Goal: Task Accomplishment & Management: Manage account settings

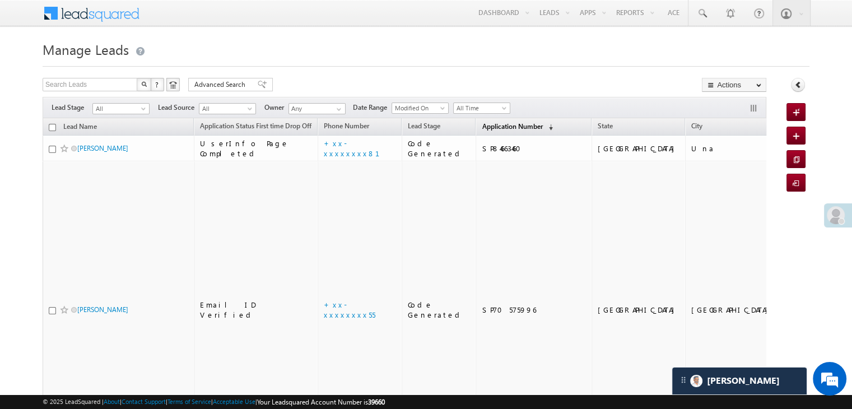
click at [482, 128] on span "Application Number" at bounding box center [512, 126] width 60 height 8
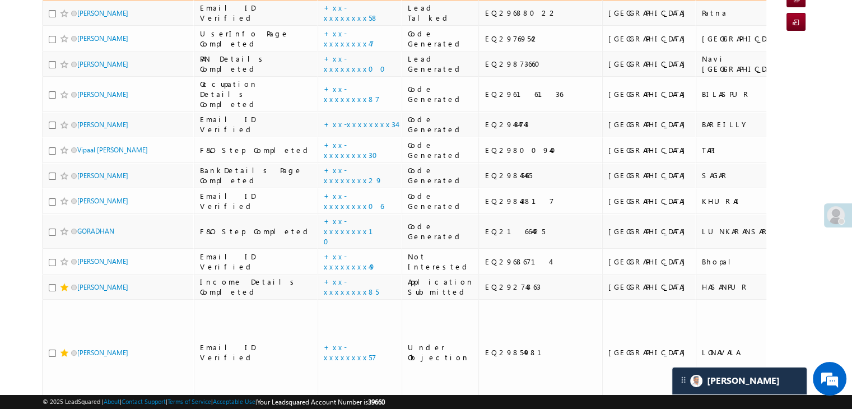
scroll to position [168, 0]
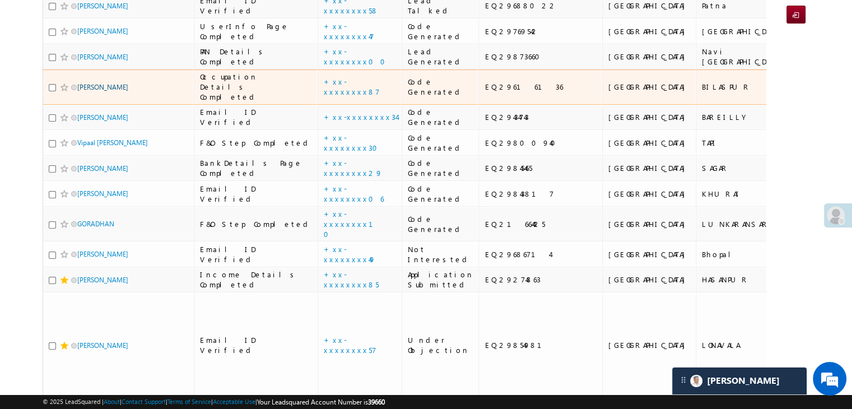
click at [92, 91] on link "Aarav" at bounding box center [102, 87] width 51 height 8
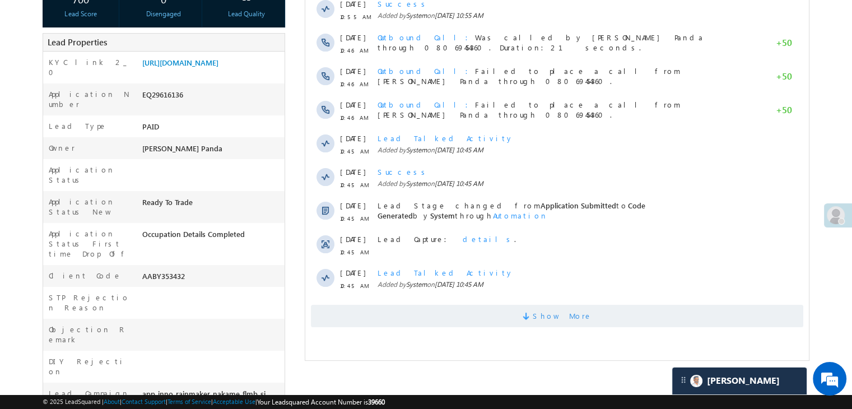
click at [560, 318] on span "Show More" at bounding box center [561, 316] width 59 height 22
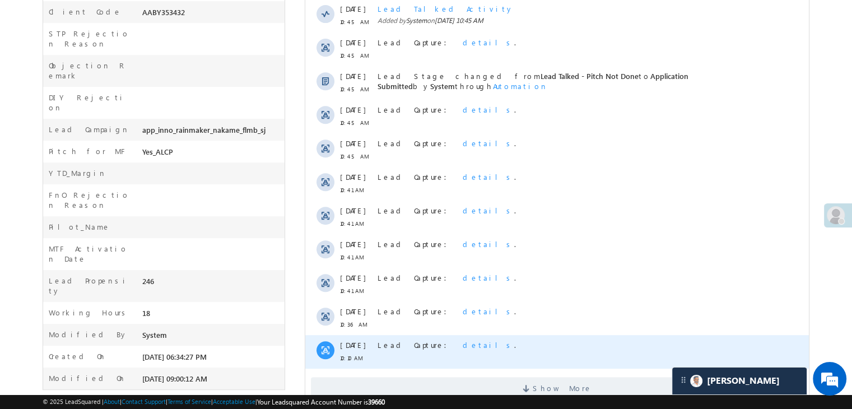
scroll to position [524, 0]
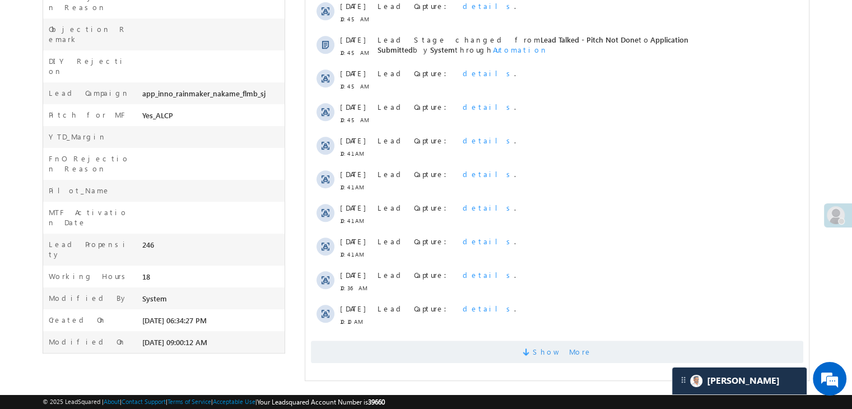
click at [573, 352] on span "Show More" at bounding box center [561, 351] width 59 height 22
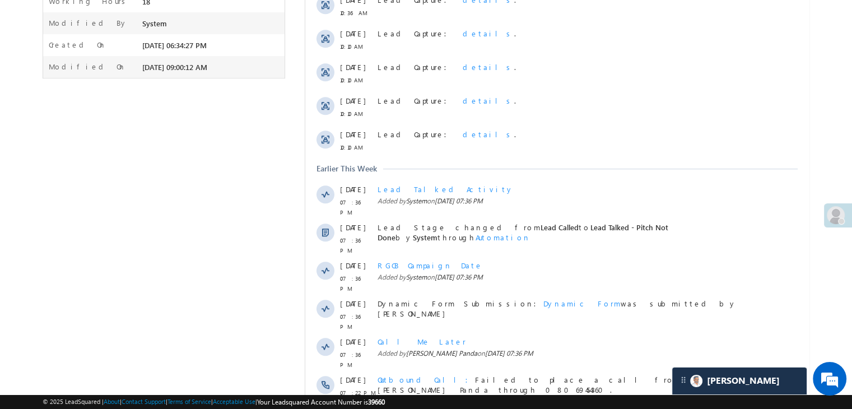
scroll to position [881, 0]
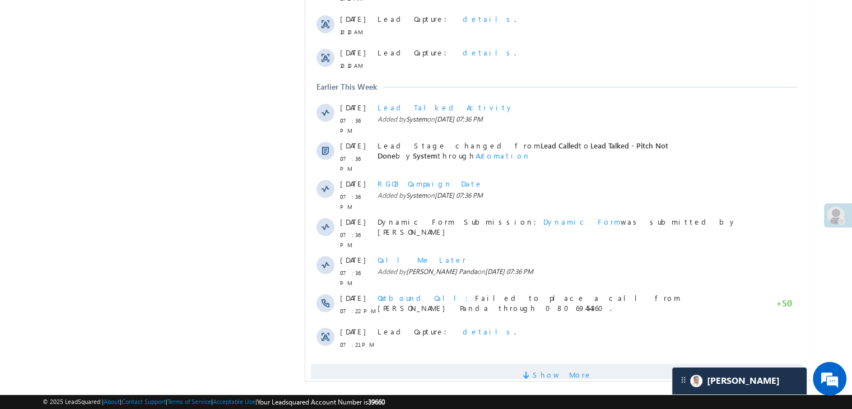
click at [567, 363] on span "Show More" at bounding box center [561, 374] width 59 height 22
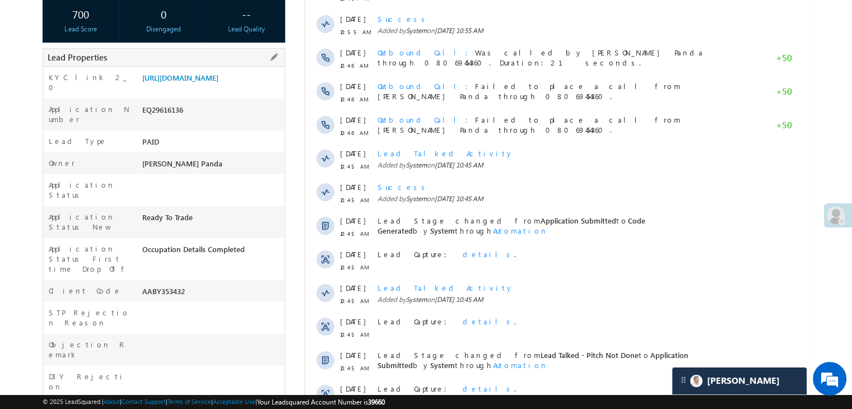
scroll to position [0, 0]
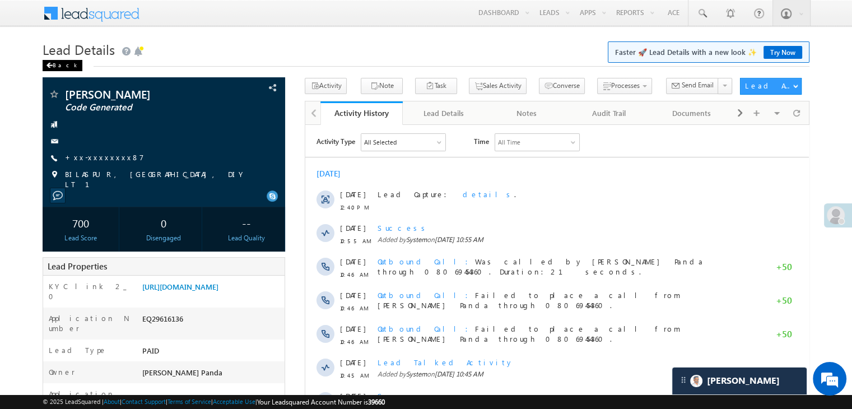
click at [53, 64] on div "Back" at bounding box center [63, 65] width 40 height 11
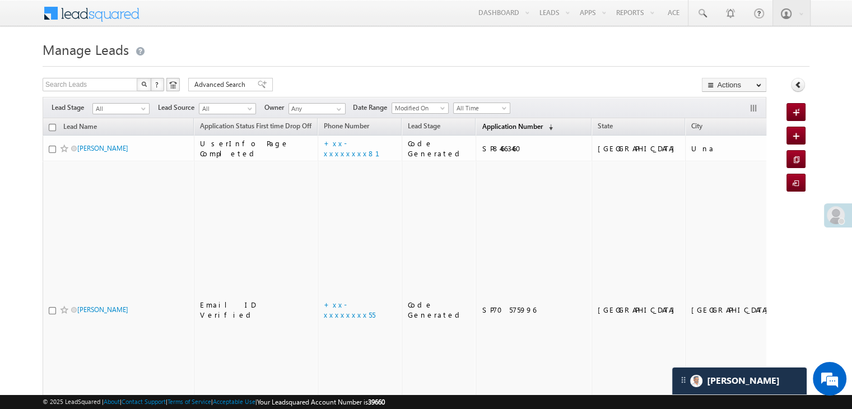
click at [493, 126] on span "Application Number" at bounding box center [512, 126] width 60 height 8
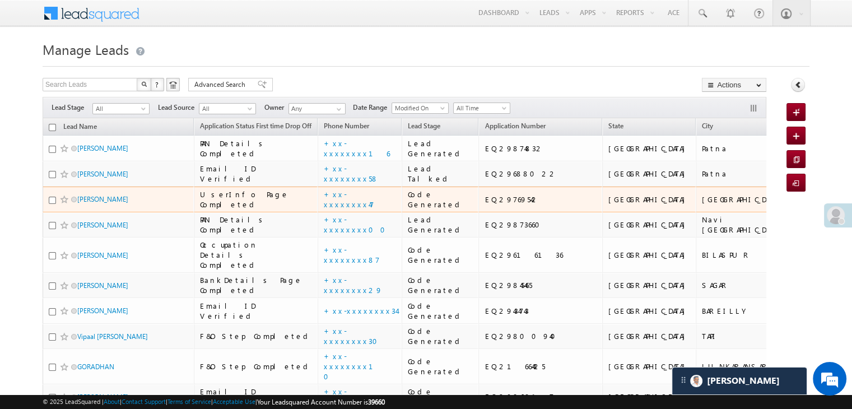
click at [92, 209] on div "Gias uddin" at bounding box center [119, 202] width 140 height 16
click at [92, 203] on link "Gias uddin" at bounding box center [102, 199] width 51 height 8
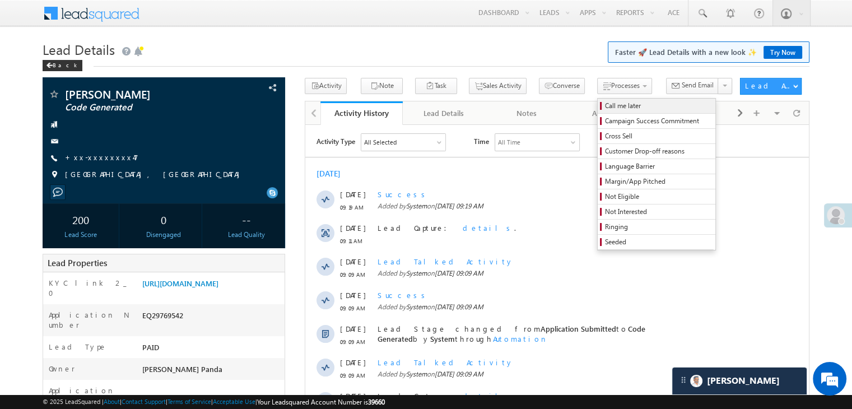
click at [605, 107] on span "Call me later" at bounding box center [658, 106] width 106 height 10
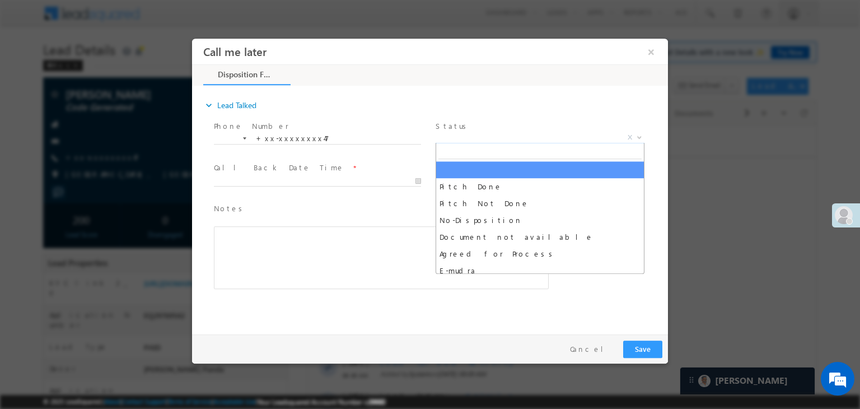
click at [518, 141] on span "X" at bounding box center [540, 137] width 209 height 11
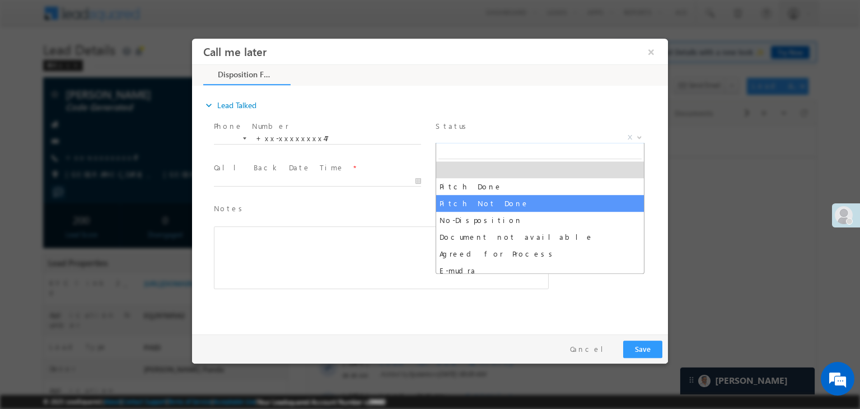
select select "Pitch Not Done"
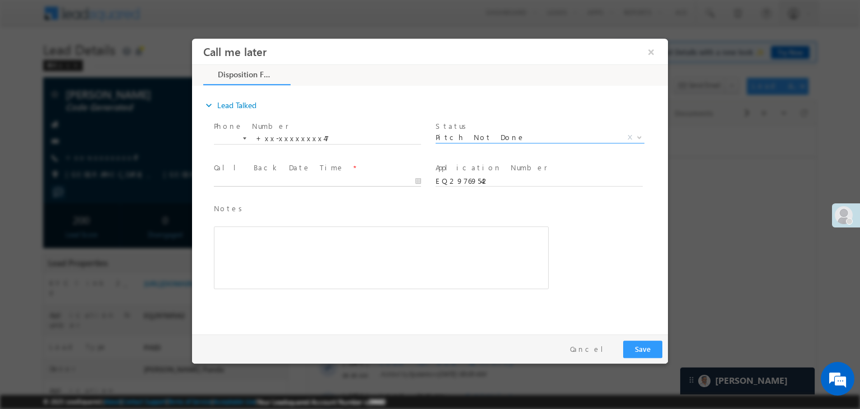
type input "10/02/25 9:46 AM"
click at [378, 185] on input "10/02/25 9:46 AM" at bounding box center [317, 181] width 207 height 11
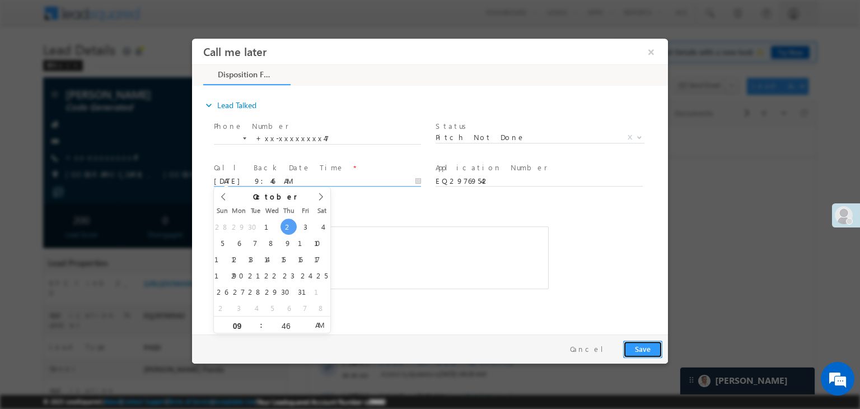
click at [641, 344] on button "Save" at bounding box center [642, 348] width 39 height 17
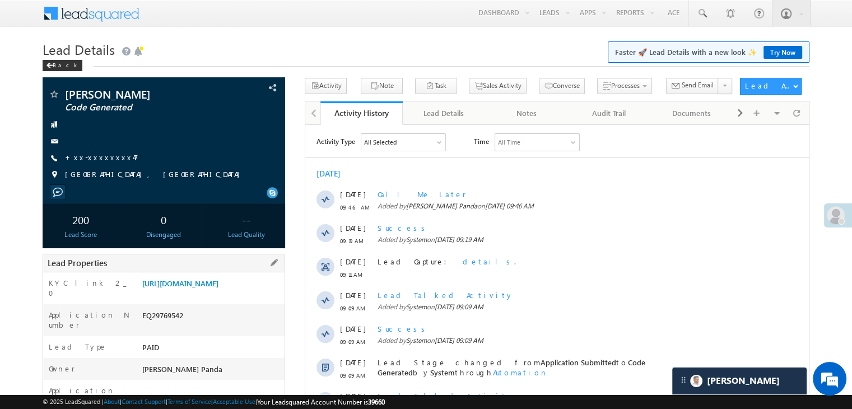
click at [163, 325] on div "EQ29769542" at bounding box center [211, 318] width 145 height 16
copy div "EQ29769542"
click at [60, 63] on div "Back" at bounding box center [63, 65] width 40 height 11
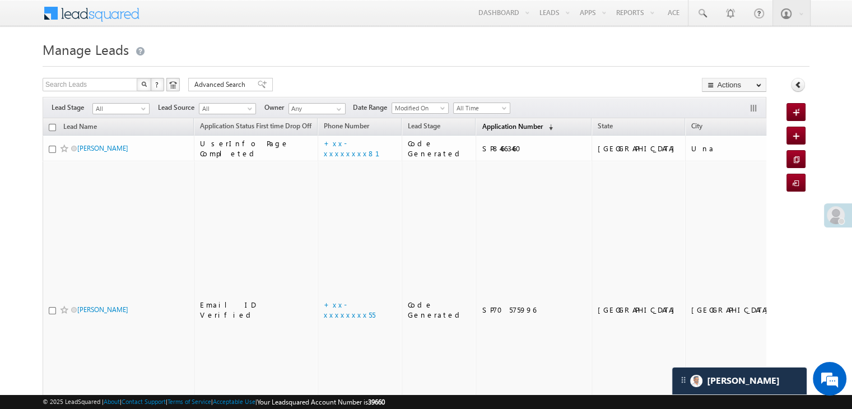
click at [484, 124] on span "Application Number" at bounding box center [512, 126] width 60 height 8
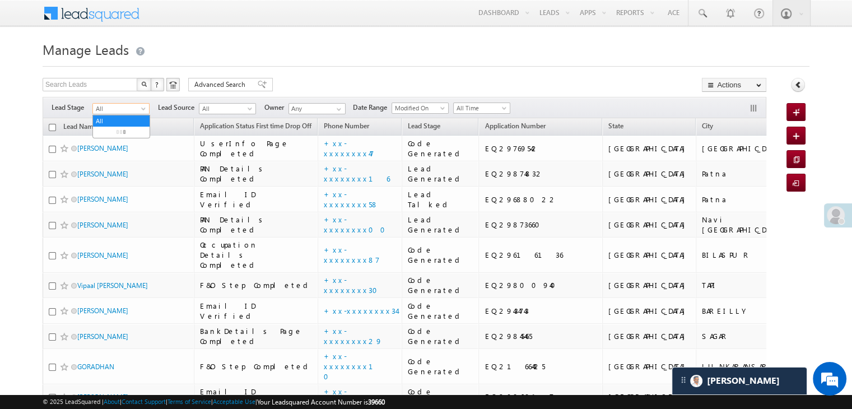
click at [139, 113] on span "All" at bounding box center [119, 109] width 53 height 10
click at [121, 131] on link "Lead Generated" at bounding box center [121, 132] width 57 height 10
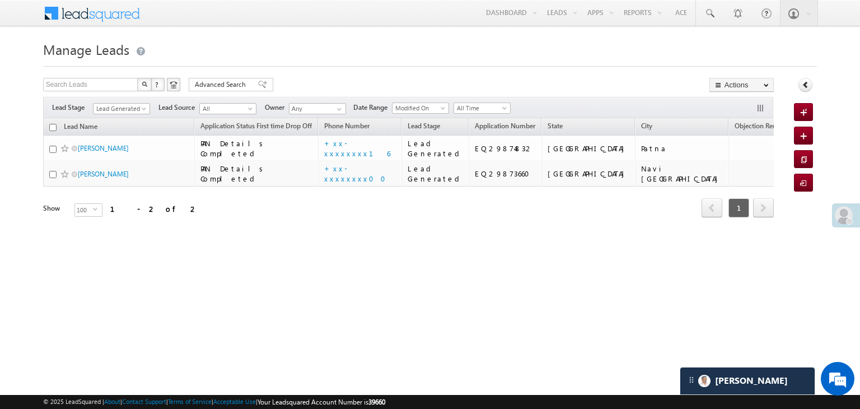
click at [847, 222] on div at bounding box center [849, 221] width 7 height 7
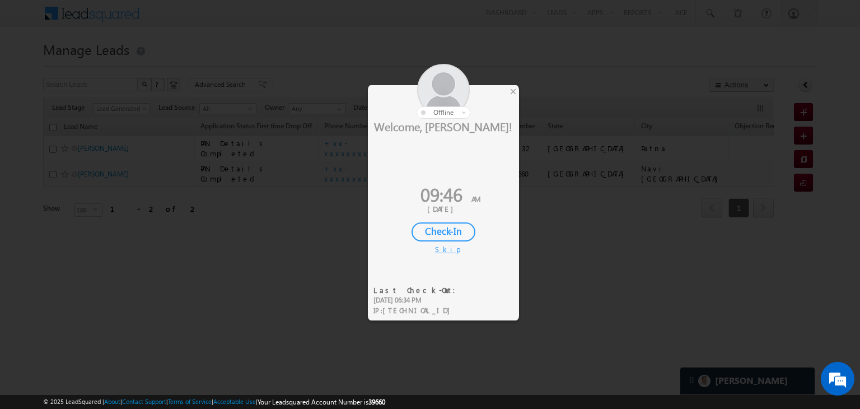
click at [444, 227] on div "Check-In" at bounding box center [444, 231] width 64 height 19
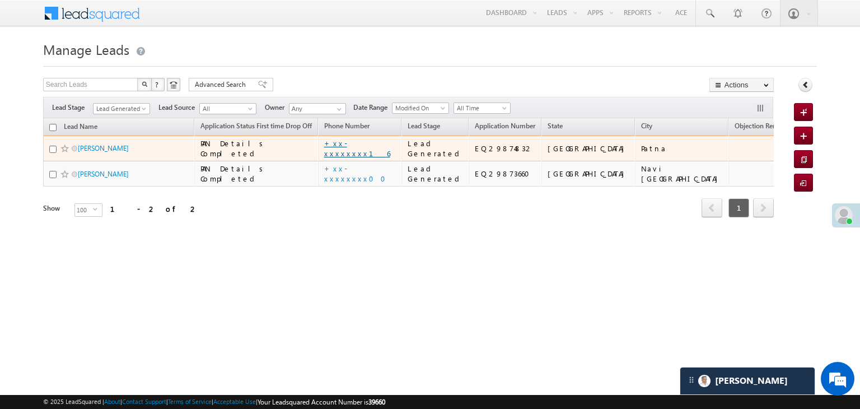
click at [352, 158] on link "+xx-xxxxxxxx16" at bounding box center [357, 148] width 66 height 20
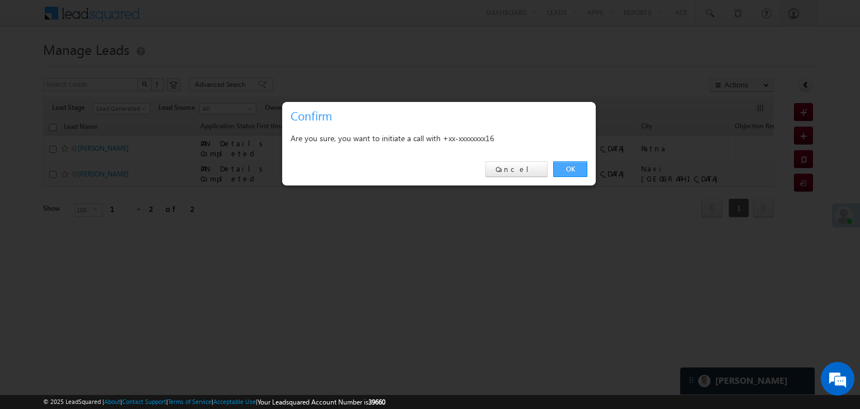
click at [569, 167] on link "OK" at bounding box center [570, 169] width 34 height 16
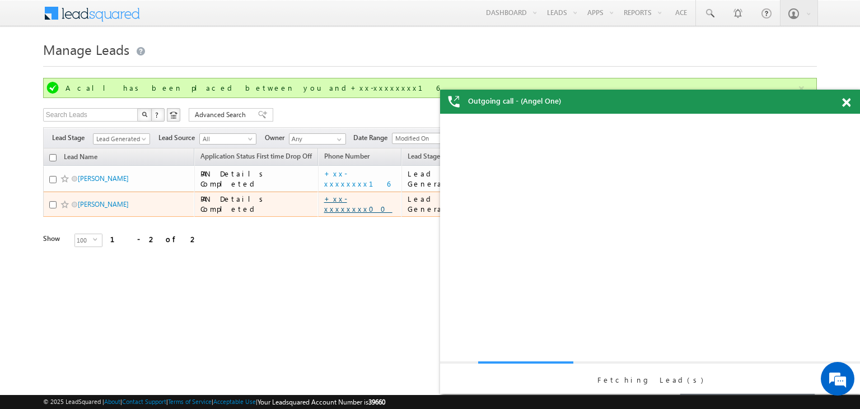
click at [354, 217] on td "+xx-xxxxxxxx00" at bounding box center [360, 204] width 84 height 26
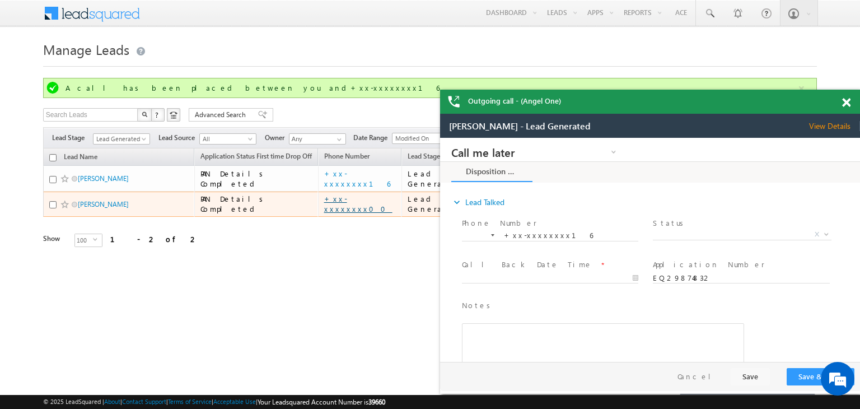
click at [357, 213] on link "+xx-xxxxxxxx00" at bounding box center [358, 204] width 68 height 20
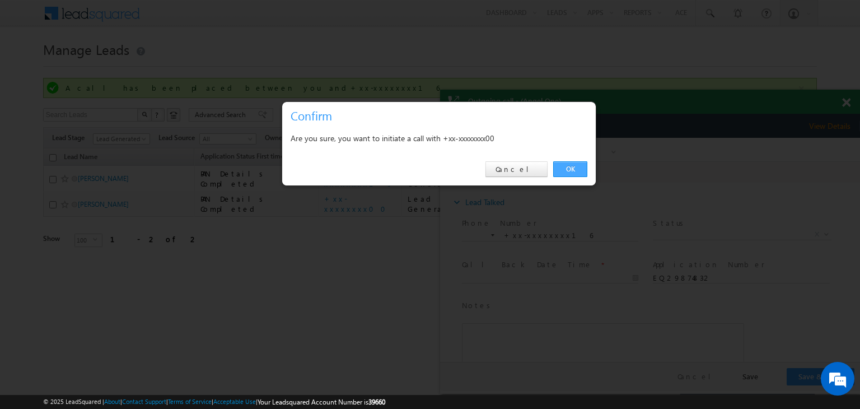
click at [568, 163] on link "OK" at bounding box center [570, 169] width 34 height 16
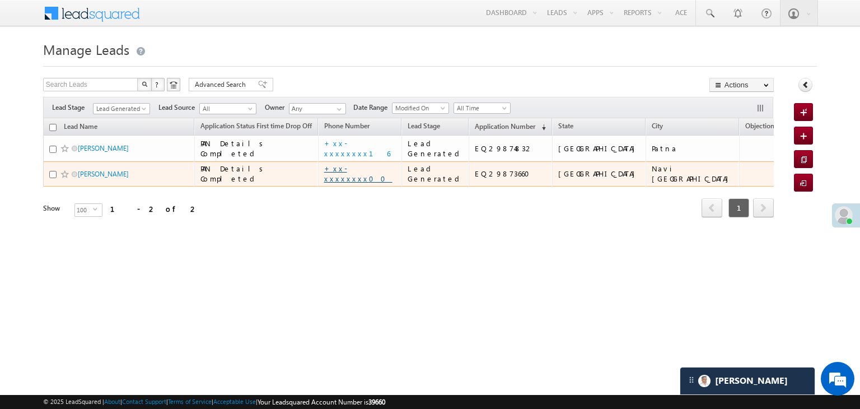
click at [354, 183] on link "+xx-xxxxxxxx00" at bounding box center [358, 173] width 68 height 20
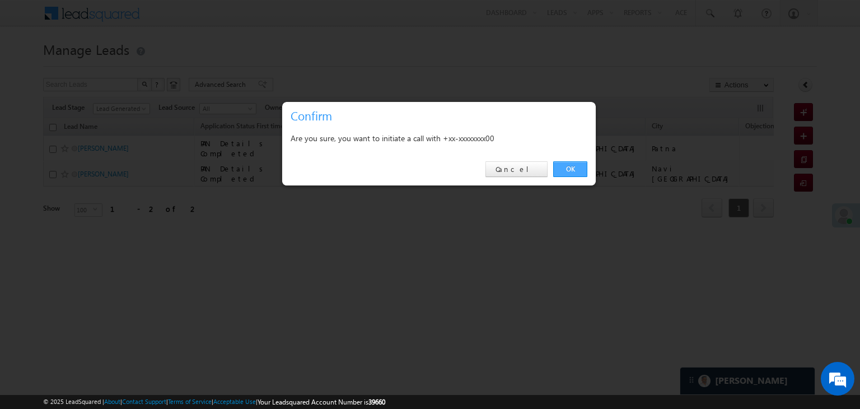
click at [576, 165] on link "OK" at bounding box center [570, 169] width 34 height 16
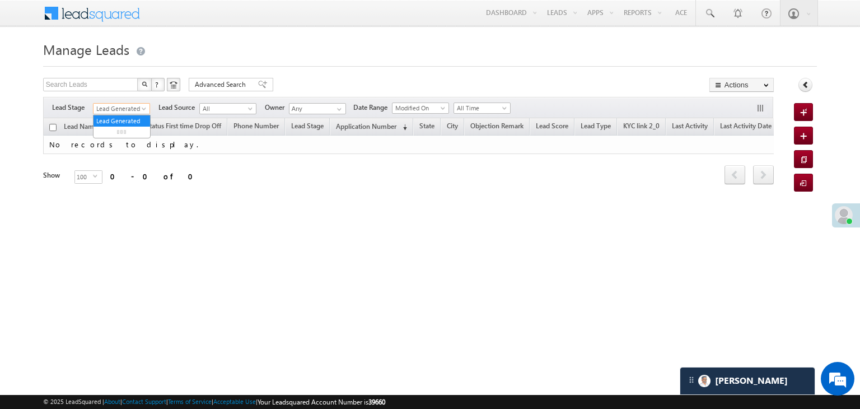
click at [143, 109] on span at bounding box center [145, 110] width 9 height 9
click at [123, 117] on link "All" at bounding box center [122, 121] width 57 height 10
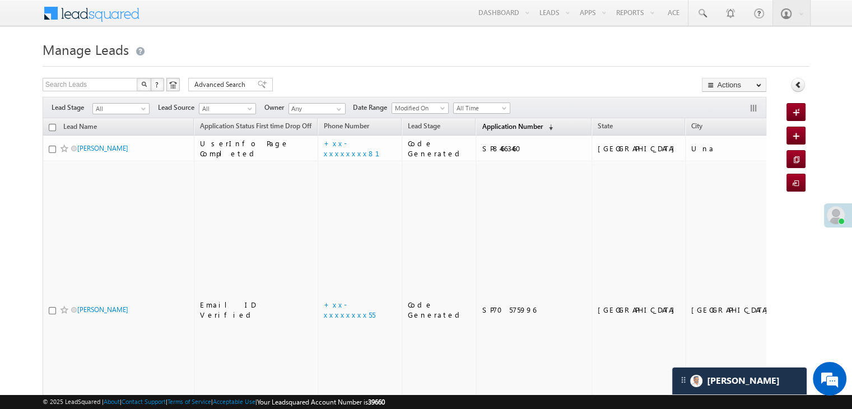
click at [488, 125] on span "Application Number" at bounding box center [512, 126] width 60 height 8
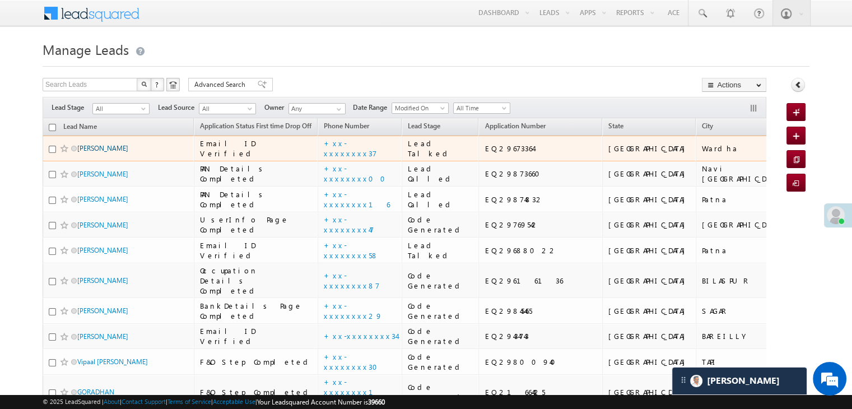
click at [115, 152] on link "Savita Nagwanshi" at bounding box center [102, 148] width 51 height 8
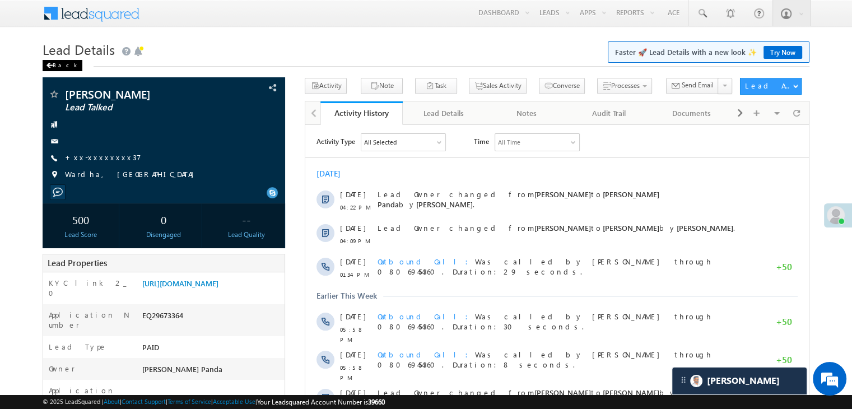
click at [59, 64] on div "Back" at bounding box center [63, 65] width 40 height 11
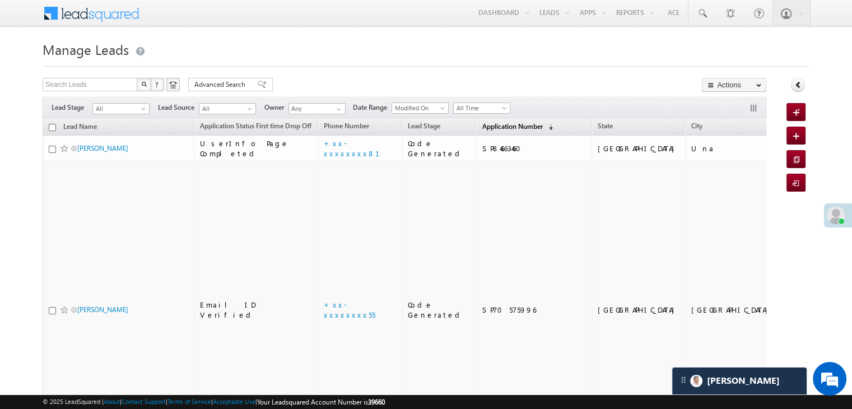
click at [482, 122] on span "Application Number" at bounding box center [512, 126] width 60 height 8
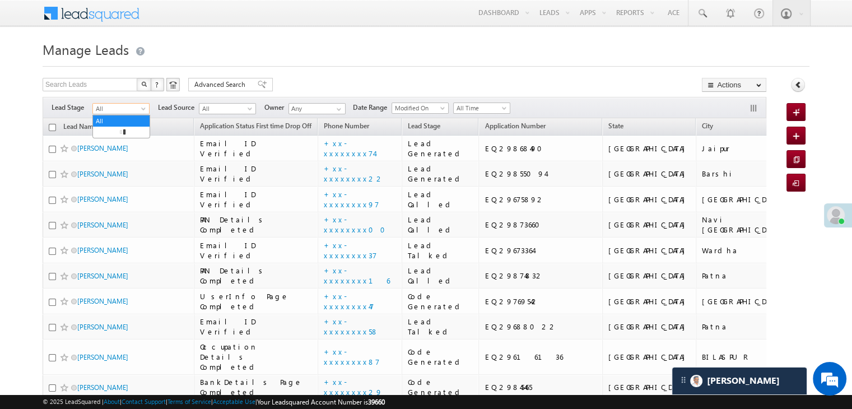
click at [141, 109] on span at bounding box center [144, 110] width 9 height 9
click at [114, 137] on link "Lead Generated" at bounding box center [121, 132] width 57 height 10
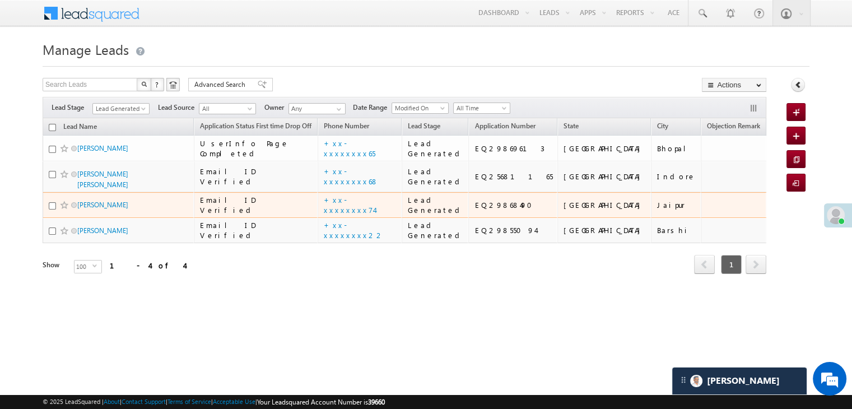
scroll to position [85, 0]
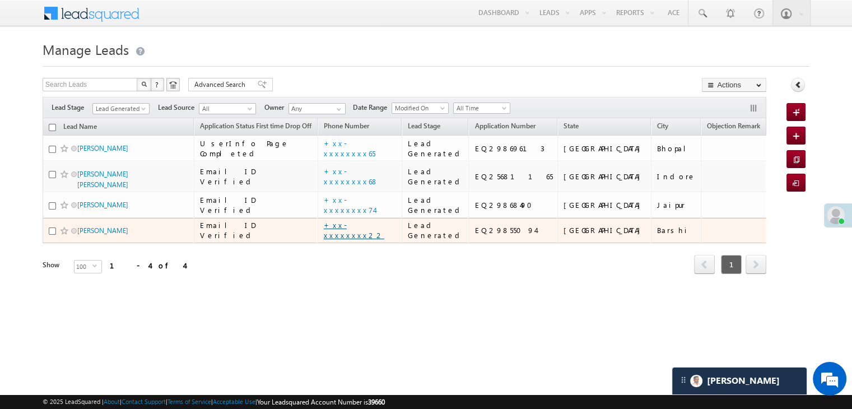
click at [373, 240] on link "+xx-xxxxxxxx22" at bounding box center [354, 230] width 60 height 20
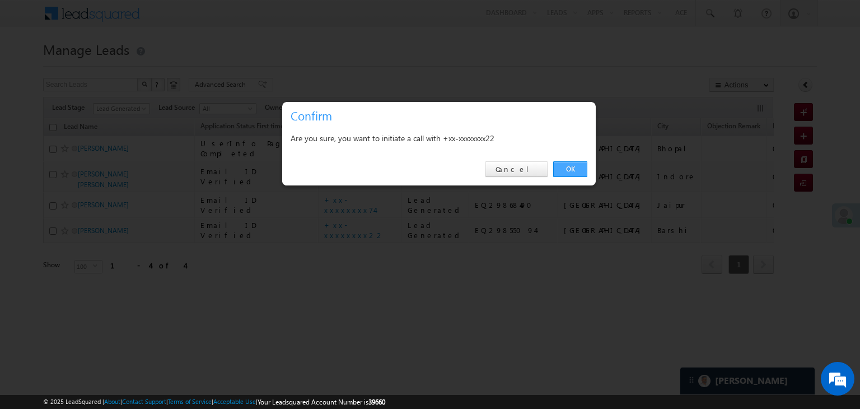
click at [578, 161] on link "OK" at bounding box center [570, 169] width 34 height 16
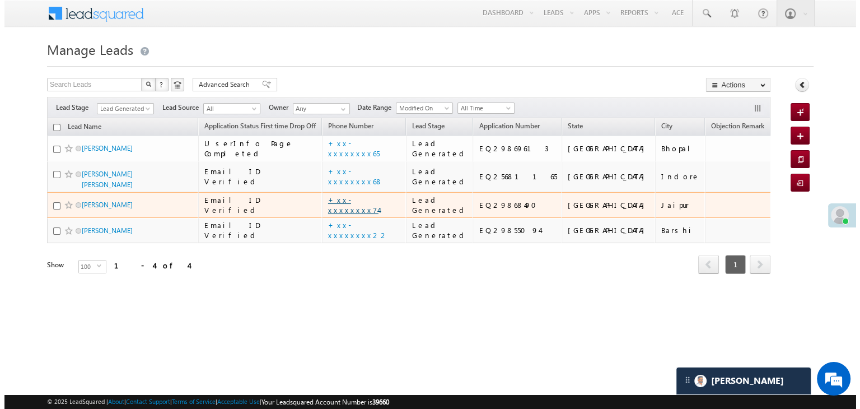
scroll to position [114, 0]
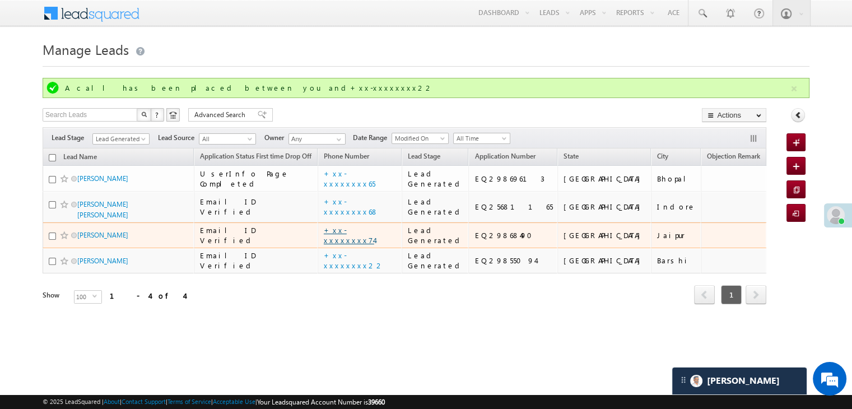
click at [354, 225] on link "+xx-xxxxxxxx74" at bounding box center [349, 235] width 50 height 20
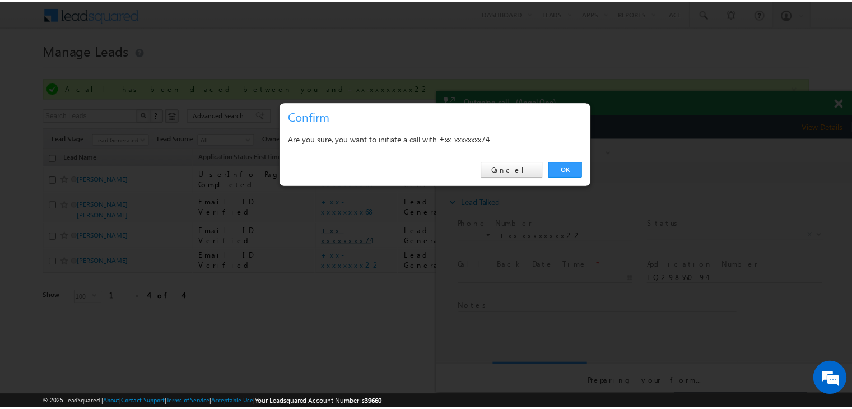
scroll to position [0, 0]
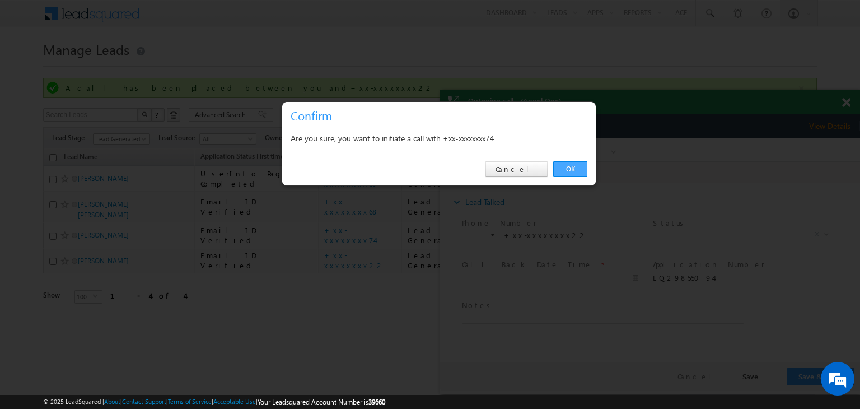
click at [572, 170] on link "OK" at bounding box center [570, 169] width 34 height 16
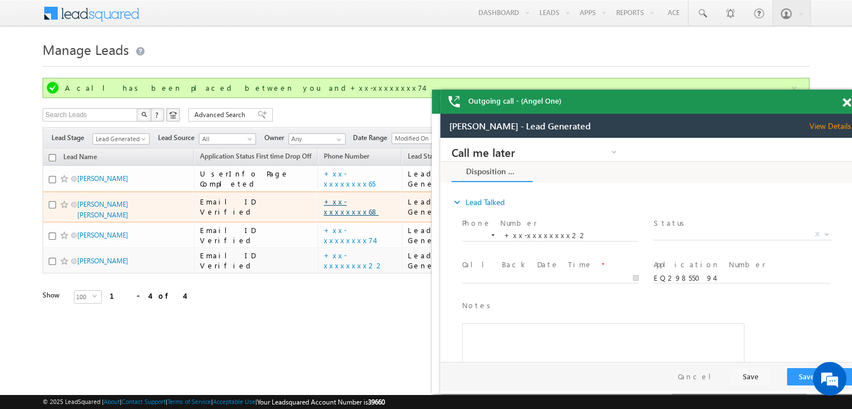
click at [348, 197] on link "+xx-xxxxxxxx68" at bounding box center [351, 207] width 55 height 20
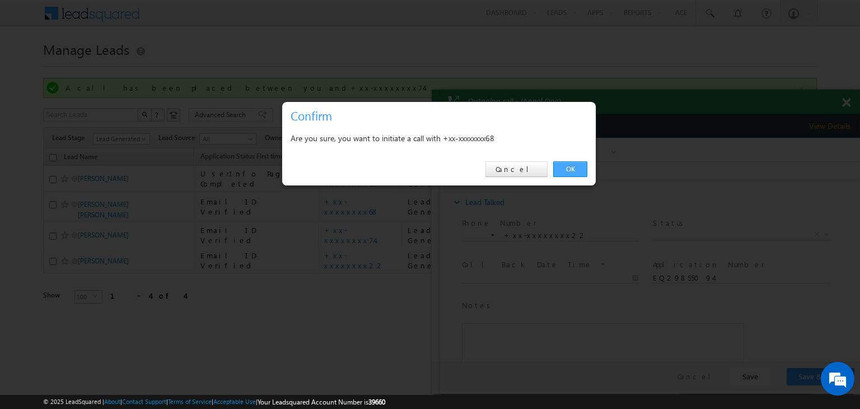
click at [567, 163] on link "OK" at bounding box center [570, 169] width 34 height 16
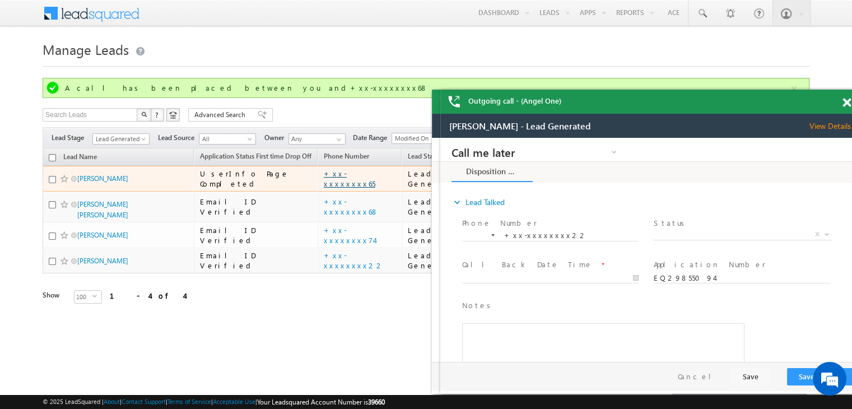
click at [351, 169] on link "+xx-xxxxxxxx65" at bounding box center [350, 179] width 52 height 20
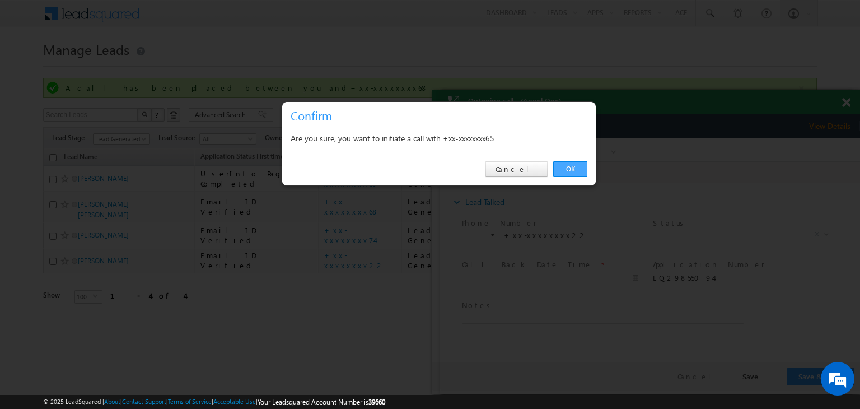
click at [571, 171] on link "OK" at bounding box center [570, 169] width 34 height 16
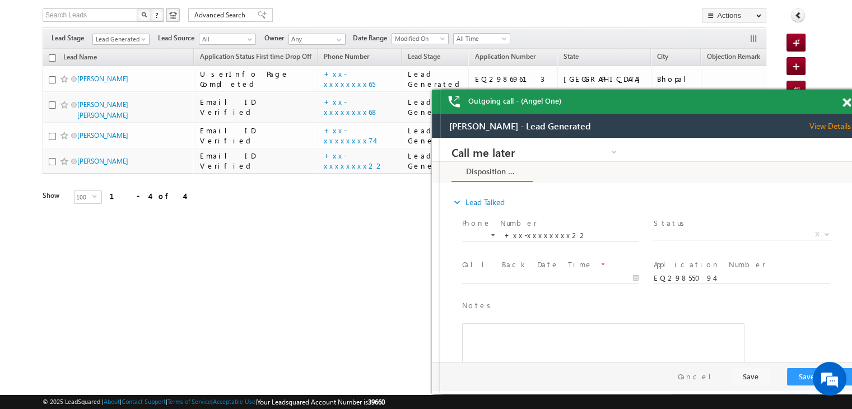
click at [847, 105] on span at bounding box center [846, 103] width 8 height 10
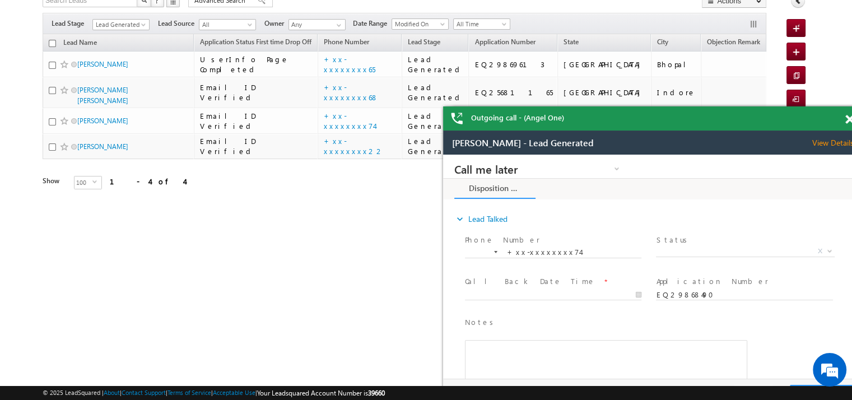
click at [845, 121] on span at bounding box center [849, 120] width 8 height 10
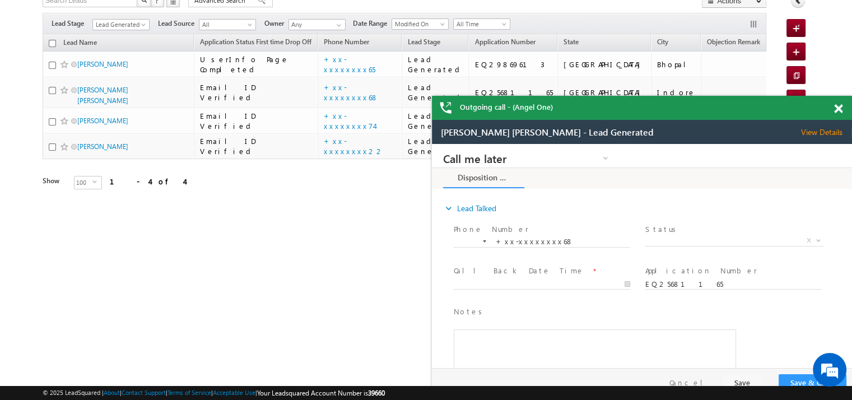
drag, startPoint x: 139, startPoint y: 24, endPoint x: 466, endPoint y: 102, distance: 336.3
click at [467, 102] on div "Outgoing call - (Angel One)" at bounding box center [642, 108] width 420 height 24
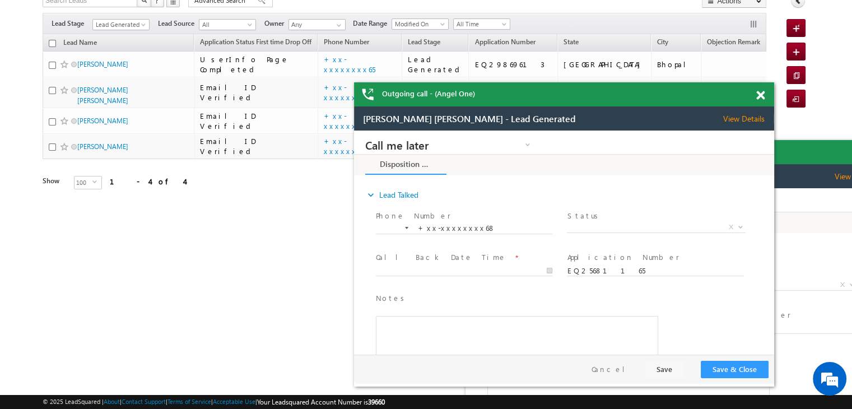
click at [757, 100] on div "Outgoing call - (Angel One)" at bounding box center [564, 94] width 420 height 24
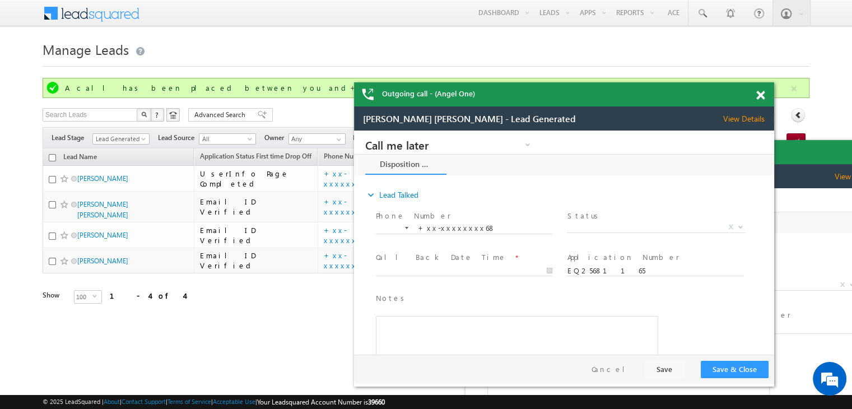
click at [761, 93] on span at bounding box center [760, 96] width 8 height 10
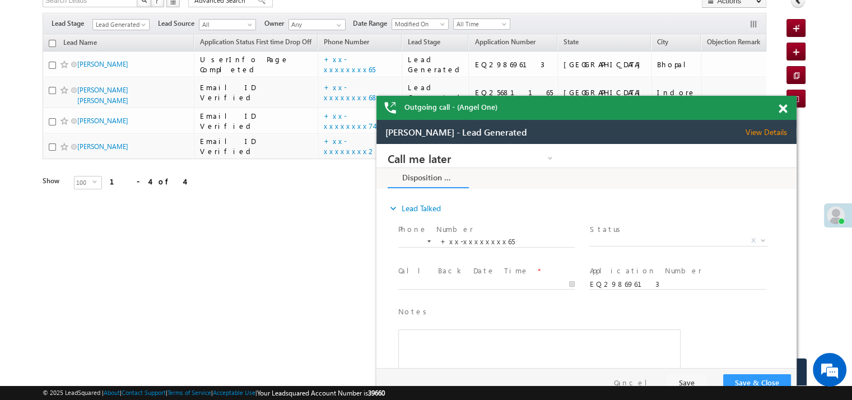
drag, startPoint x: 300, startPoint y: 24, endPoint x: 681, endPoint y: 114, distance: 391.4
click at [681, 115] on div "Outgoing call - (Angel One)" at bounding box center [586, 108] width 420 height 24
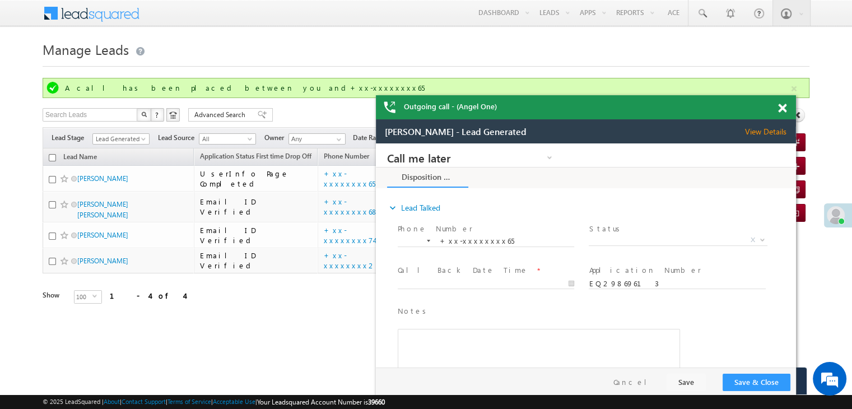
click at [782, 110] on span at bounding box center [782, 109] width 8 height 10
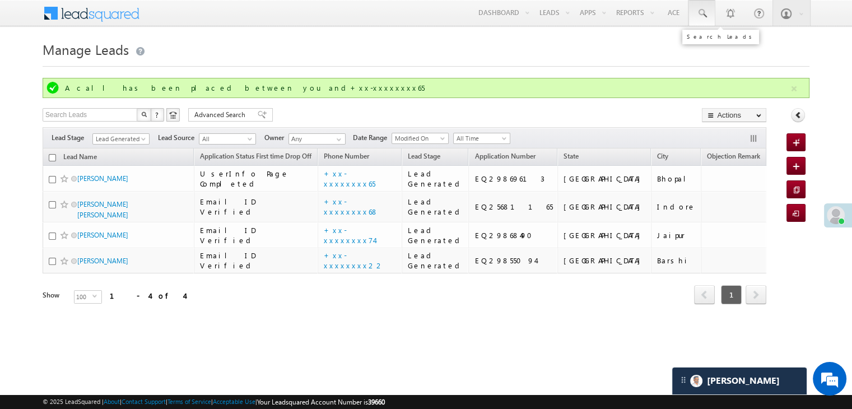
click at [703, 13] on span at bounding box center [701, 13] width 11 height 11
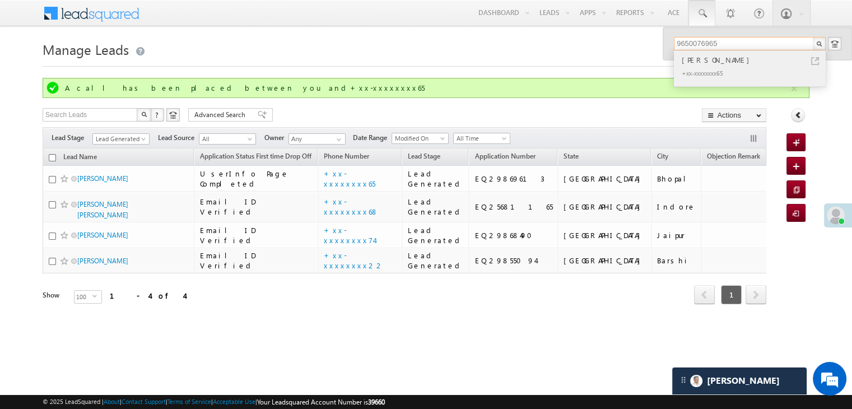
type input "9650076965"
click at [697, 57] on div "MOHD AMIR" at bounding box center [754, 60] width 150 height 12
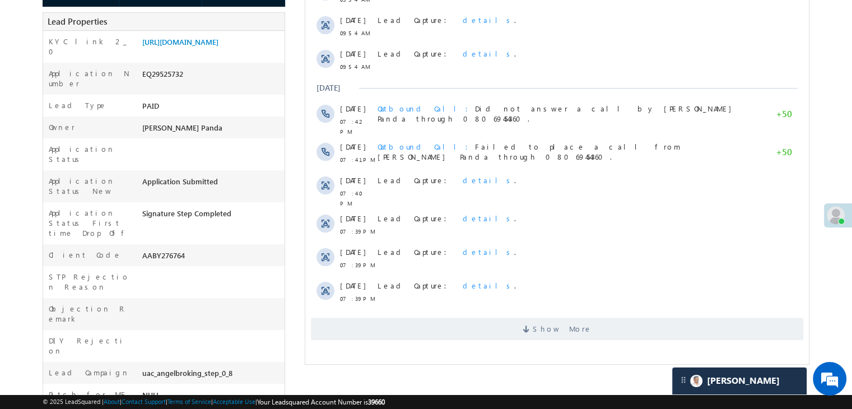
scroll to position [407, 0]
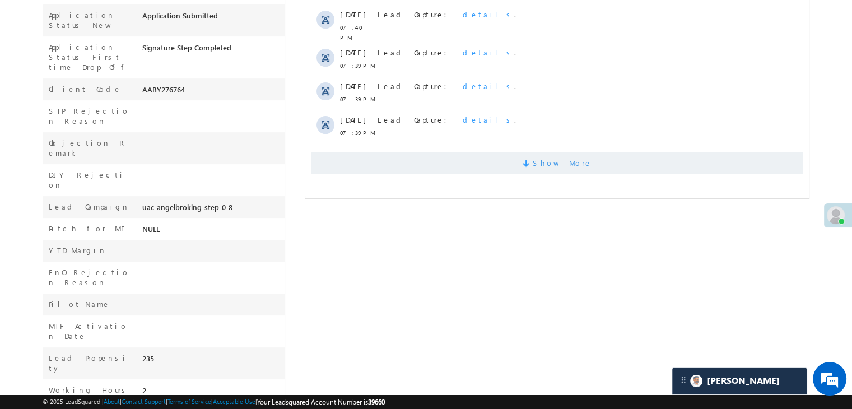
click at [545, 155] on span "Show More" at bounding box center [561, 163] width 59 height 22
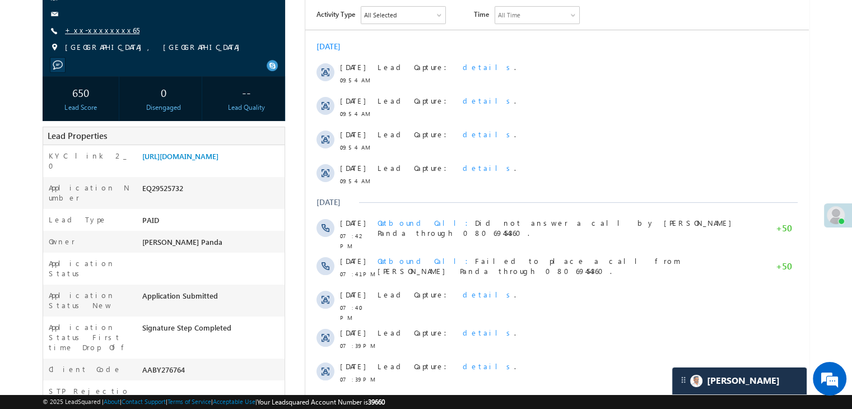
scroll to position [0, 0]
click at [90, 31] on link "+xx-xxxxxxxx65" at bounding box center [102, 30] width 74 height 10
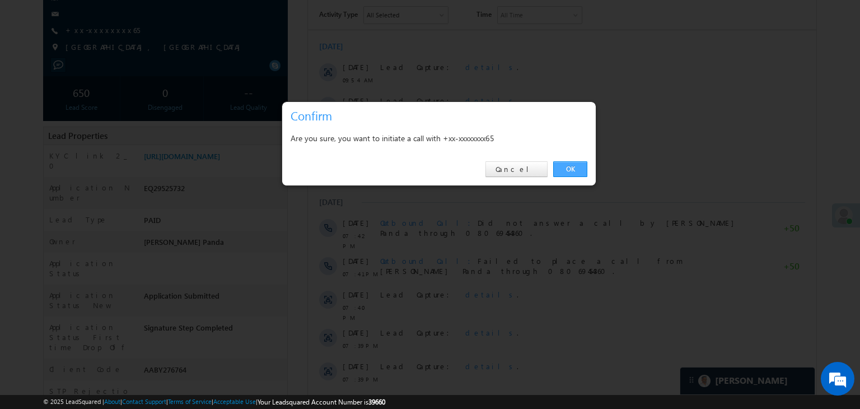
click at [571, 165] on link "OK" at bounding box center [570, 169] width 34 height 16
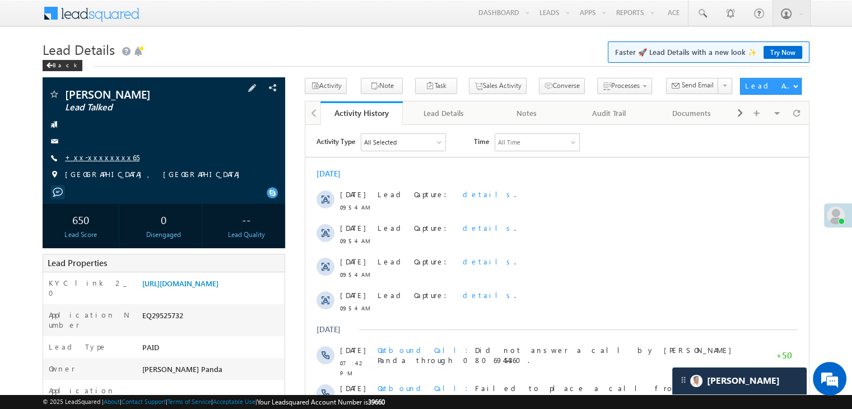
click at [99, 158] on link "+xx-xxxxxxxx65" at bounding box center [102, 157] width 74 height 10
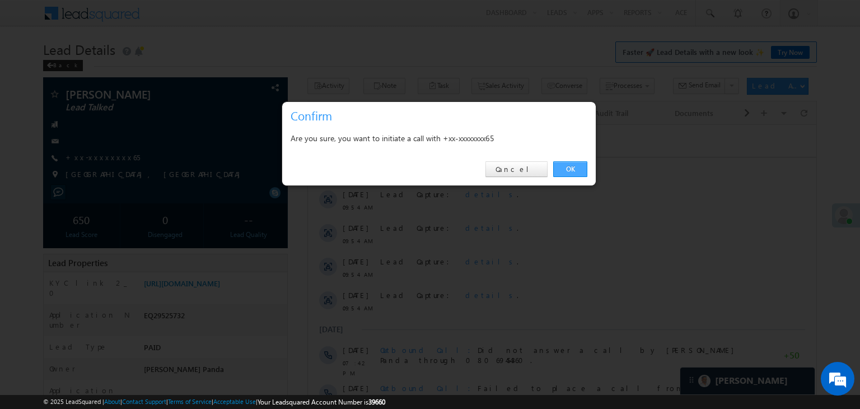
click at [570, 171] on link "OK" at bounding box center [570, 169] width 34 height 16
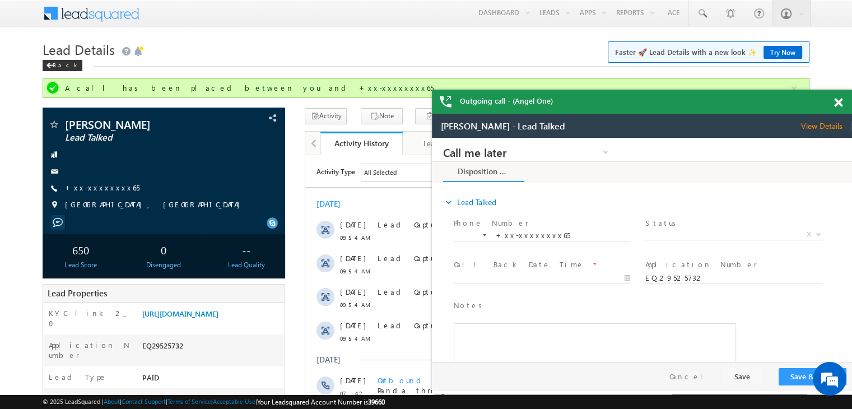
click at [838, 100] on span at bounding box center [838, 103] width 8 height 10
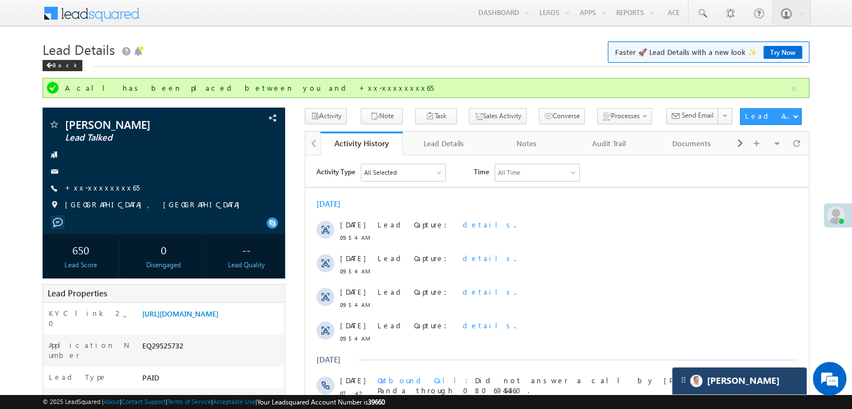
click at [726, 388] on div "[PERSON_NAME]" at bounding box center [739, 380] width 134 height 27
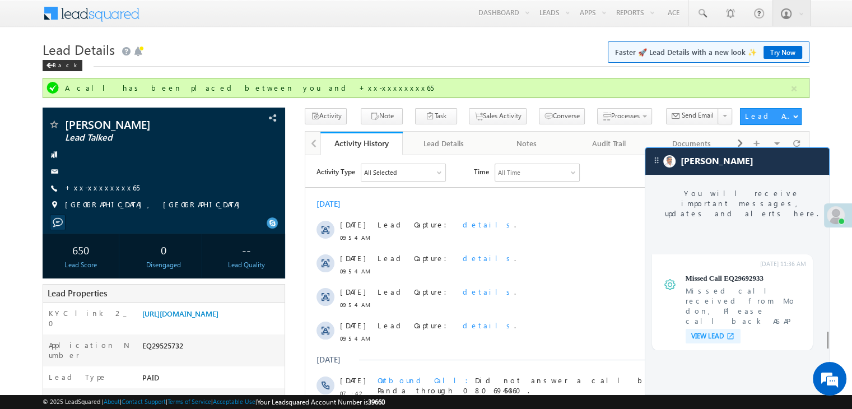
scroll to position [4363, 0]
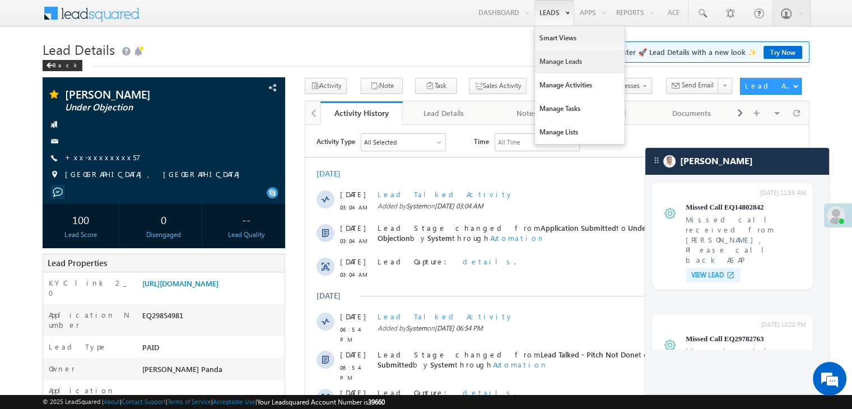
click at [548, 58] on link "Manage Leads" at bounding box center [580, 62] width 90 height 24
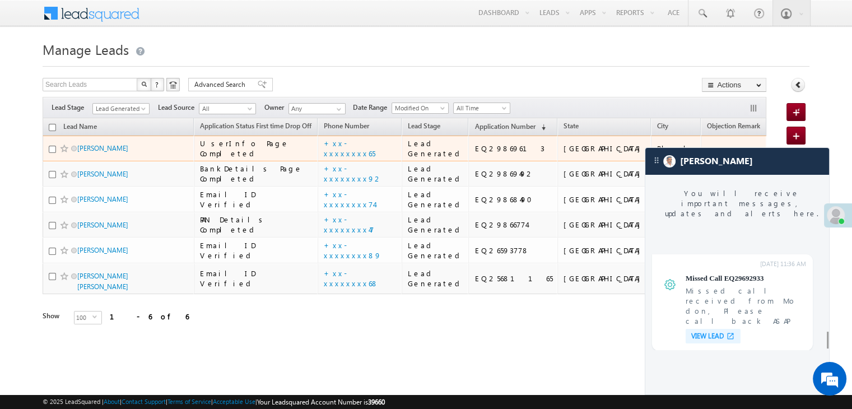
scroll to position [4363, 0]
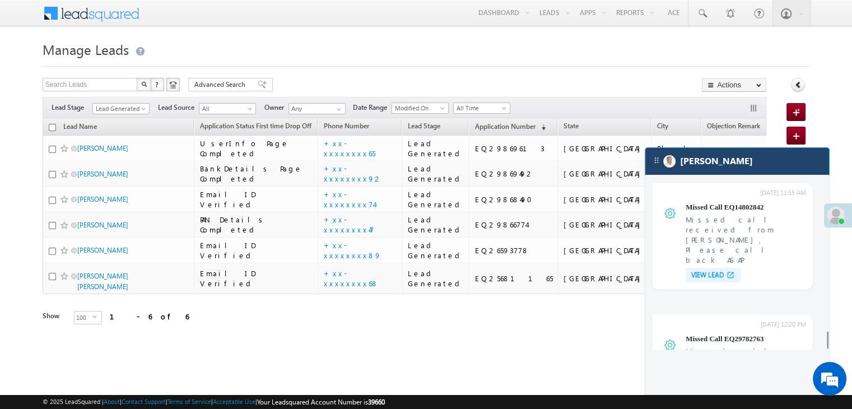
click at [743, 167] on div "[PERSON_NAME]" at bounding box center [737, 161] width 184 height 27
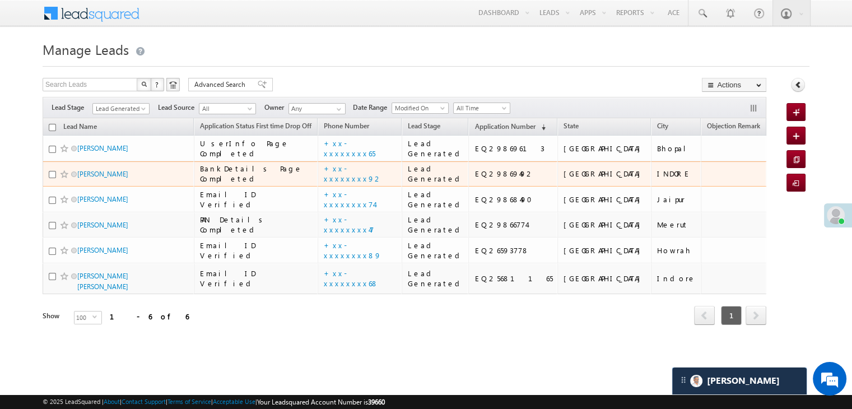
scroll to position [0, 0]
click at [91, 178] on link "Arjun rathore" at bounding box center [102, 174] width 51 height 8
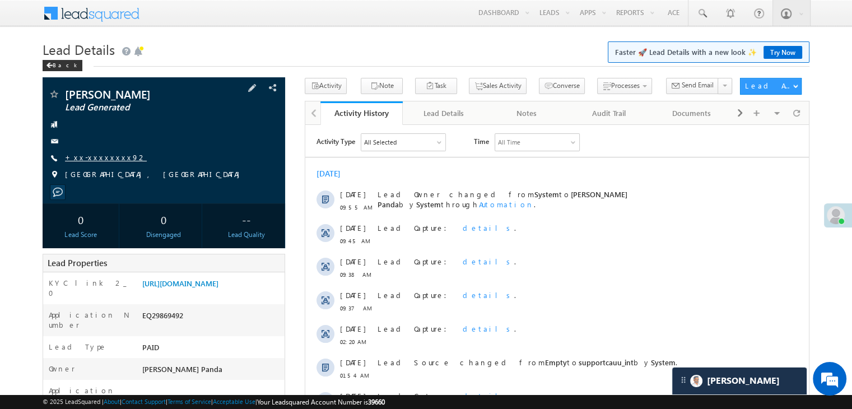
click at [99, 153] on link "+xx-xxxxxxxx92" at bounding box center [106, 157] width 82 height 10
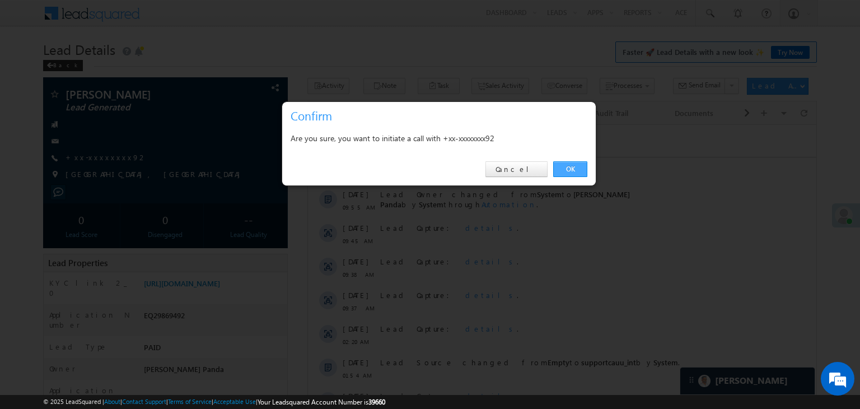
click at [571, 169] on link "OK" at bounding box center [570, 169] width 34 height 16
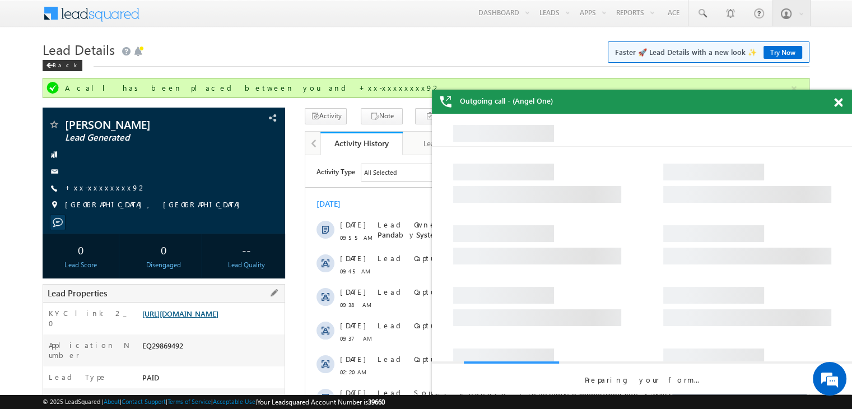
click at [218, 316] on link "[URL][DOMAIN_NAME]" at bounding box center [180, 314] width 76 height 10
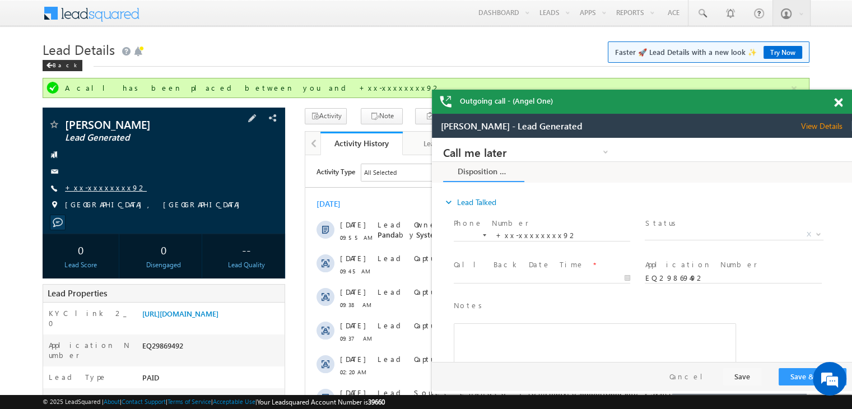
click at [101, 187] on link "+xx-xxxxxxxx92" at bounding box center [106, 188] width 82 height 10
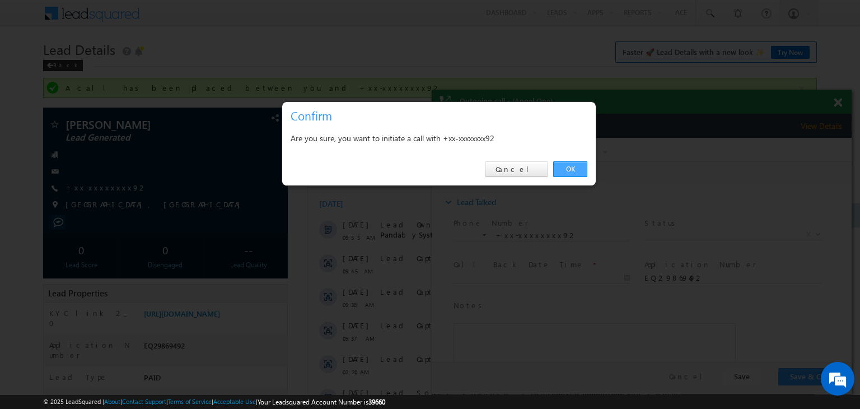
click at [571, 168] on link "OK" at bounding box center [570, 169] width 34 height 16
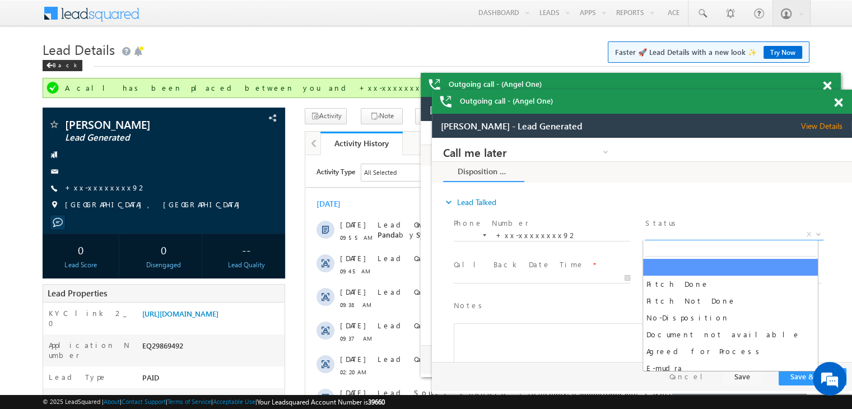
click at [730, 236] on span "X" at bounding box center [733, 234] width 178 height 11
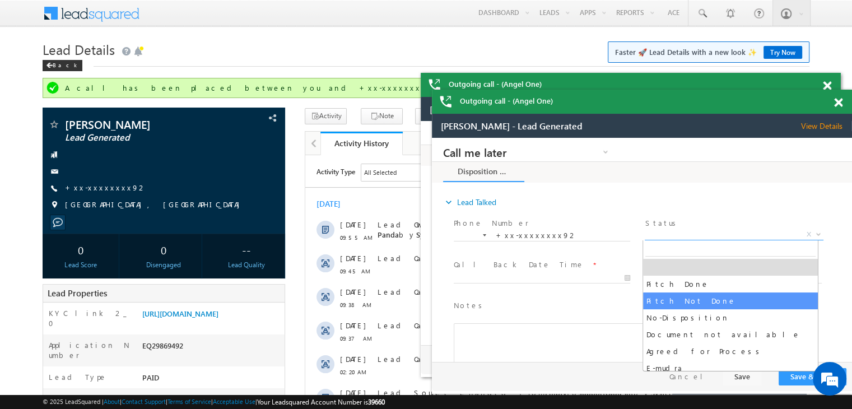
select select "Pitch Not Done"
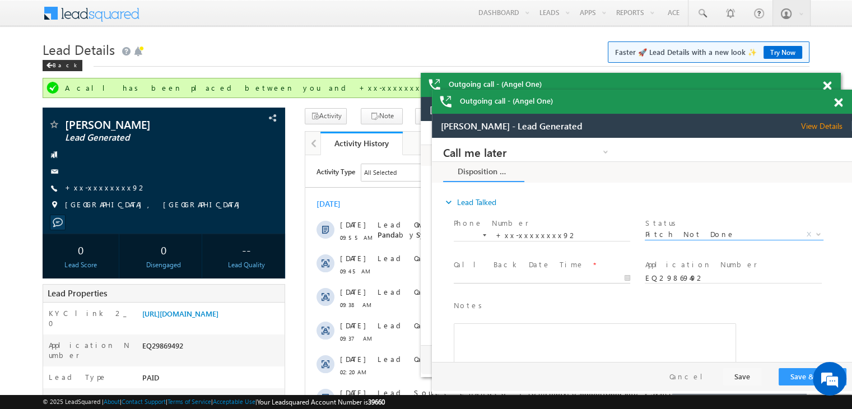
type input "10/02/25 9:56 AM"
click at [541, 278] on input "10/02/25 9:56 AM" at bounding box center [542, 278] width 176 height 11
click at [767, 329] on div "Notes * Editor toolbars Basic Styles Bold Italic Underline Paragraph Insert/Rem…" at bounding box center [651, 348] width 400 height 102
click at [802, 373] on button "Save & Close" at bounding box center [812, 376] width 68 height 17
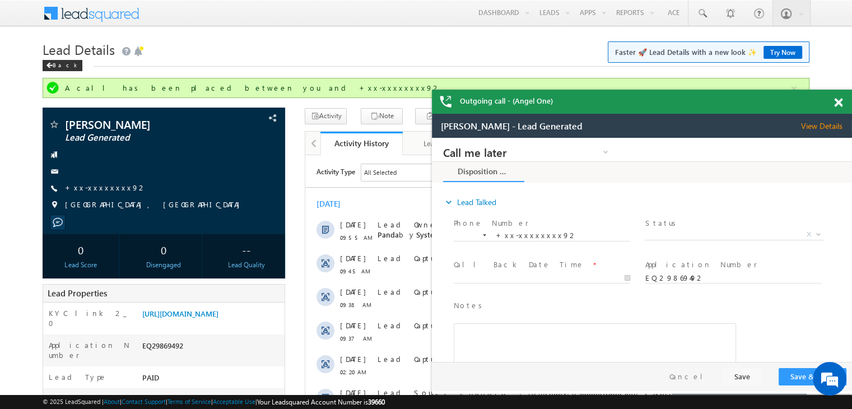
click at [839, 104] on span at bounding box center [838, 103] width 8 height 10
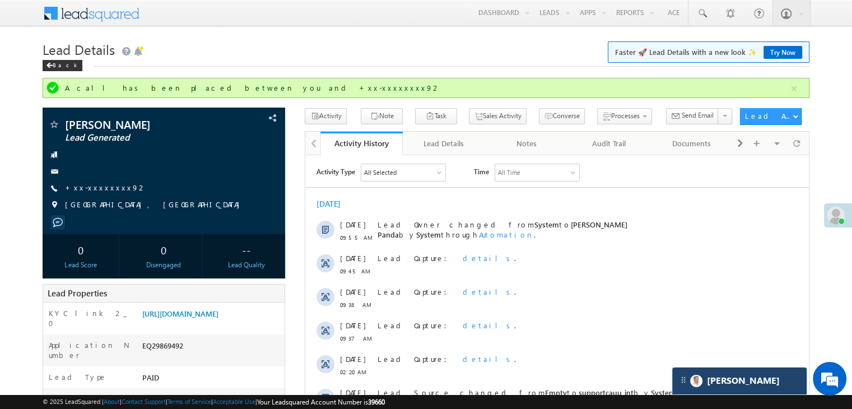
click at [759, 386] on div "[PERSON_NAME]" at bounding box center [739, 380] width 134 height 27
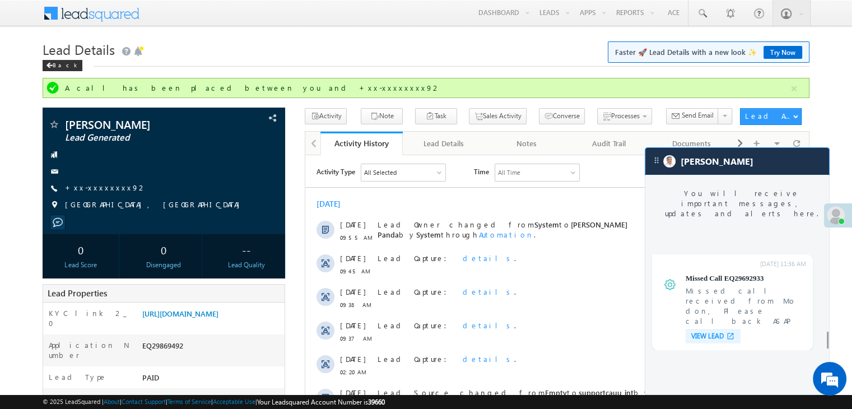
scroll to position [4363, 0]
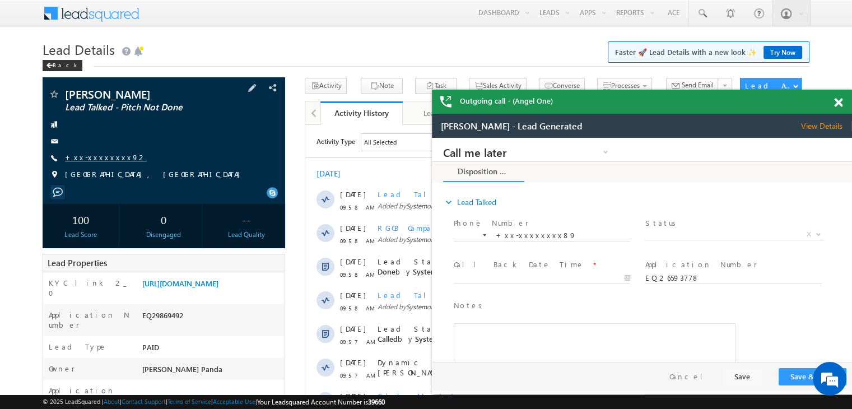
click at [96, 160] on link "+xx-xxxxxxxx92" at bounding box center [106, 157] width 82 height 10
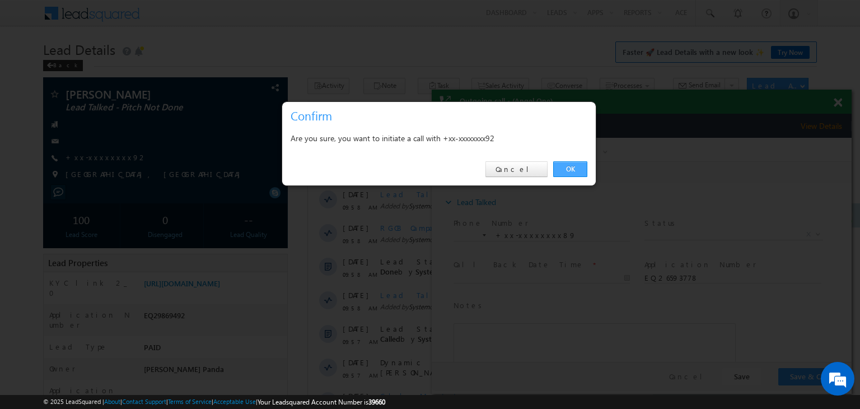
click at [571, 172] on link "OK" at bounding box center [570, 169] width 34 height 16
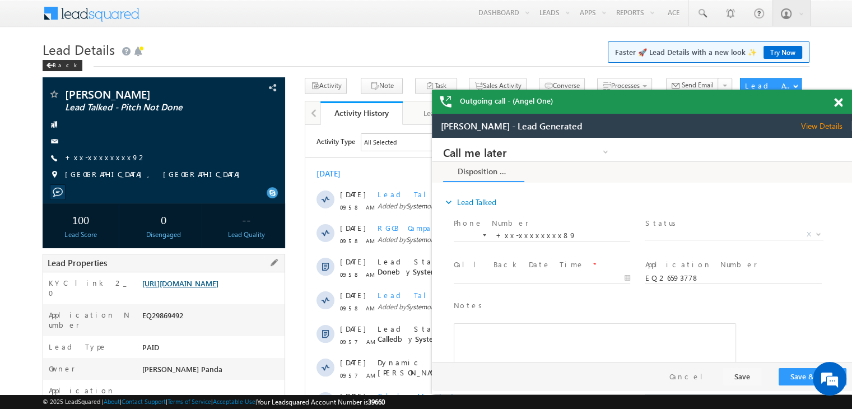
click at [218, 288] on link "[URL][DOMAIN_NAME]" at bounding box center [180, 283] width 76 height 10
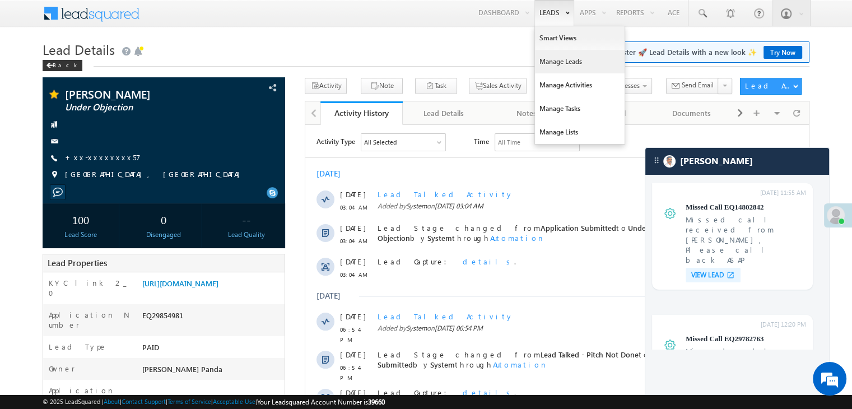
click at [566, 67] on link "Manage Leads" at bounding box center [580, 62] width 90 height 24
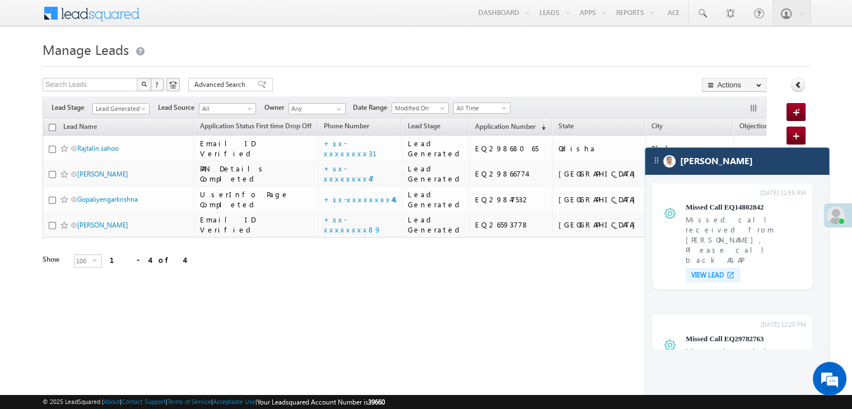
click at [753, 169] on div "[PERSON_NAME]" at bounding box center [737, 161] width 184 height 27
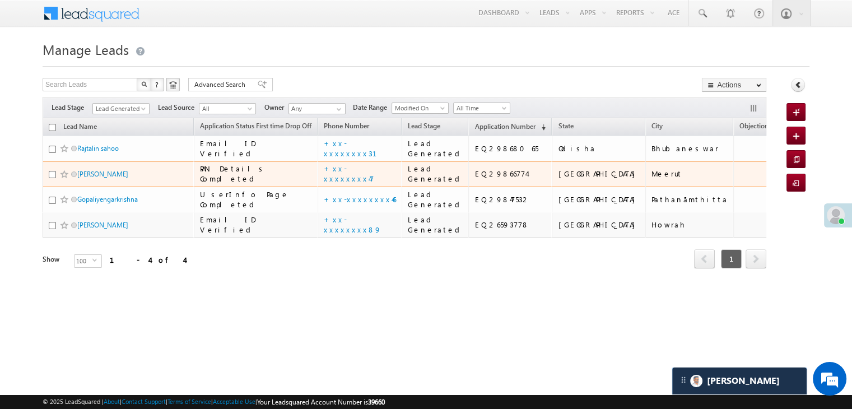
scroll to position [85, 0]
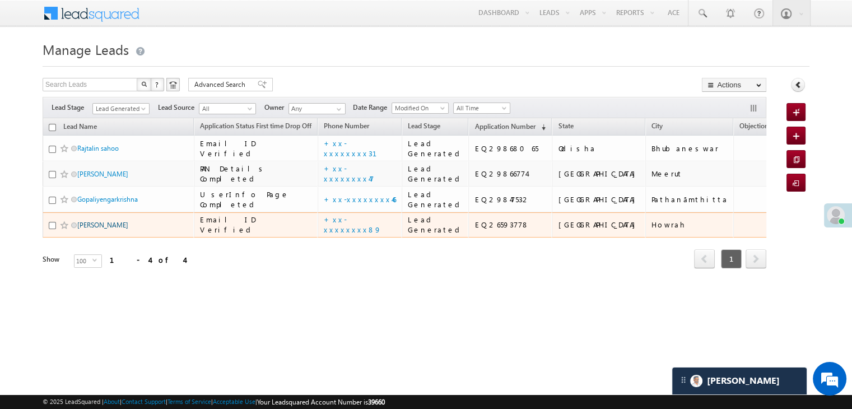
click at [110, 229] on link "[PERSON_NAME]" at bounding box center [102, 225] width 51 height 8
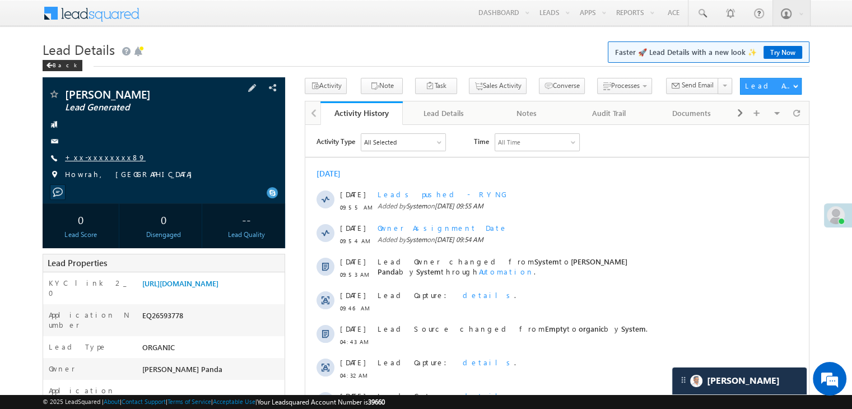
click at [102, 157] on link "+xx-xxxxxxxx89" at bounding box center [105, 157] width 81 height 10
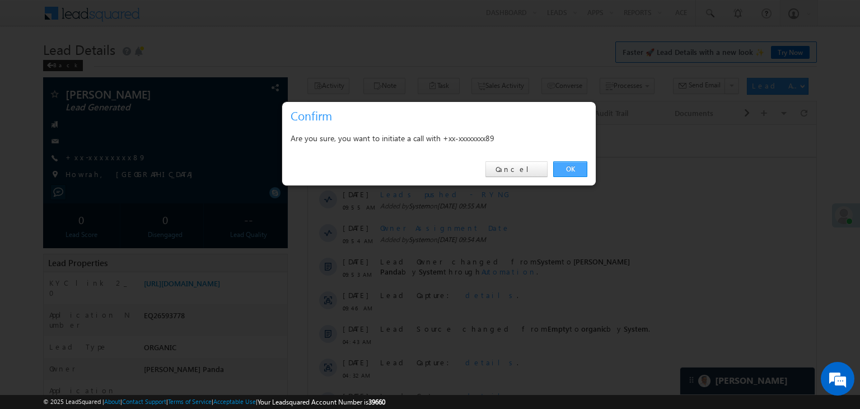
click at [573, 166] on link "OK" at bounding box center [570, 169] width 34 height 16
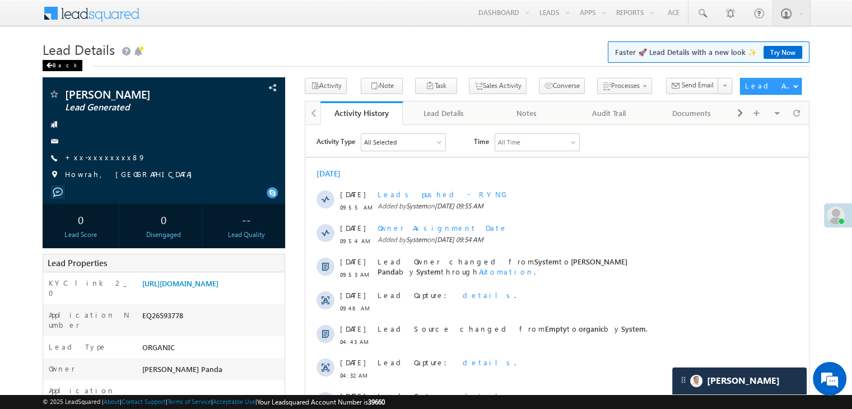
click at [51, 62] on div "Back" at bounding box center [63, 65] width 40 height 11
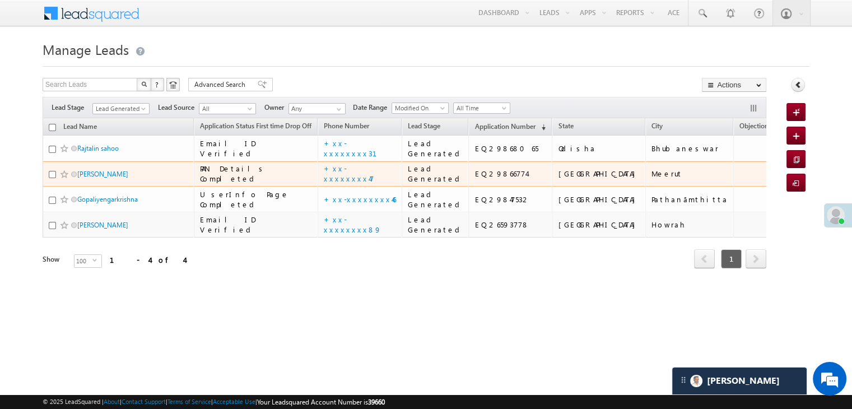
scroll to position [85, 0]
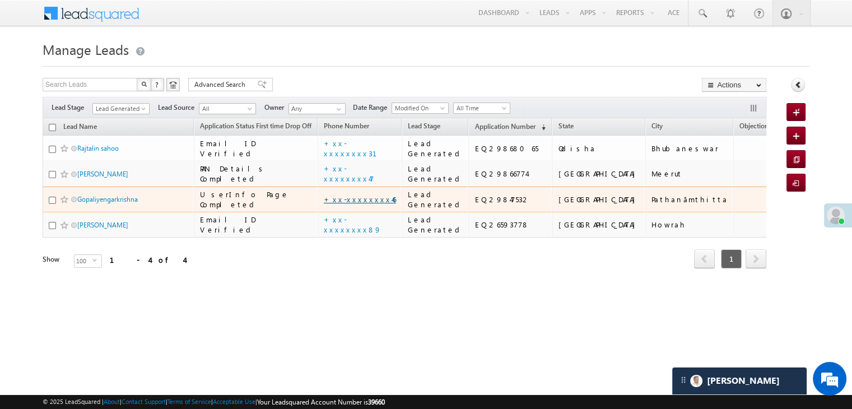
click at [354, 204] on link "+xx-xxxxxxxx46" at bounding box center [360, 199] width 72 height 10
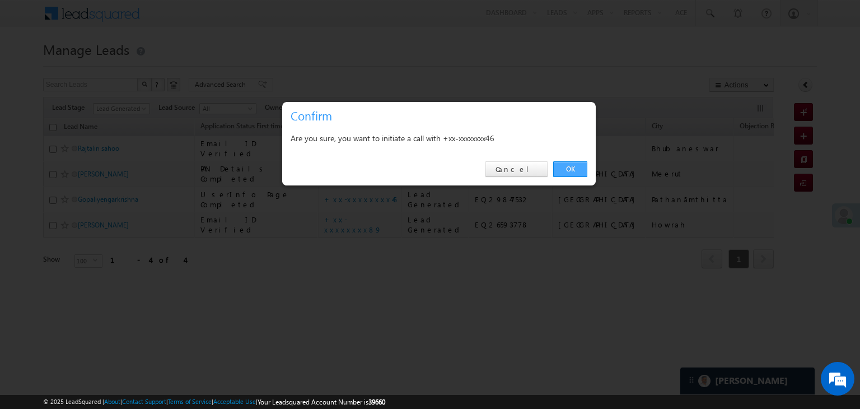
click at [574, 165] on link "OK" at bounding box center [570, 169] width 34 height 16
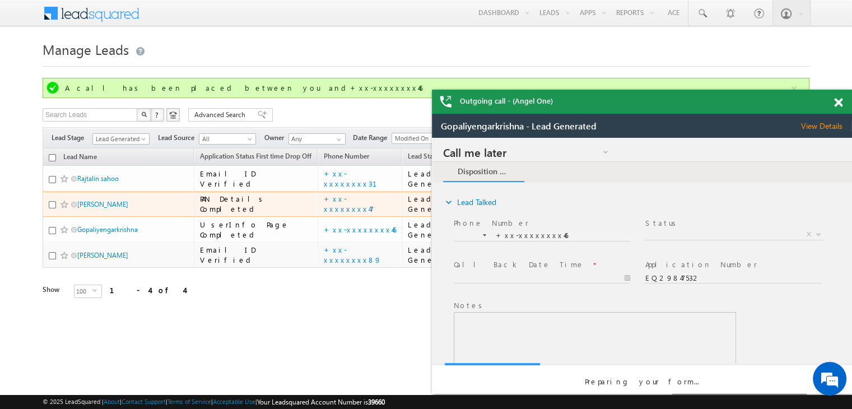
scroll to position [0, 0]
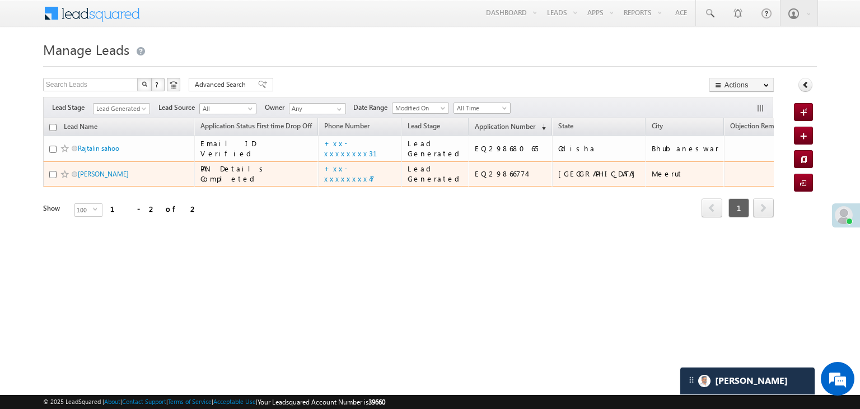
click at [237, 184] on div "PAN Details Completed" at bounding box center [256, 173] width 113 height 20
click at [347, 183] on link "+xx-xxxxxxxx47" at bounding box center [349, 173] width 50 height 20
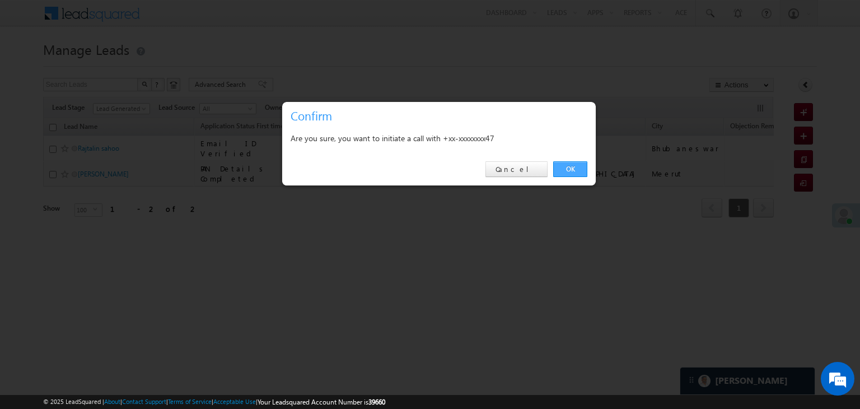
click at [573, 165] on link "OK" at bounding box center [570, 169] width 34 height 16
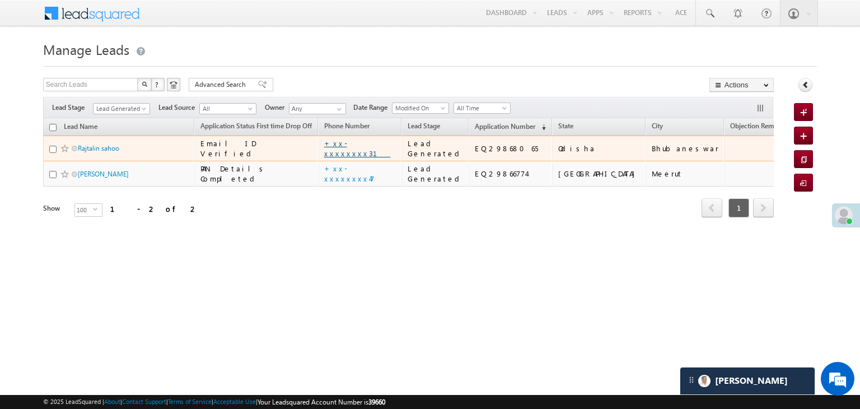
click at [359, 158] on link "+xx-xxxxxxxx31" at bounding box center [357, 148] width 67 height 20
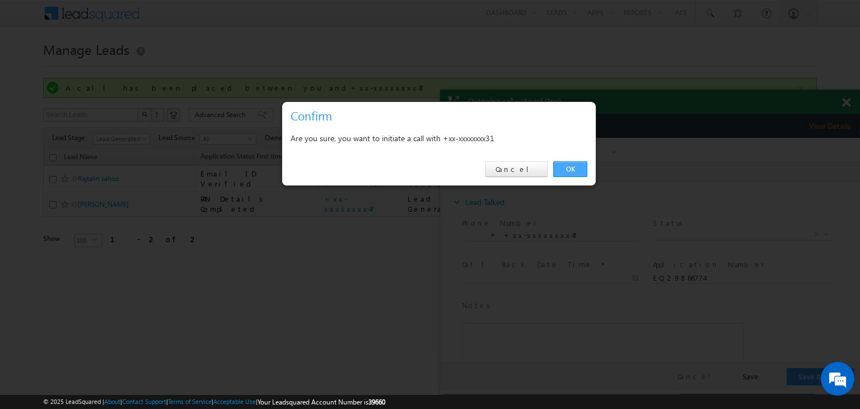
drag, startPoint x: 566, startPoint y: 172, endPoint x: 128, endPoint y: 34, distance: 459.0
click at [566, 172] on link "OK" at bounding box center [570, 169] width 34 height 16
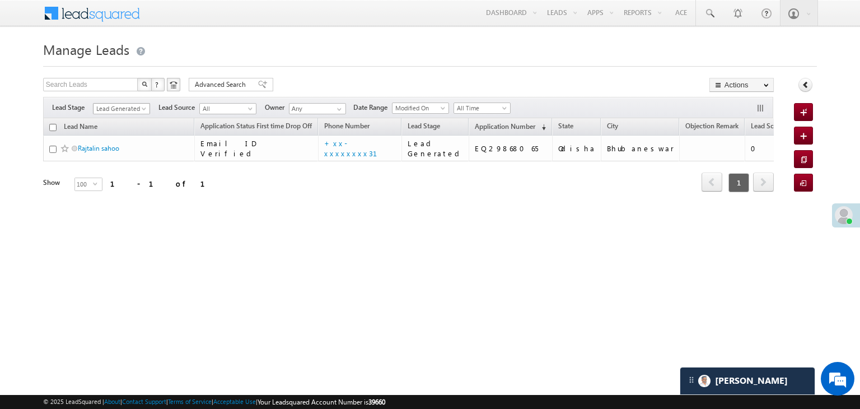
click at [143, 109] on span at bounding box center [145, 110] width 9 height 9
click at [118, 119] on link "All" at bounding box center [122, 121] width 57 height 10
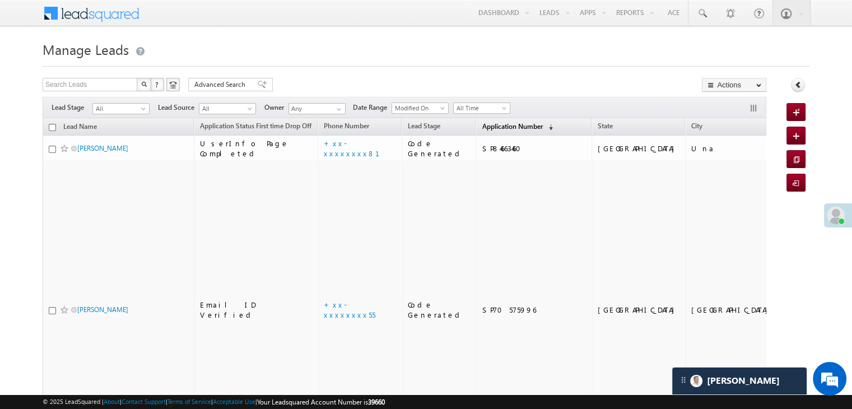
click at [507, 130] on span "Application Number" at bounding box center [512, 126] width 60 height 8
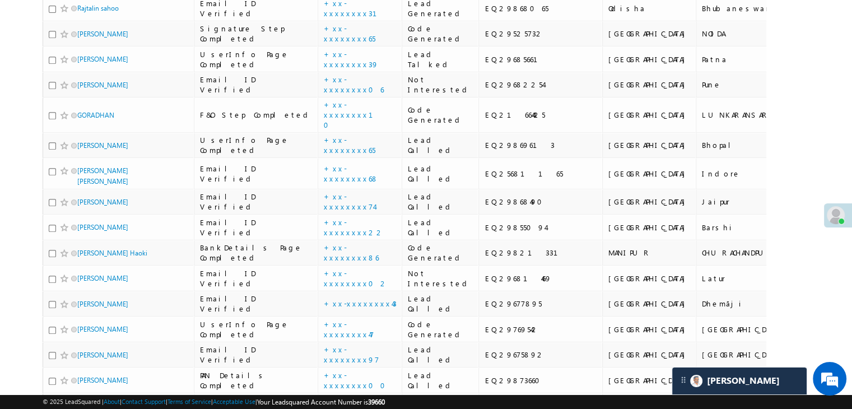
scroll to position [560, 0]
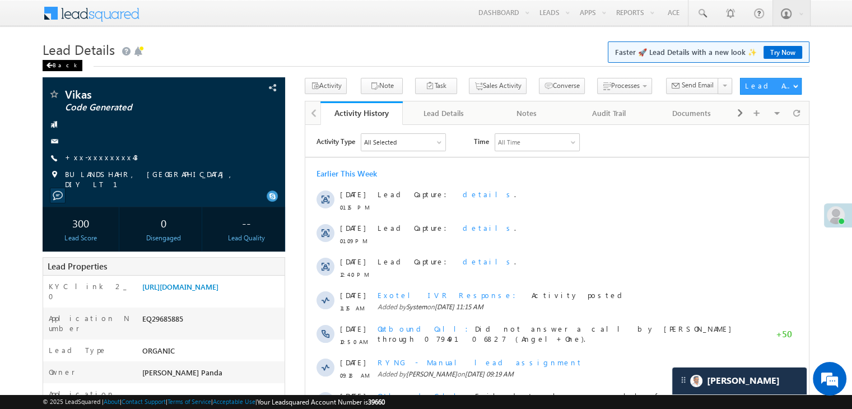
click at [61, 62] on div "Back" at bounding box center [63, 65] width 40 height 11
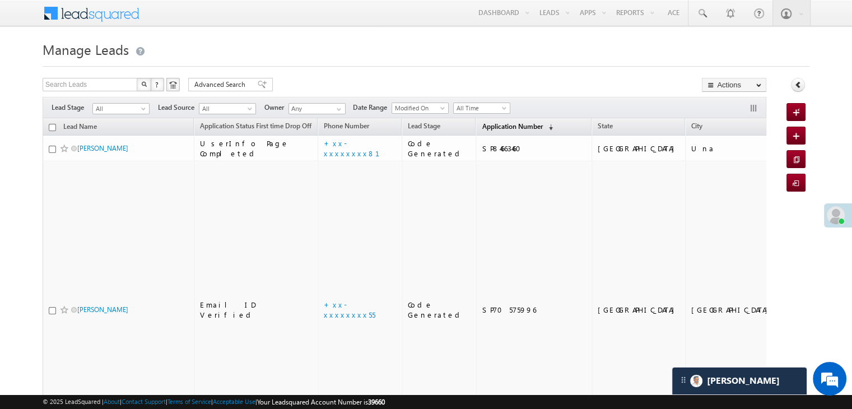
click at [487, 127] on span "Application Number" at bounding box center [512, 126] width 60 height 8
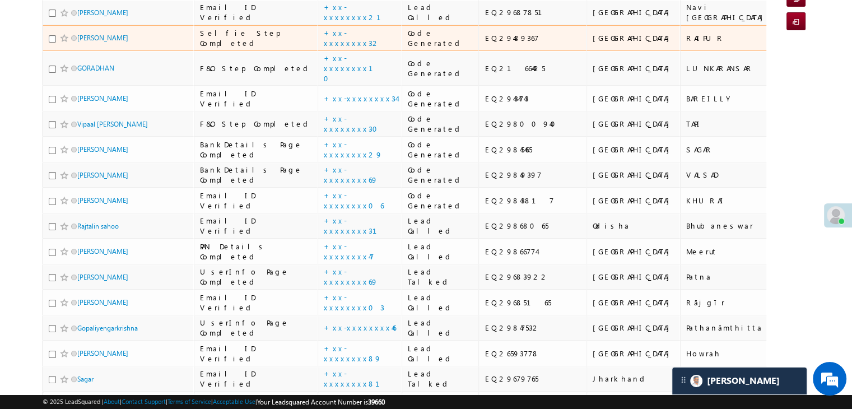
scroll to position [224, 0]
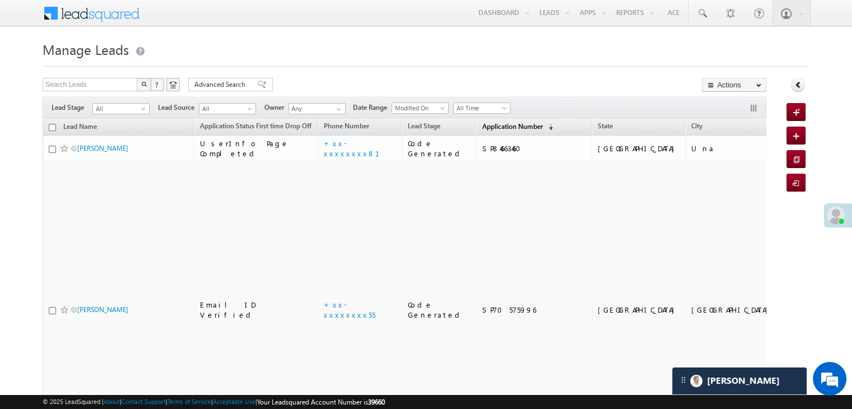
click at [487, 125] on span "Application Number" at bounding box center [512, 126] width 60 height 8
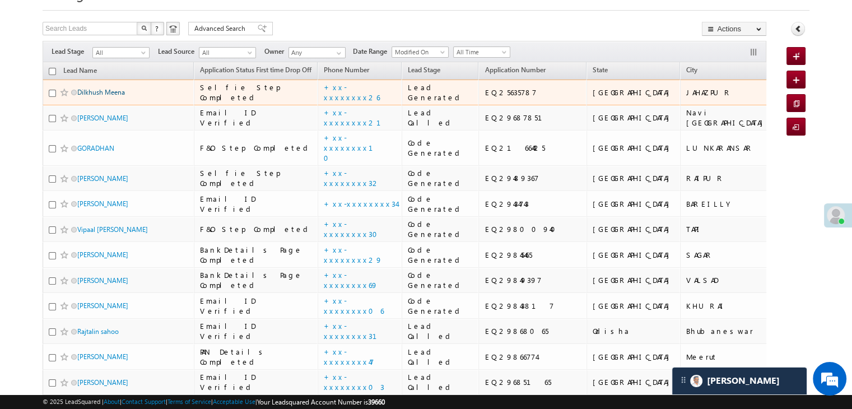
click at [92, 96] on link "Dilkhush Meena" at bounding box center [101, 92] width 48 height 8
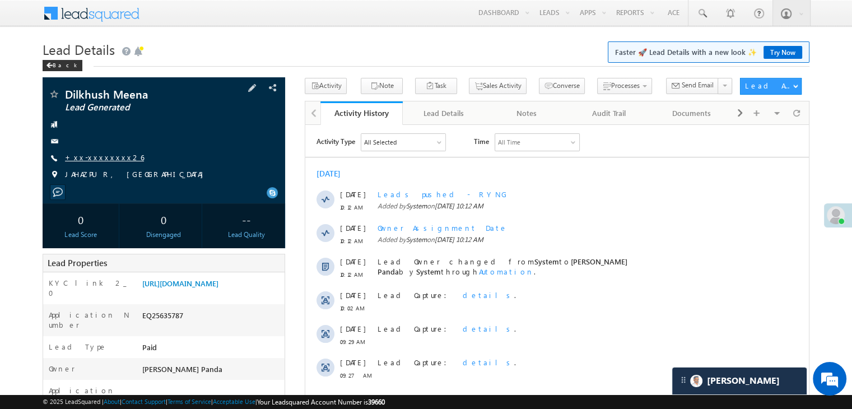
click at [99, 160] on link "+xx-xxxxxxxx26" at bounding box center [104, 157] width 79 height 10
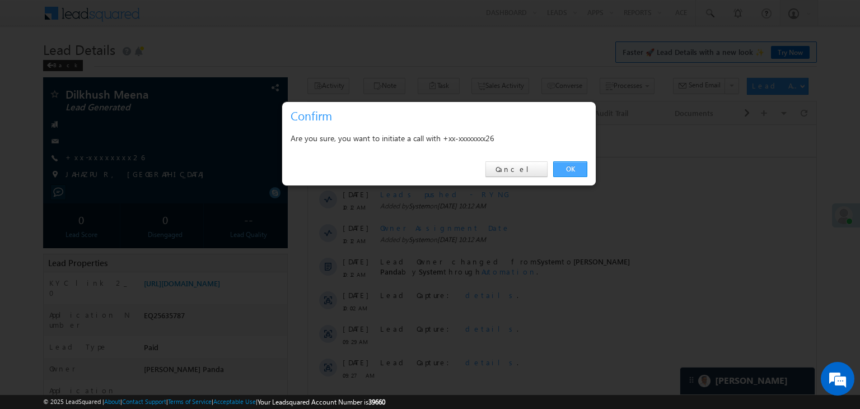
click at [567, 169] on link "OK" at bounding box center [570, 169] width 34 height 16
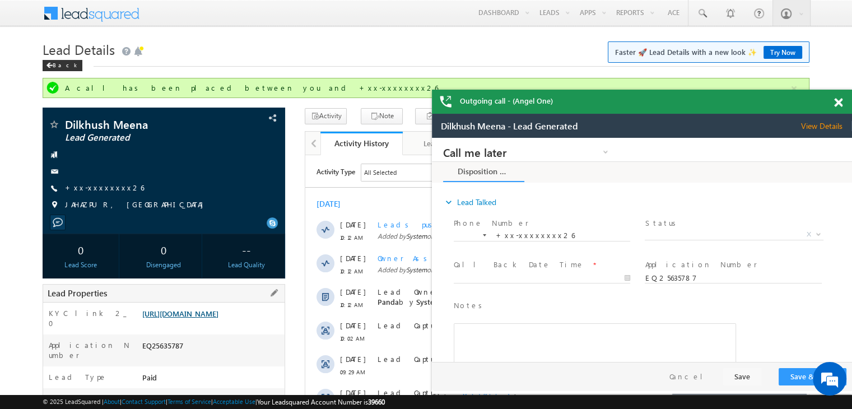
click at [218, 318] on link "[URL][DOMAIN_NAME]" at bounding box center [180, 314] width 76 height 10
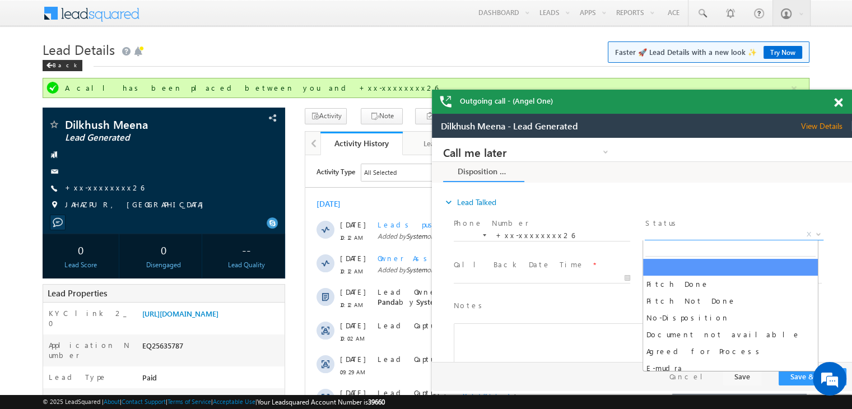
click at [723, 234] on span "X" at bounding box center [733, 234] width 178 height 11
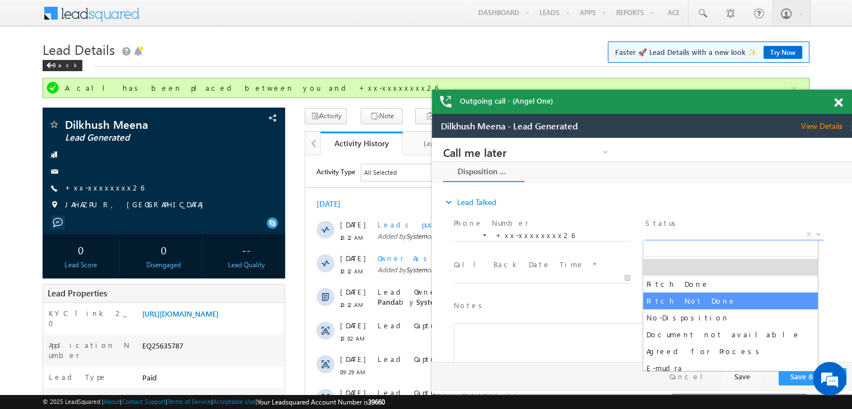
select select "Pitch Not Done"
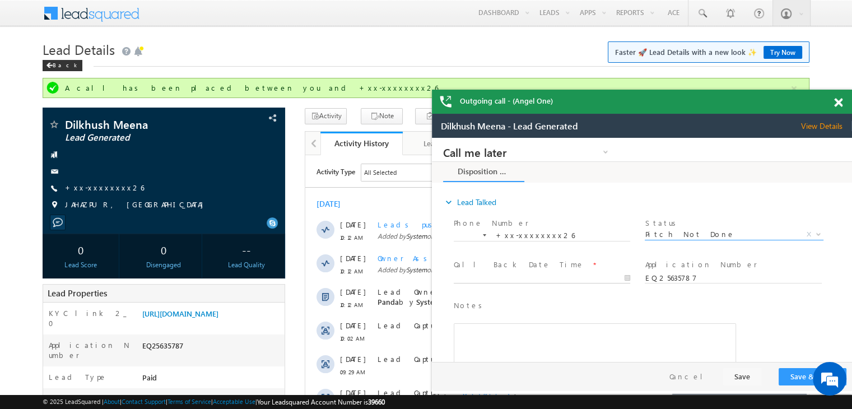
type input "[DATE] 10:15 AM"
click at [599, 283] on input "[DATE] 10:15 AM" at bounding box center [542, 278] width 176 height 11
click at [791, 380] on button "Save & Close" at bounding box center [812, 376] width 68 height 17
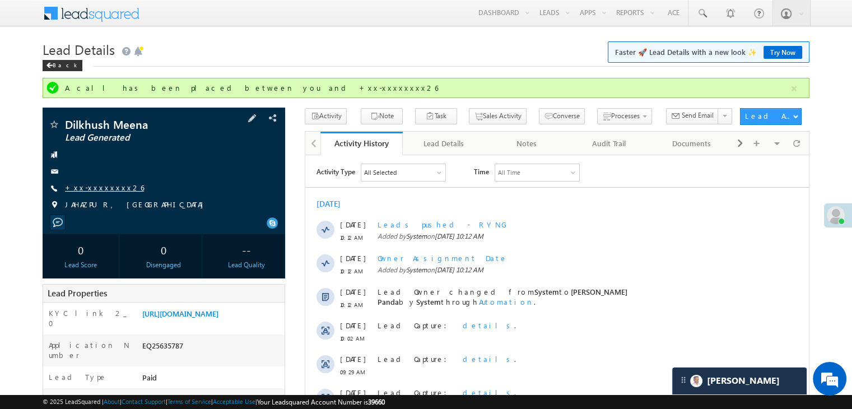
click at [92, 191] on link "+xx-xxxxxxxx26" at bounding box center [104, 188] width 79 height 10
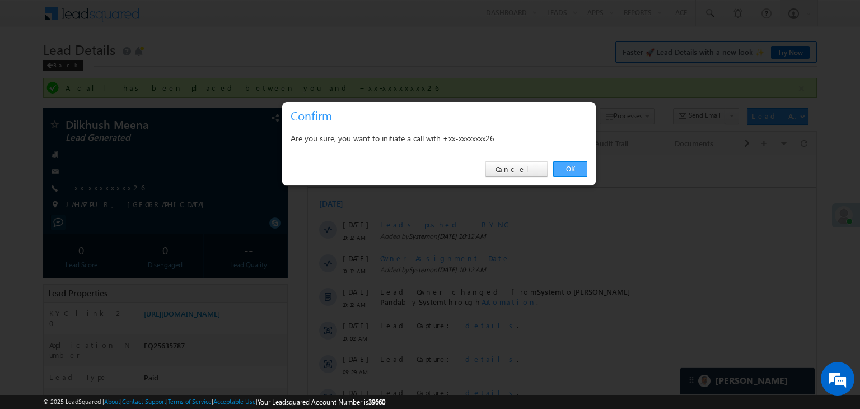
click at [569, 172] on link "OK" at bounding box center [570, 169] width 34 height 16
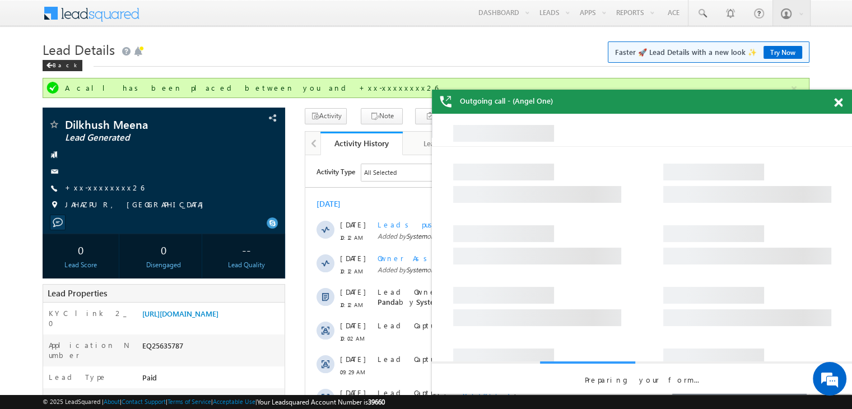
click at [842, 104] on span at bounding box center [838, 103] width 8 height 10
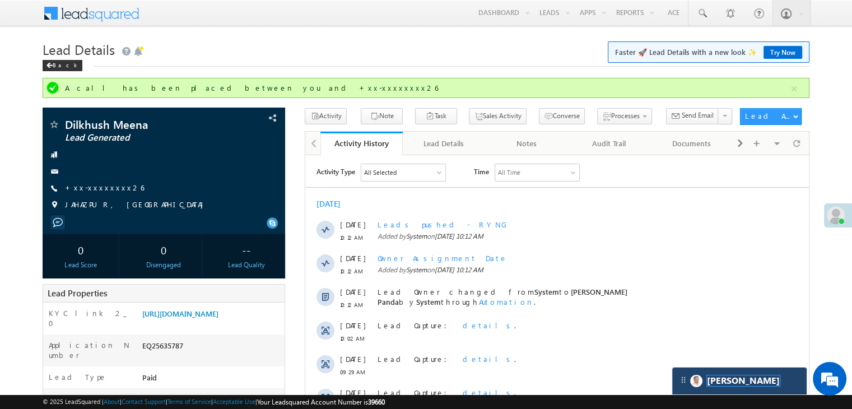
click at [718, 379] on span "[PERSON_NAME]" at bounding box center [743, 380] width 73 height 11
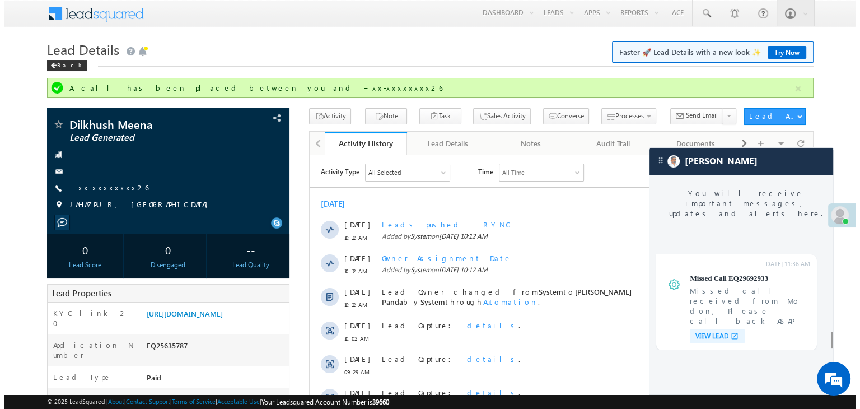
scroll to position [4363, 0]
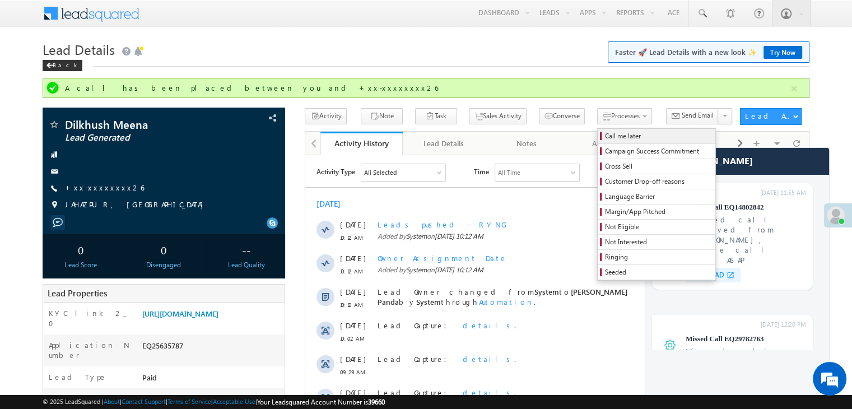
click at [602, 141] on link "Call me later" at bounding box center [656, 136] width 118 height 15
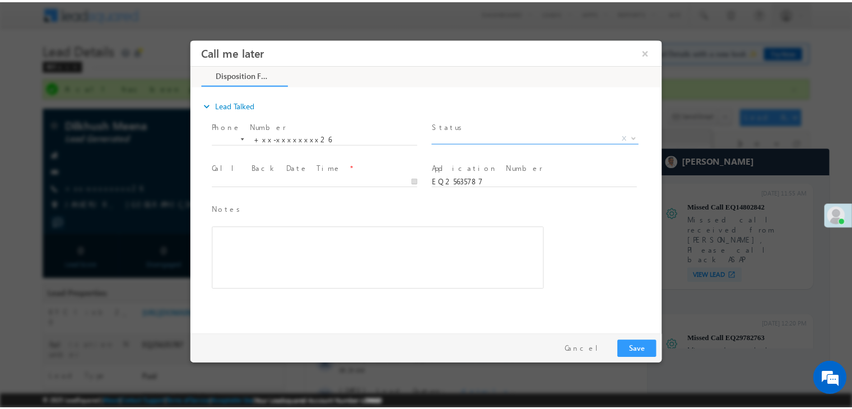
scroll to position [0, 0]
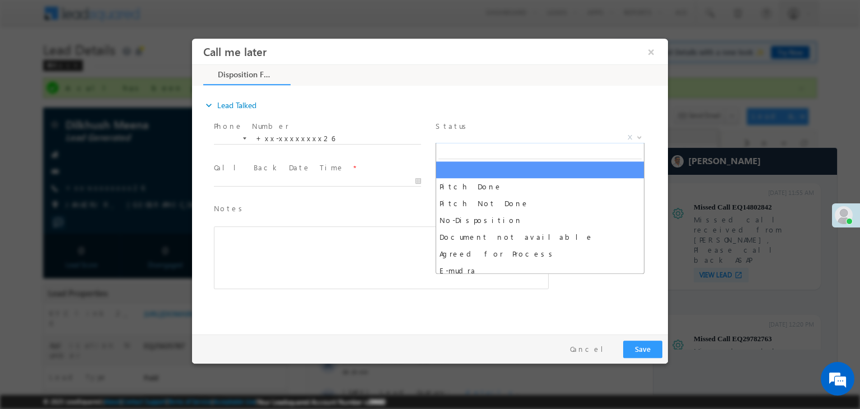
click at [602, 138] on span "X" at bounding box center [540, 137] width 209 height 11
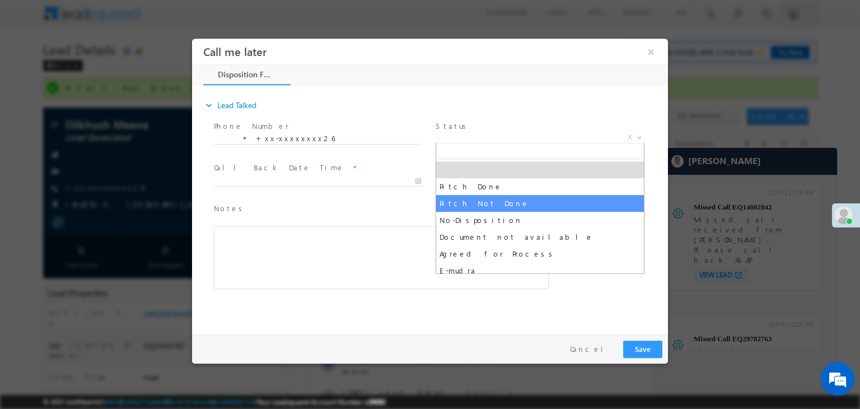
select select "Pitch Not Done"
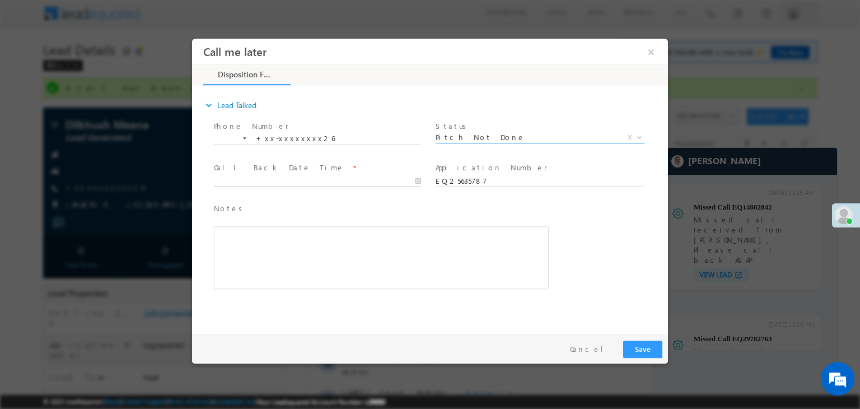
type input "10/02/25 10:16 AM"
click at [379, 176] on input "10/02/25 10:16 AM" at bounding box center [317, 181] width 207 height 11
click at [646, 344] on button "Save" at bounding box center [642, 348] width 39 height 17
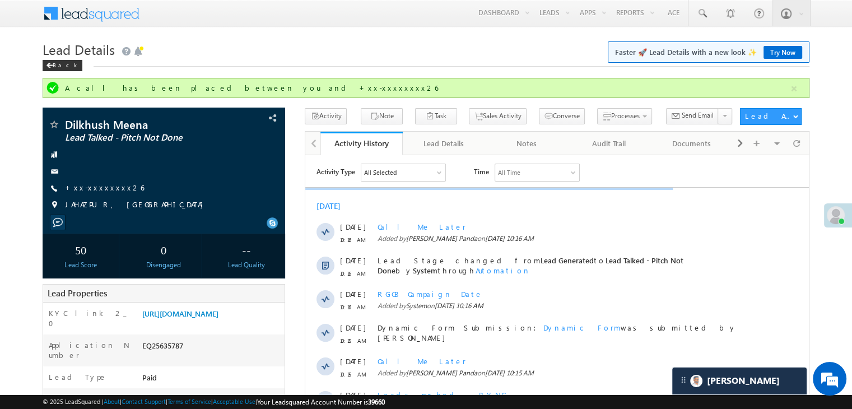
scroll to position [4416, 0]
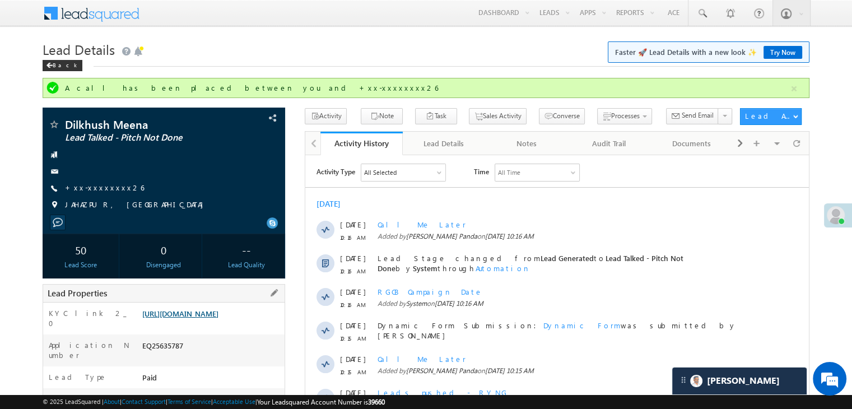
click at [217, 316] on link "https://angelbroking1-pk3em7sa.customui-test.leadsquared.com?leadId=d80bcb57-7f…" at bounding box center [180, 314] width 76 height 10
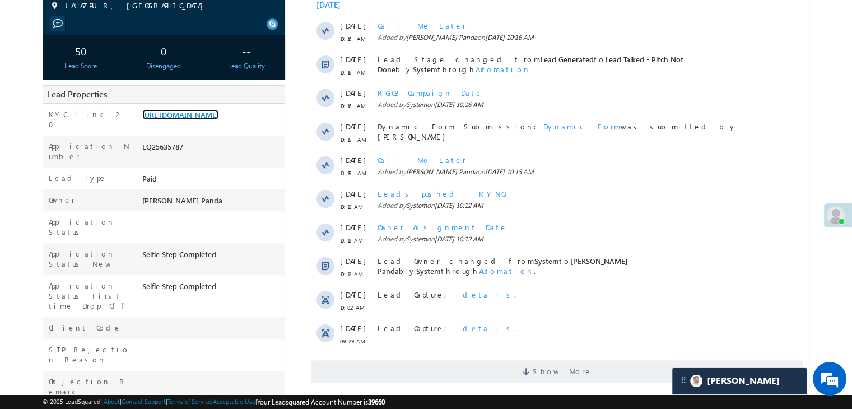
scroll to position [168, 0]
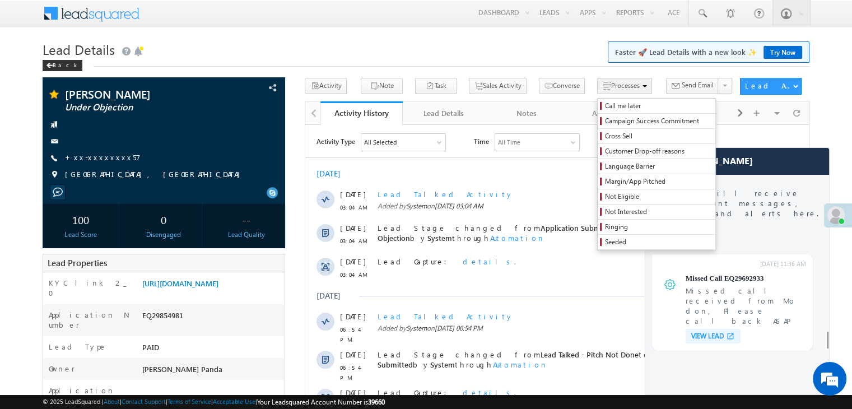
scroll to position [4363, 0]
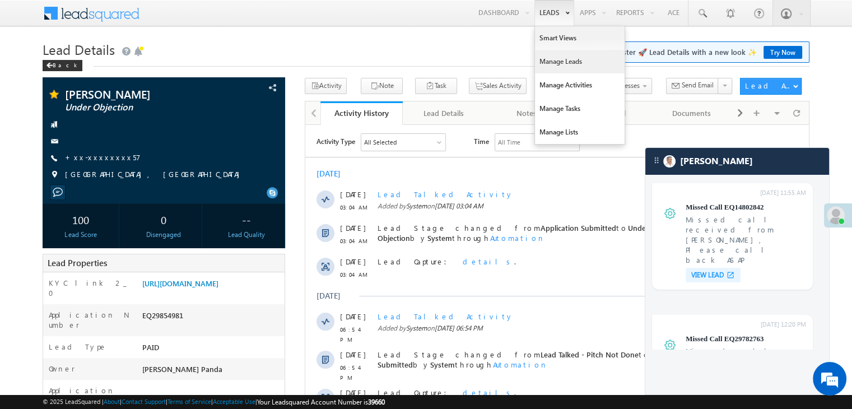
click at [549, 61] on link "Manage Leads" at bounding box center [580, 62] width 90 height 24
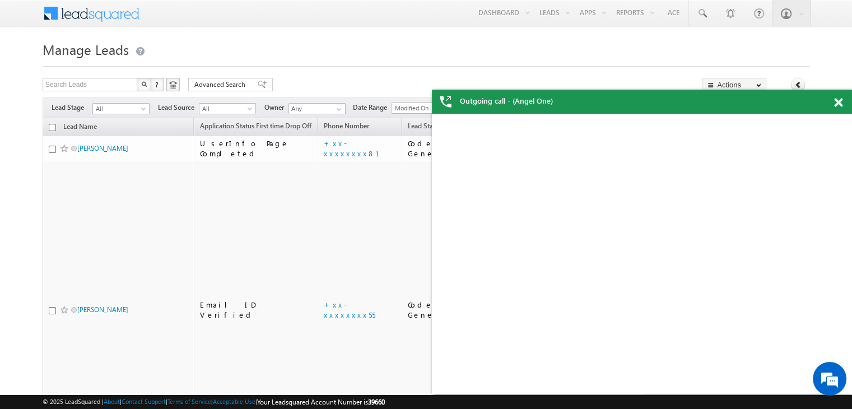
click at [838, 104] on span at bounding box center [838, 103] width 8 height 10
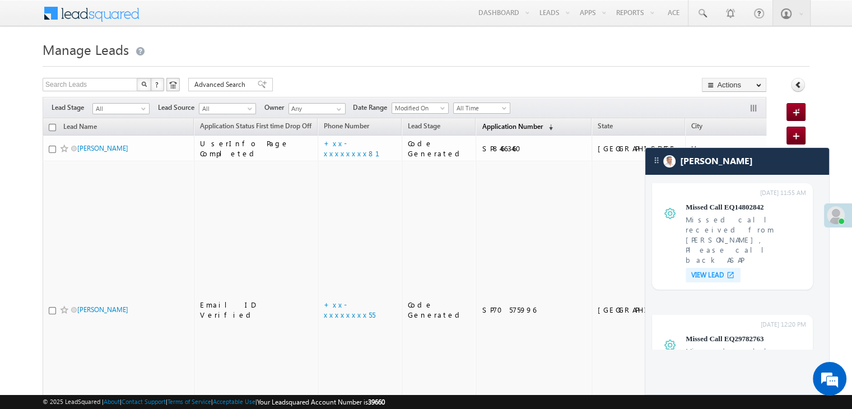
click at [502, 126] on span "Application Number" at bounding box center [512, 126] width 60 height 8
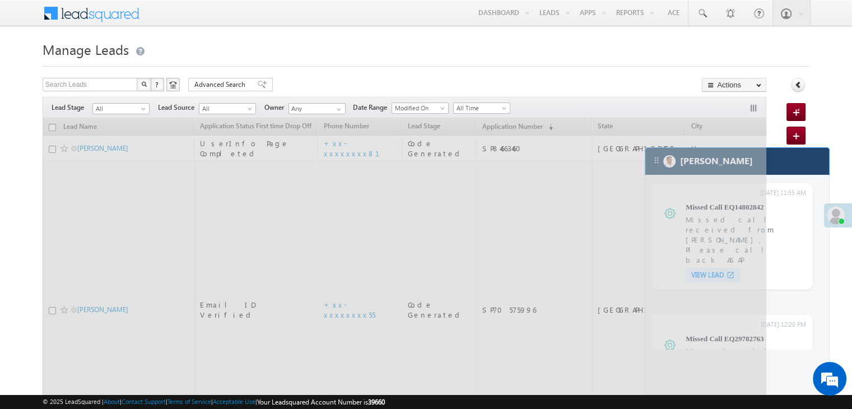
click at [784, 166] on div "[PERSON_NAME]" at bounding box center [737, 161] width 184 height 27
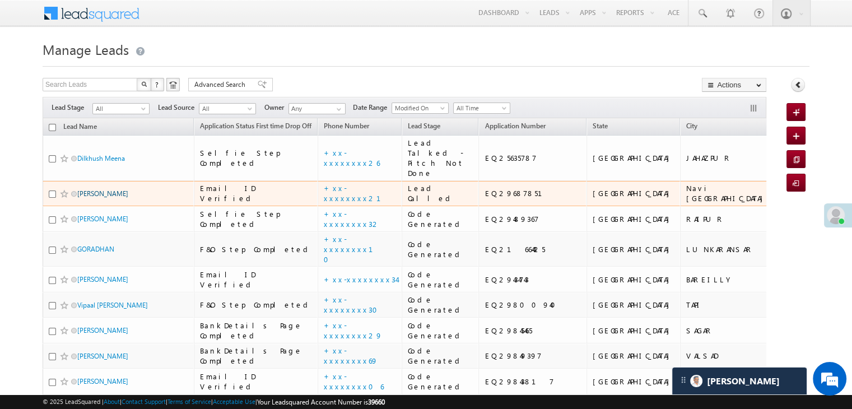
click at [88, 198] on link "Shiv panse" at bounding box center [102, 193] width 51 height 8
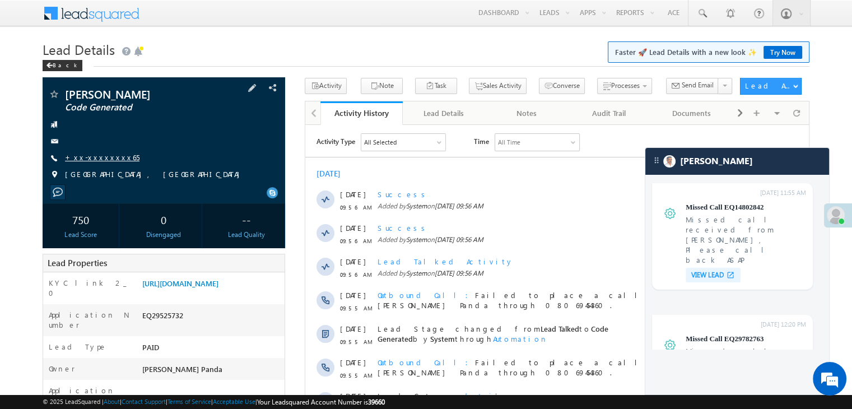
click at [101, 157] on link "+xx-xxxxxxxx65" at bounding box center [102, 157] width 74 height 10
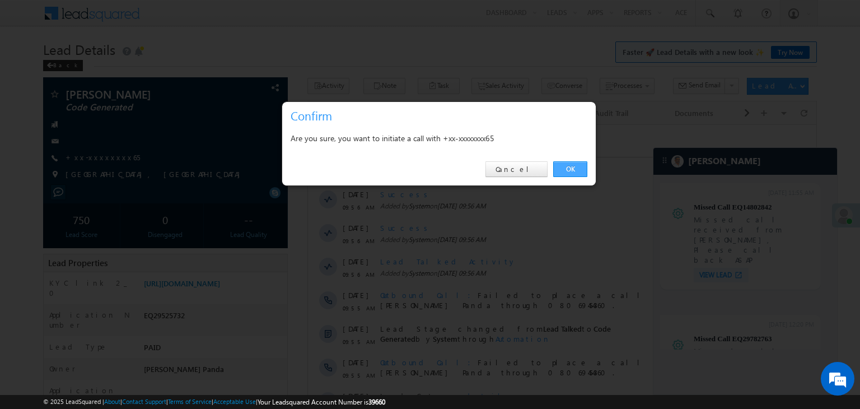
click at [571, 169] on link "OK" at bounding box center [570, 169] width 34 height 16
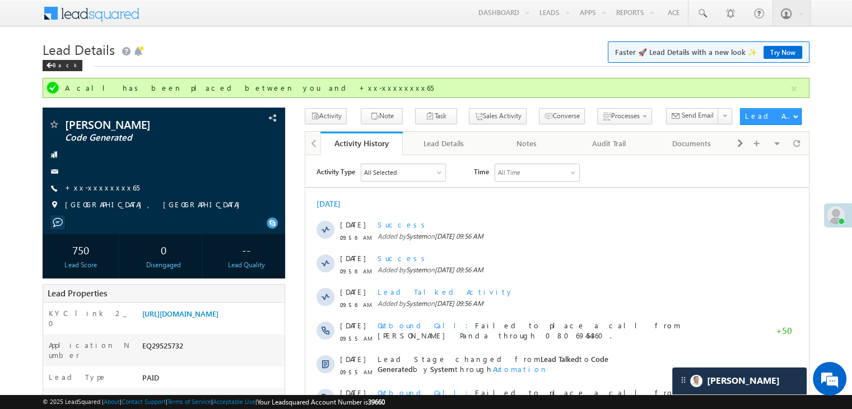
scroll to position [4416, 0]
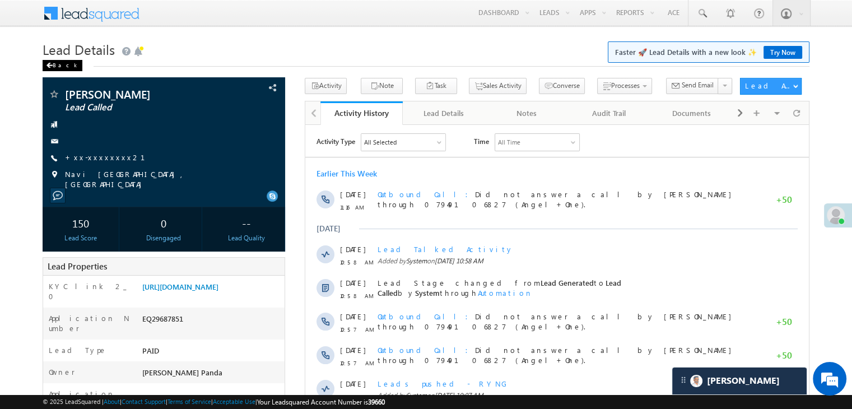
click at [56, 68] on div "Back" at bounding box center [63, 65] width 40 height 11
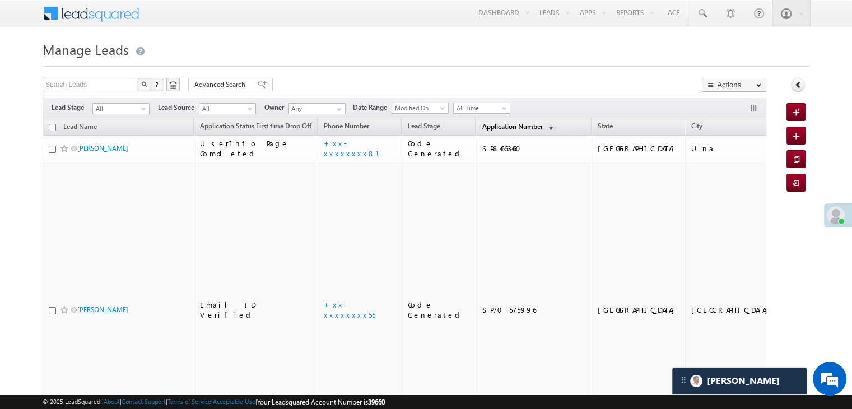
click at [484, 128] on span "Application Number" at bounding box center [512, 126] width 60 height 8
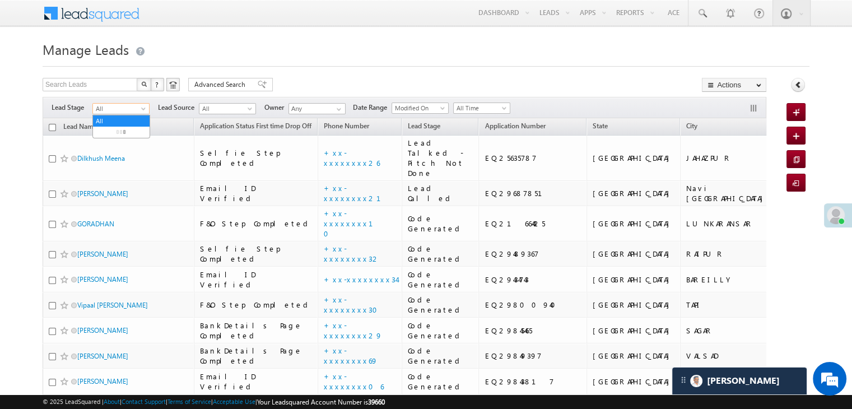
click at [146, 110] on span at bounding box center [144, 110] width 9 height 9
click at [125, 133] on link "Lead Generated" at bounding box center [121, 132] width 57 height 10
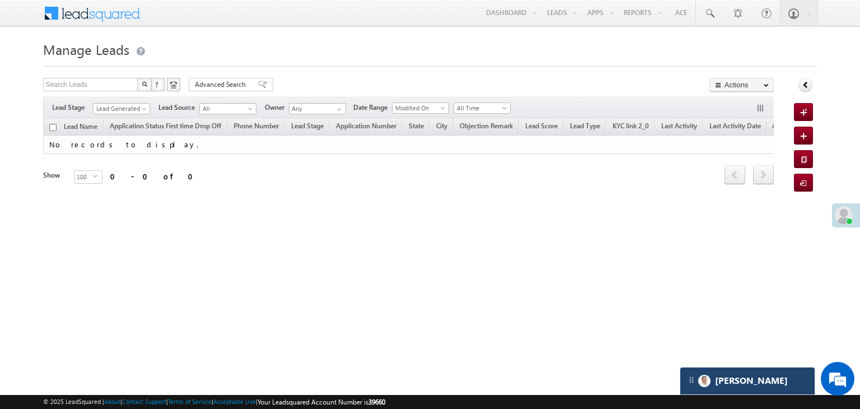
click at [744, 377] on div "[PERSON_NAME]" at bounding box center [747, 380] width 134 height 27
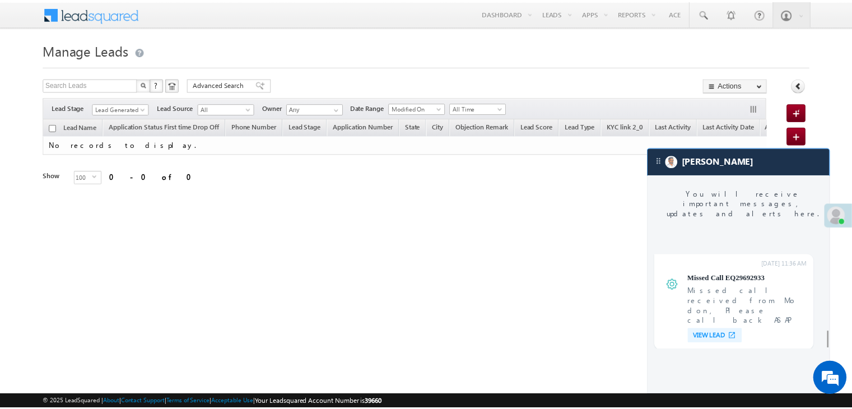
scroll to position [4363, 0]
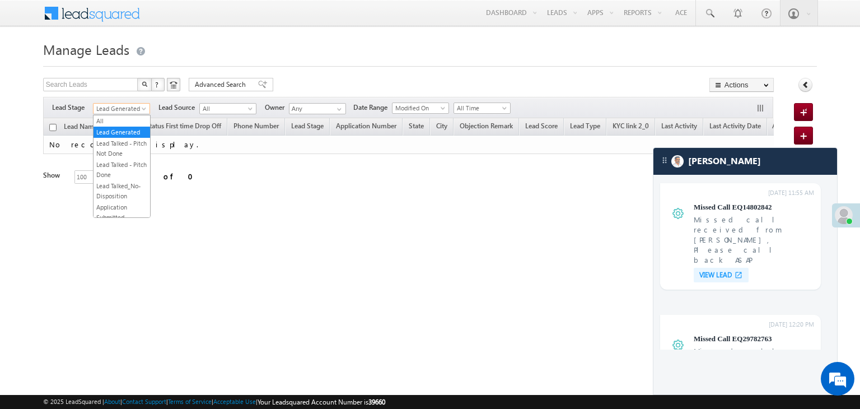
click at [143, 110] on span at bounding box center [145, 110] width 9 height 9
click at [129, 119] on link "All" at bounding box center [122, 121] width 57 height 10
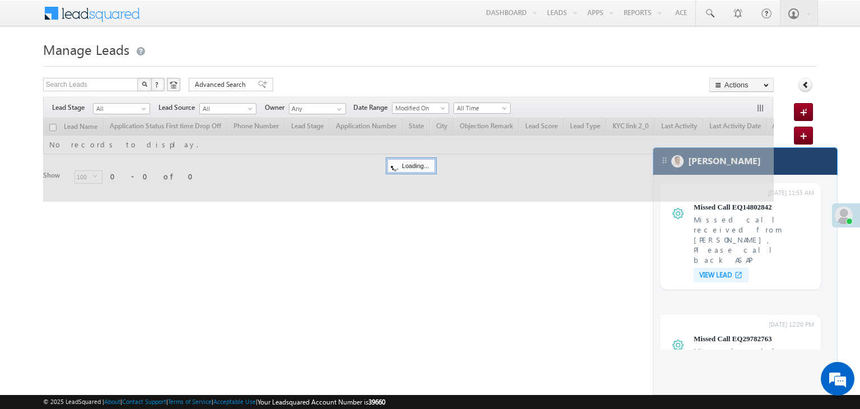
click at [801, 173] on div "[PERSON_NAME]" at bounding box center [745, 161] width 184 height 27
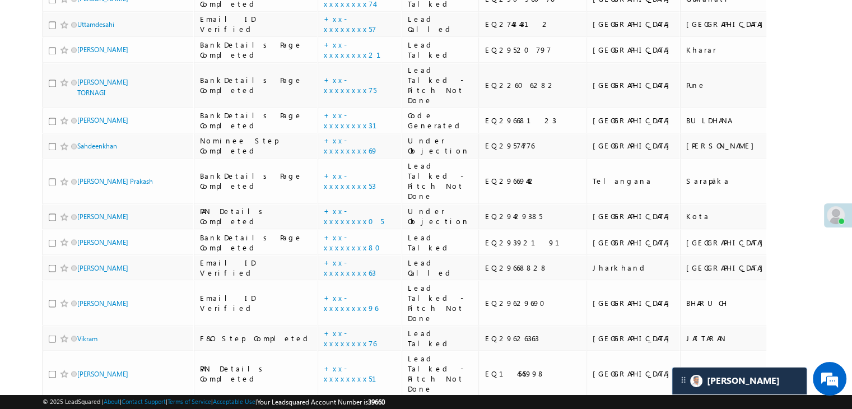
scroll to position [1960, 0]
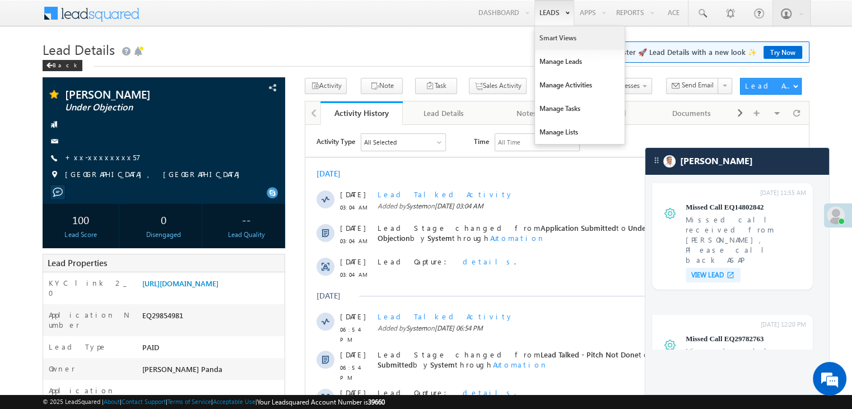
click at [557, 43] on link "Smart Views" at bounding box center [580, 38] width 90 height 24
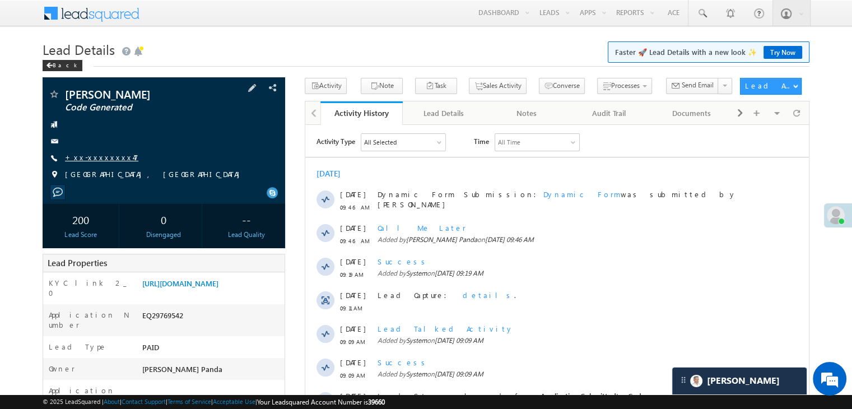
click at [93, 157] on link "+xx-xxxxxxxx47" at bounding box center [101, 157] width 73 height 10
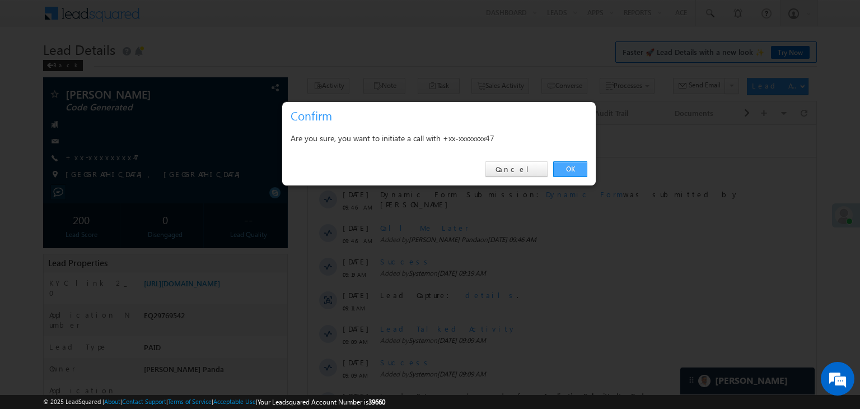
drag, startPoint x: 572, startPoint y: 170, endPoint x: 264, endPoint y: 44, distance: 332.2
click at [572, 170] on link "OK" at bounding box center [570, 169] width 34 height 16
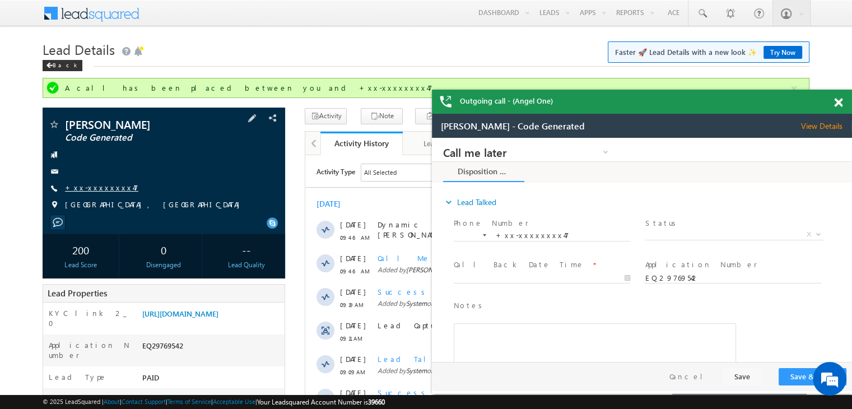
click at [98, 189] on link "+xx-xxxxxxxx47" at bounding box center [101, 188] width 73 height 10
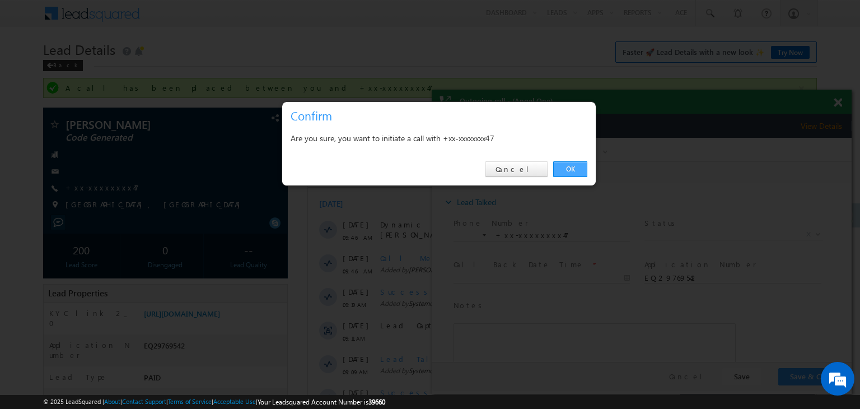
click at [568, 167] on link "OK" at bounding box center [570, 169] width 34 height 16
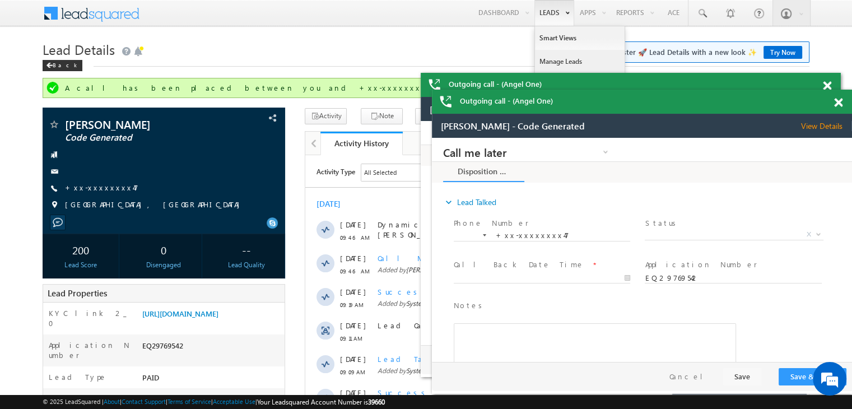
click at [557, 61] on link "Manage Leads" at bounding box center [580, 62] width 90 height 24
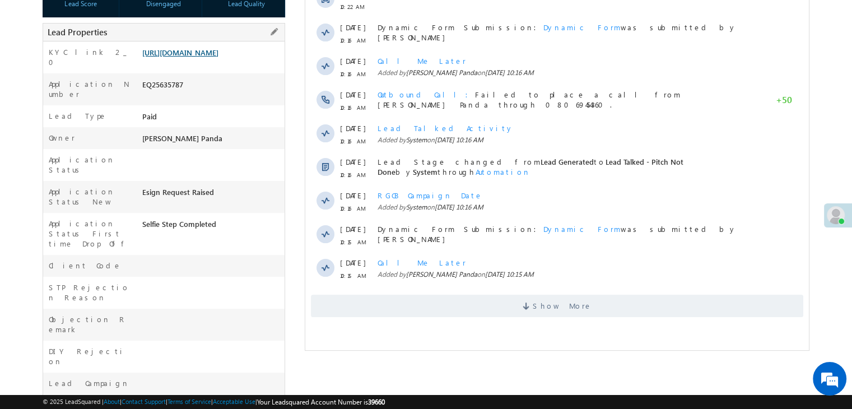
scroll to position [251, 0]
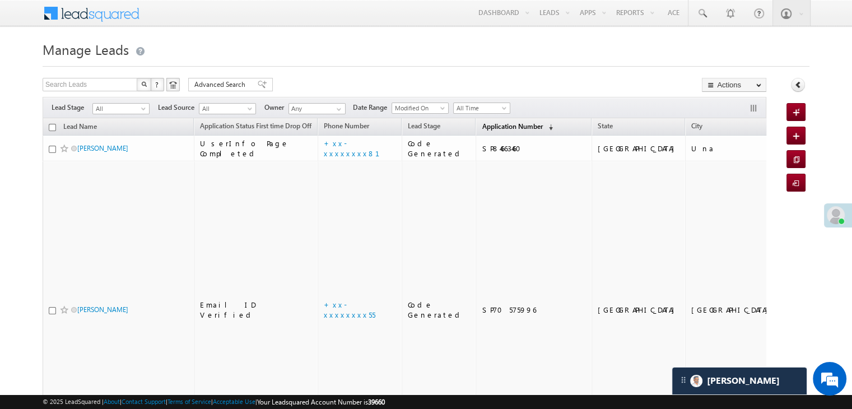
click at [484, 127] on span "Application Number" at bounding box center [512, 126] width 60 height 8
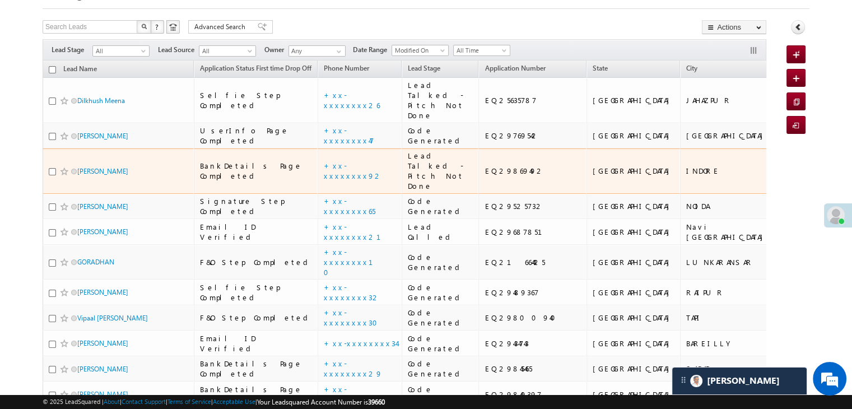
scroll to position [56, 0]
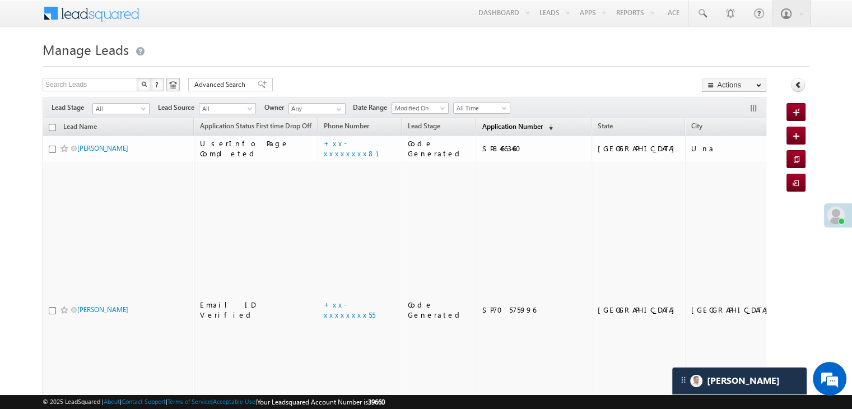
click at [493, 128] on span "Application Number" at bounding box center [512, 126] width 60 height 8
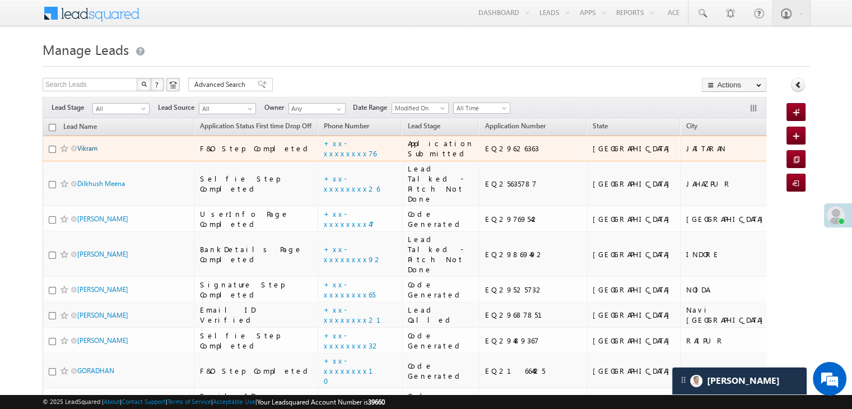
click at [90, 152] on link "Vikram" at bounding box center [87, 148] width 20 height 8
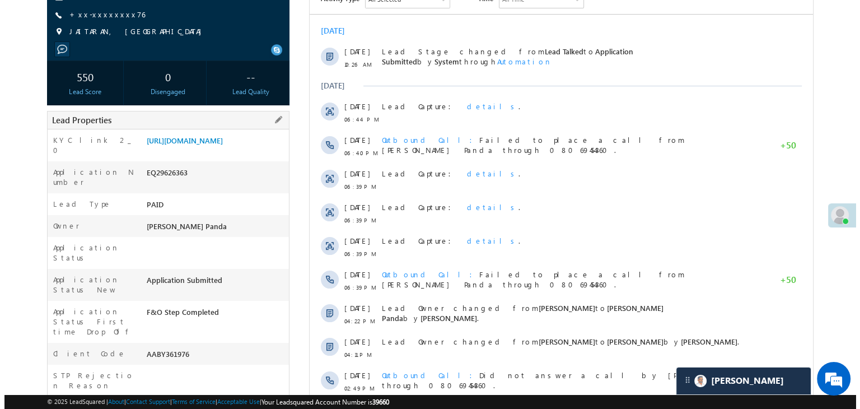
scroll to position [112, 0]
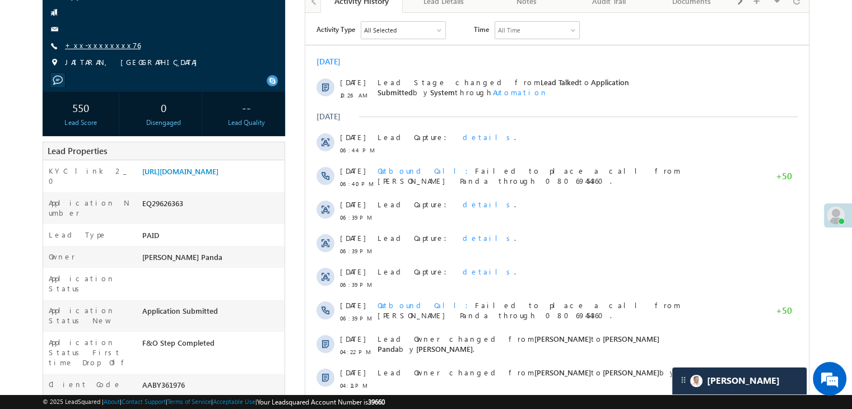
click at [99, 47] on link "+xx-xxxxxxxx76" at bounding box center [103, 45] width 76 height 10
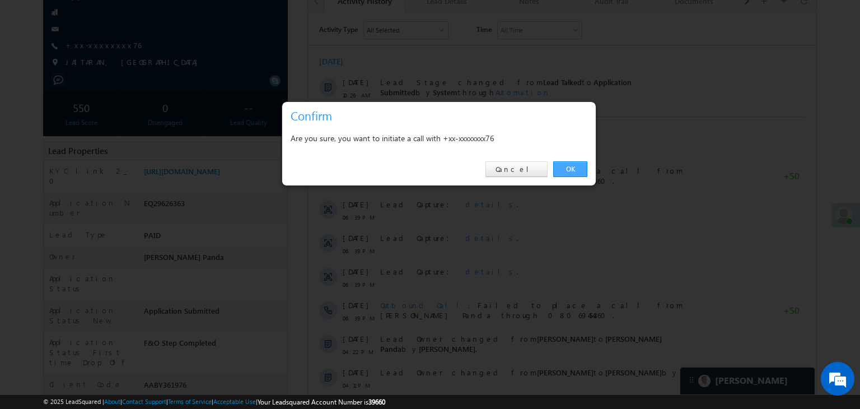
click at [571, 166] on link "OK" at bounding box center [570, 169] width 34 height 16
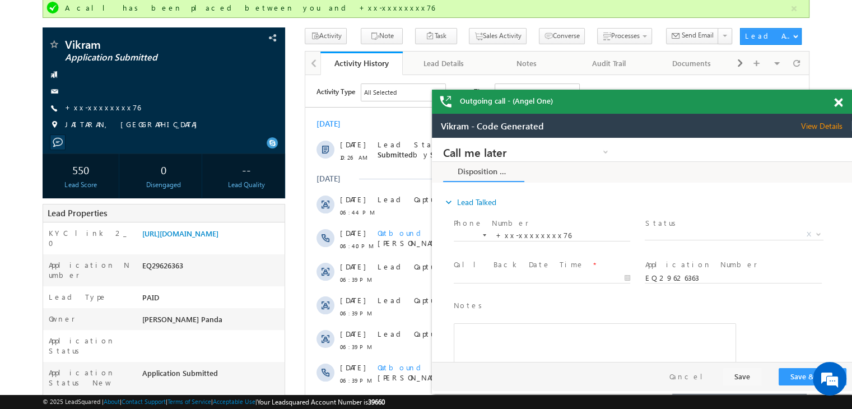
scroll to position [0, 0]
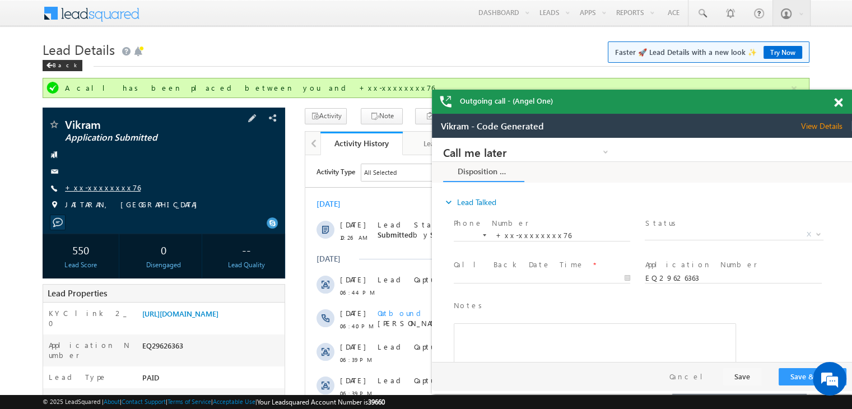
click at [97, 190] on link "+xx-xxxxxxxx76" at bounding box center [103, 188] width 76 height 10
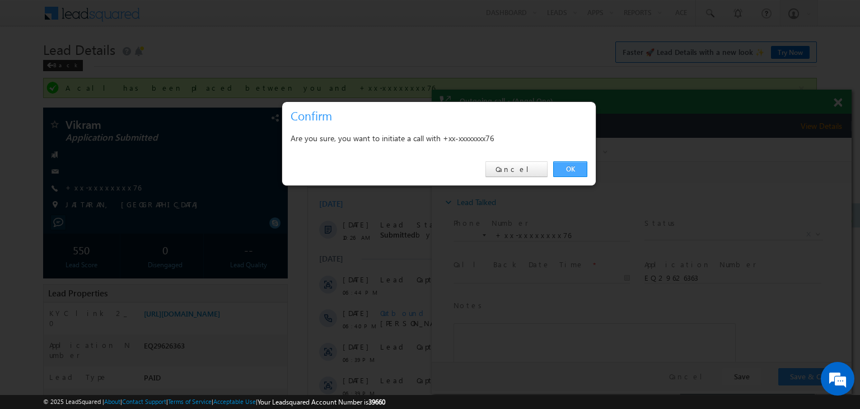
click at [571, 170] on link "OK" at bounding box center [570, 169] width 34 height 16
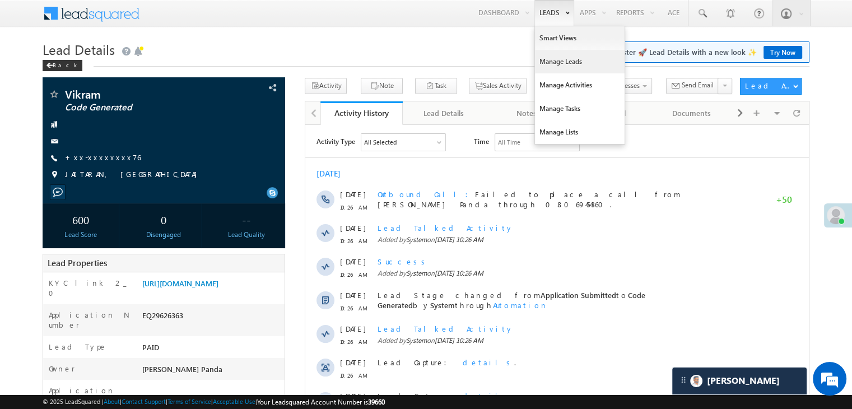
click at [553, 64] on link "Manage Leads" at bounding box center [580, 62] width 90 height 24
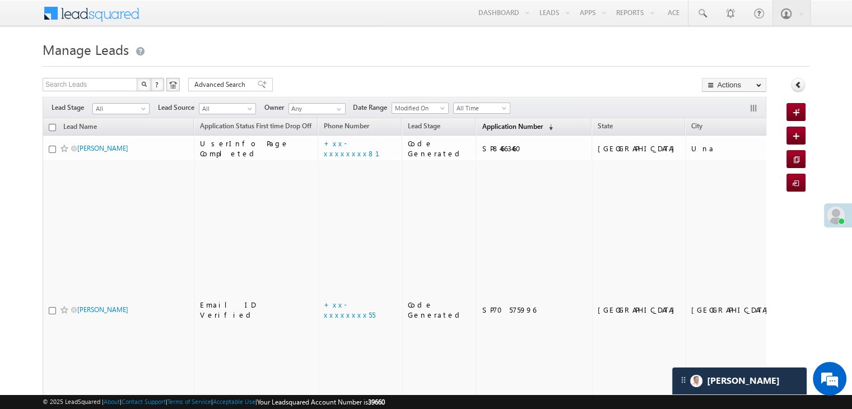
click at [495, 122] on span "Application Number" at bounding box center [512, 126] width 60 height 8
click at [482, 129] on span "Application Number" at bounding box center [512, 126] width 60 height 8
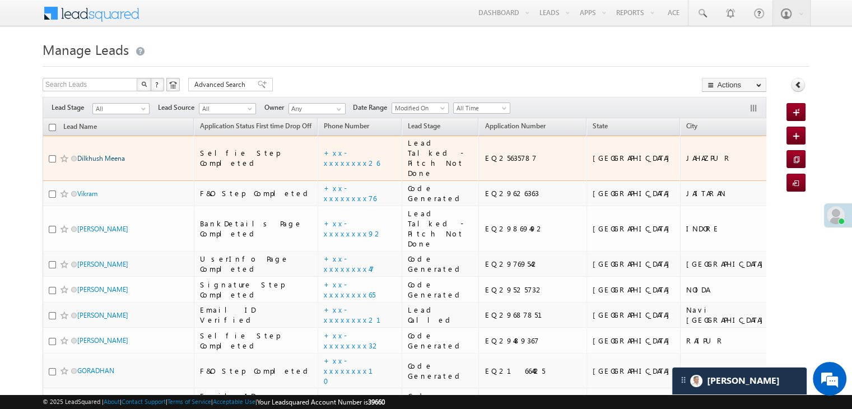
click at [92, 162] on link "Dilkhush Meena" at bounding box center [101, 158] width 48 height 8
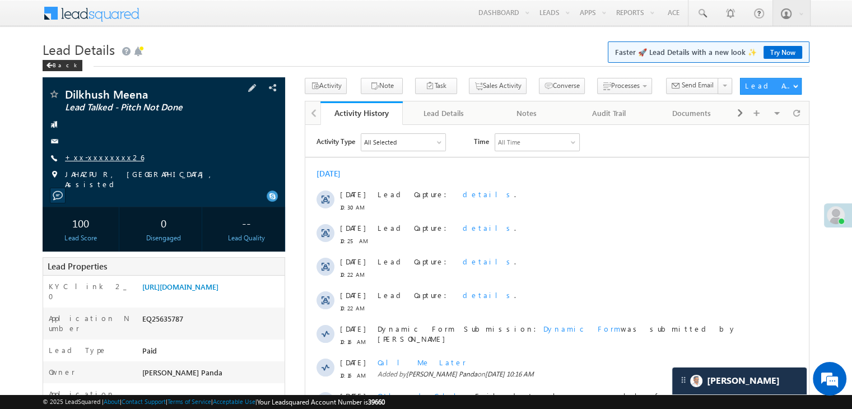
click at [100, 157] on link "+xx-xxxxxxxx26" at bounding box center [104, 157] width 79 height 10
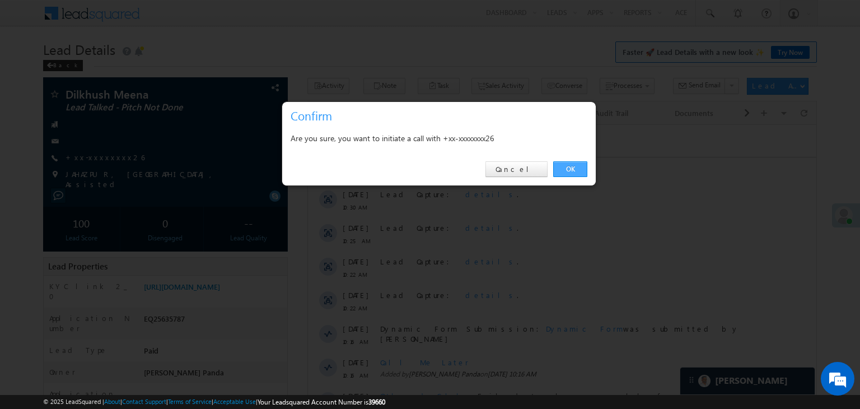
click at [578, 171] on link "OK" at bounding box center [570, 169] width 34 height 16
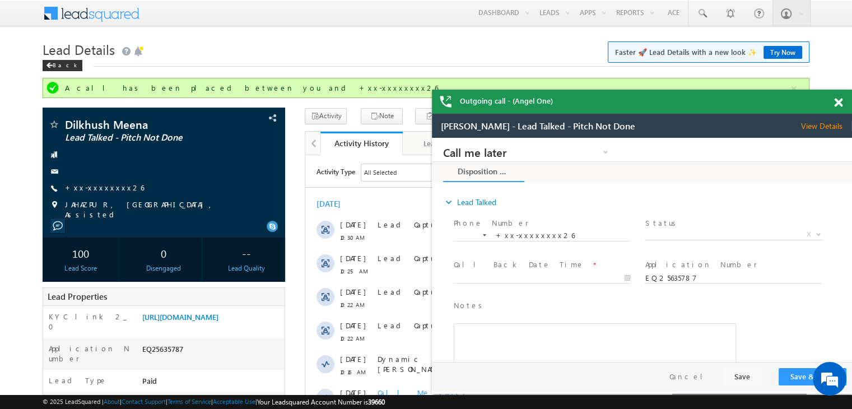
click at [835, 105] on span at bounding box center [838, 103] width 8 height 10
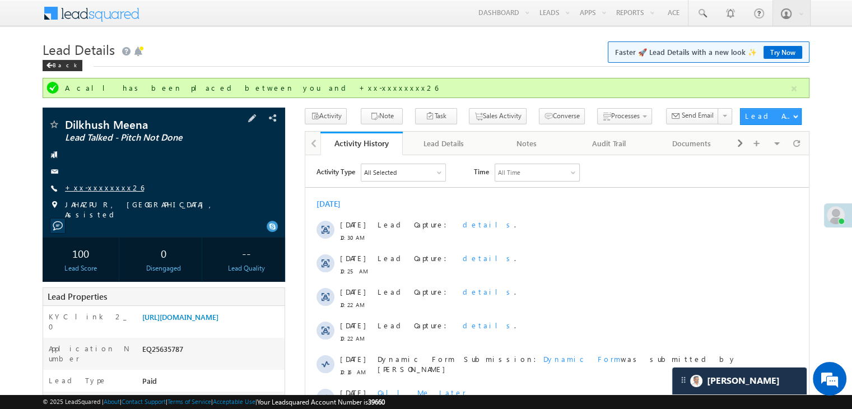
click at [94, 190] on link "+xx-xxxxxxxx26" at bounding box center [104, 188] width 79 height 10
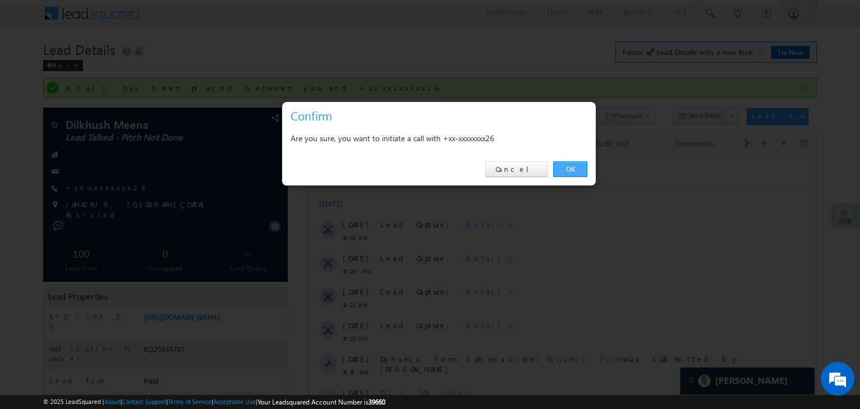
click at [577, 166] on link "OK" at bounding box center [570, 169] width 34 height 16
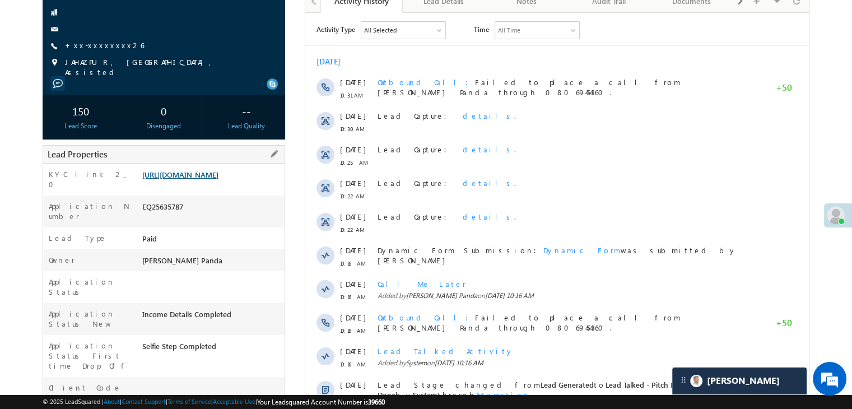
click at [218, 179] on link "https://angelbroking1-pk3em7sa.customui-test.leadsquared.com?leadId=d80bcb57-7f…" at bounding box center [180, 175] width 76 height 10
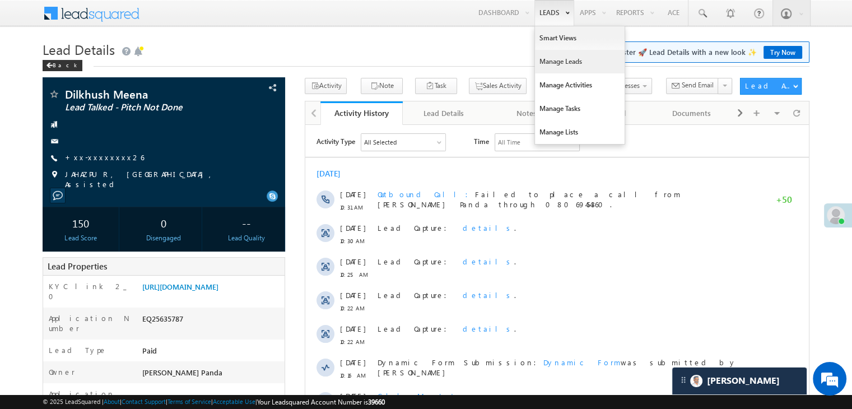
click at [556, 61] on link "Manage Leads" at bounding box center [580, 62] width 90 height 24
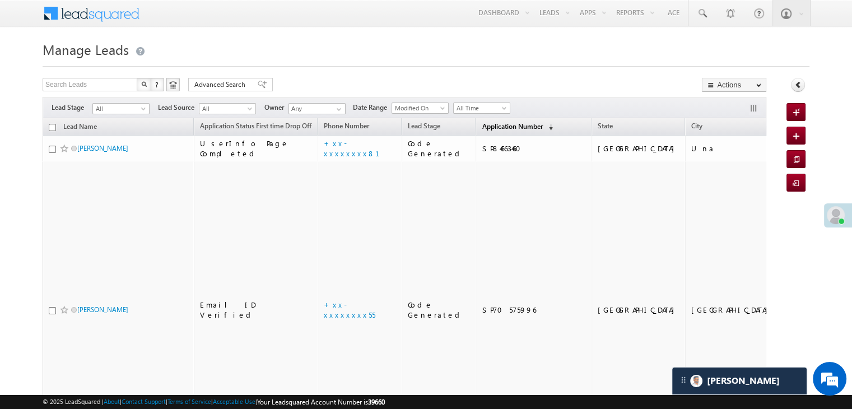
click at [487, 127] on span "Application Number" at bounding box center [512, 126] width 60 height 8
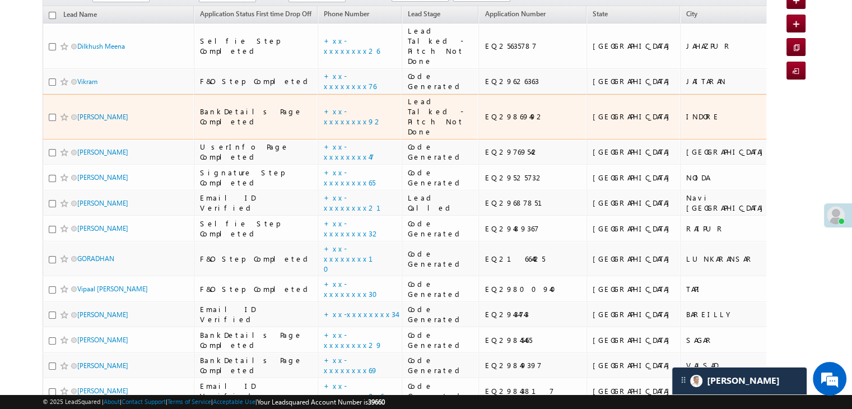
scroll to position [168, 0]
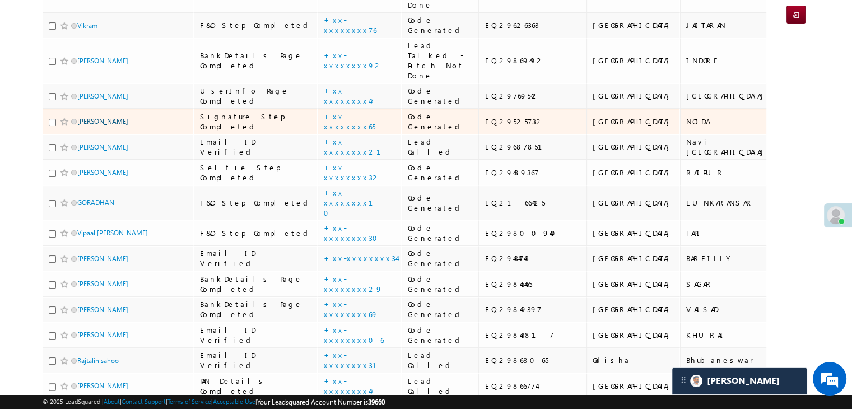
click at [110, 125] on link "MOHD AMIR" at bounding box center [102, 121] width 51 height 8
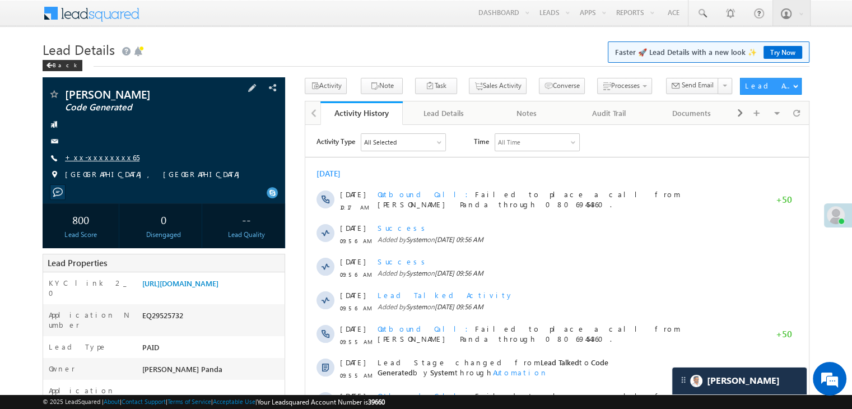
click at [95, 156] on link "+xx-xxxxxxxx65" at bounding box center [102, 157] width 74 height 10
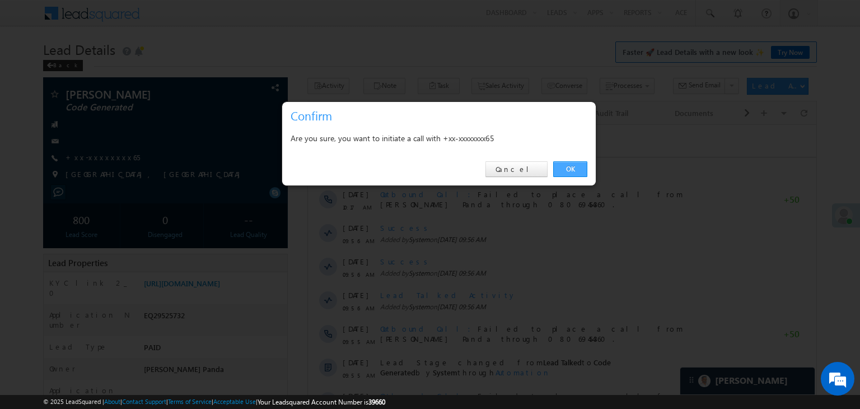
click at [568, 168] on link "OK" at bounding box center [570, 169] width 34 height 16
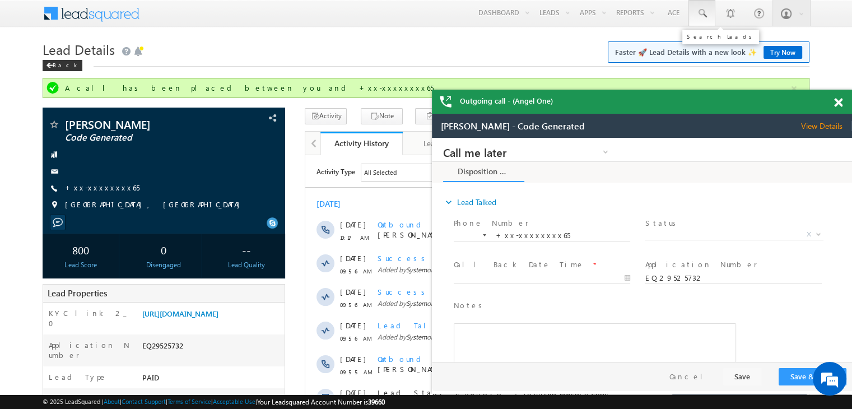
click at [703, 14] on span at bounding box center [701, 13] width 11 height 11
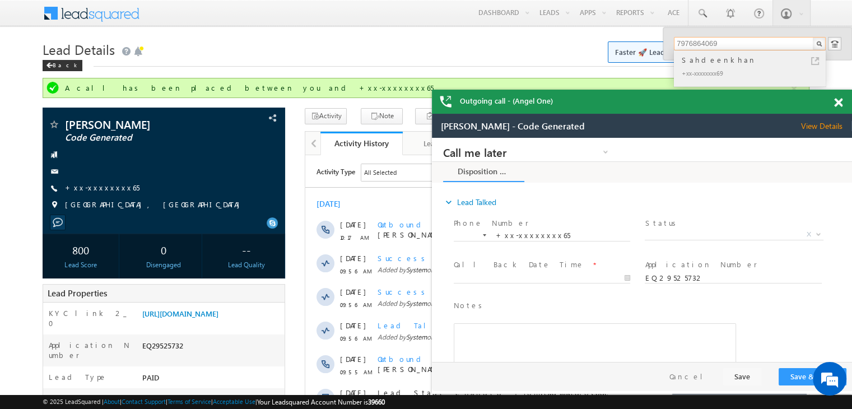
type input "7976864069"
click at [717, 60] on div "Sahdeenkhan" at bounding box center [754, 60] width 150 height 12
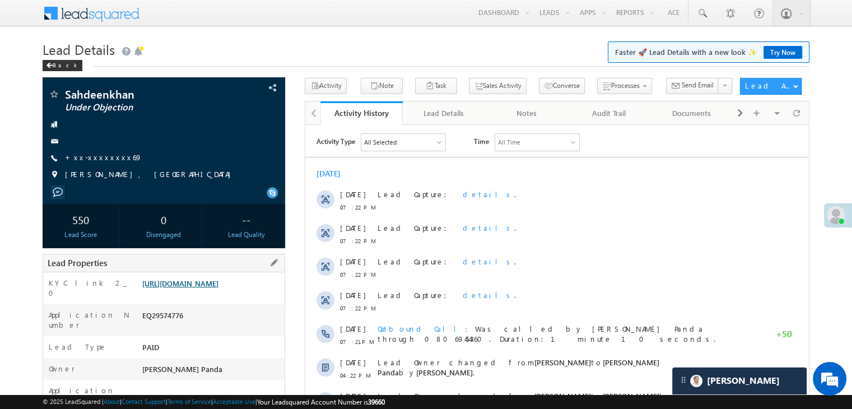
click at [209, 288] on link "[URL][DOMAIN_NAME]" at bounding box center [180, 283] width 76 height 10
click at [214, 288] on link "[URL][DOMAIN_NAME]" at bounding box center [180, 283] width 76 height 10
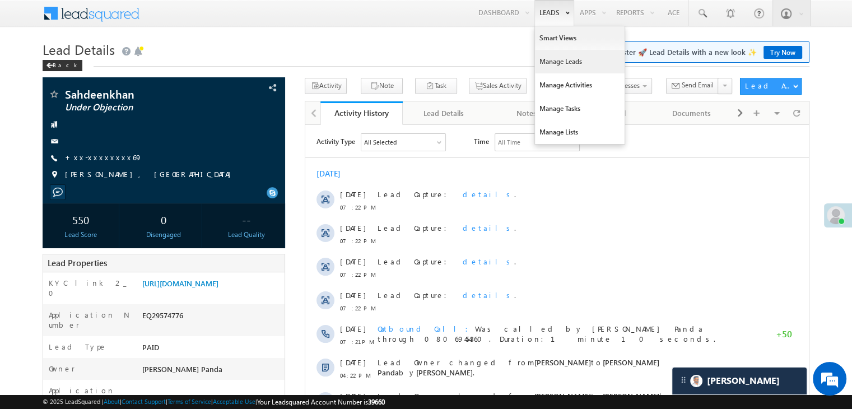
click at [548, 65] on link "Manage Leads" at bounding box center [580, 62] width 90 height 24
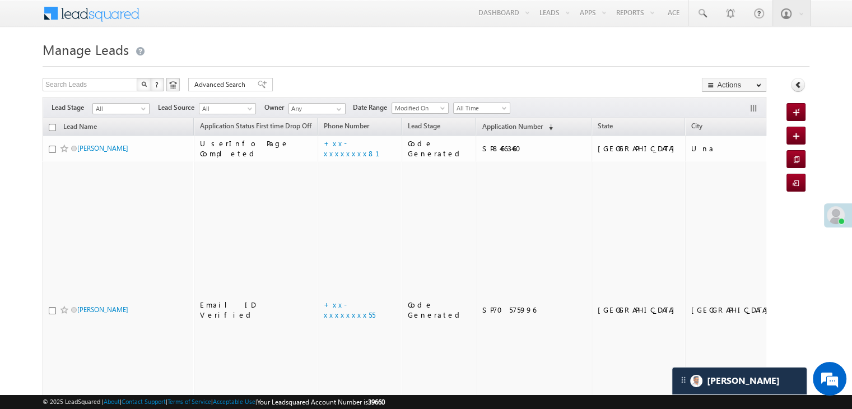
click at [483, 124] on span "Application Number" at bounding box center [512, 126] width 60 height 8
click at [486, 123] on span "Application Number" at bounding box center [512, 126] width 60 height 8
click at [482, 127] on span "Application Number" at bounding box center [512, 126] width 60 height 8
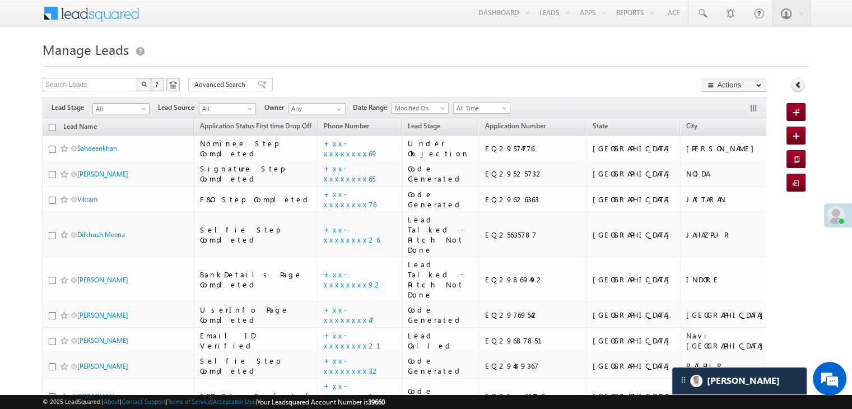
click at [141, 113] on span at bounding box center [144, 110] width 9 height 9
click at [125, 137] on link "Lead Generated" at bounding box center [121, 132] width 57 height 10
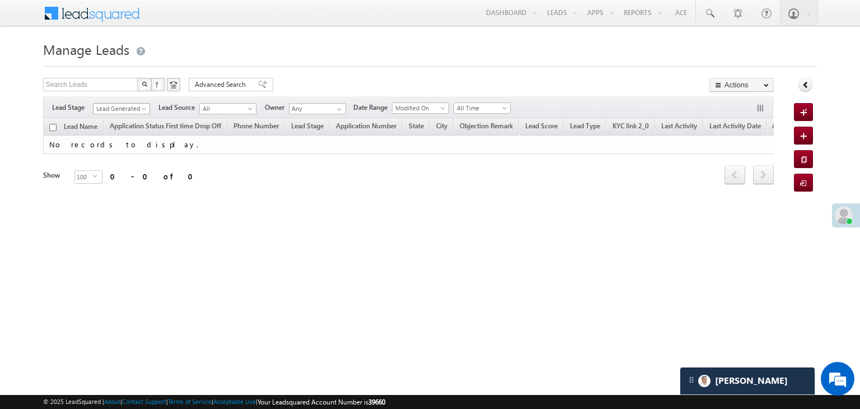
click at [143, 109] on span at bounding box center [145, 110] width 9 height 9
click at [124, 118] on link "All" at bounding box center [122, 121] width 57 height 10
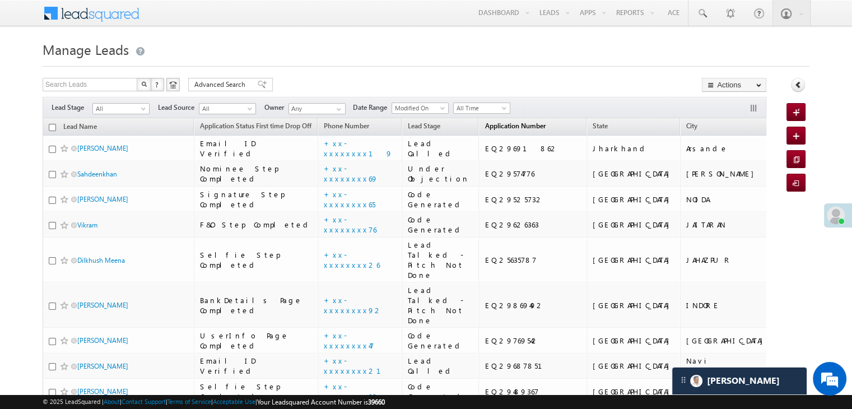
click at [493, 127] on span "Application Number" at bounding box center [514, 126] width 60 height 8
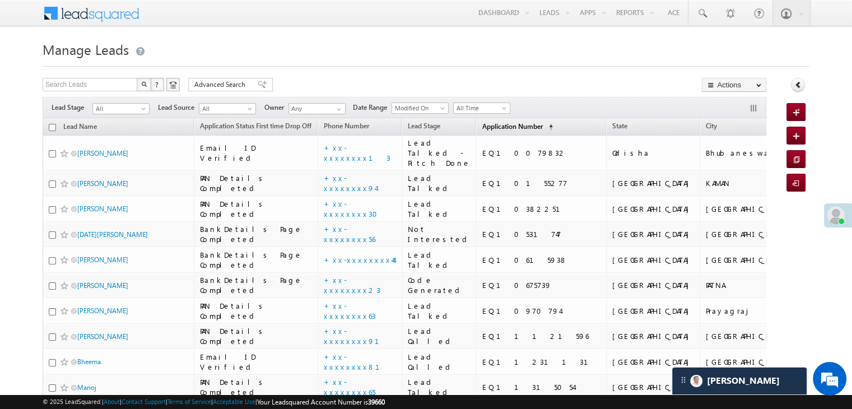
click at [493, 127] on span "Application Number" at bounding box center [512, 126] width 60 height 8
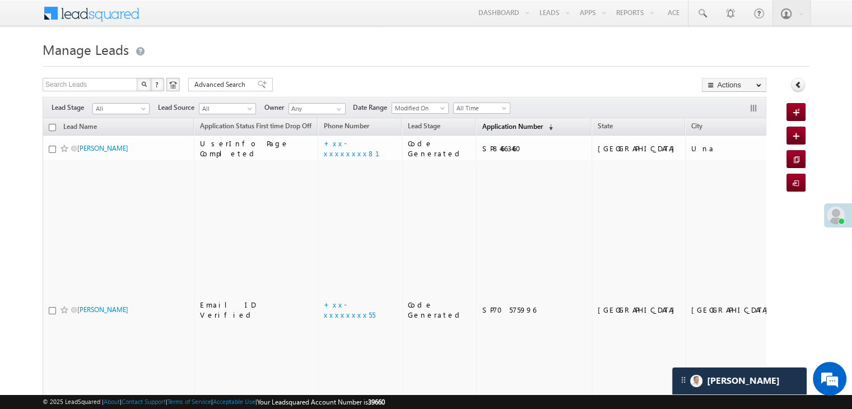
click at [493, 127] on span "Application Number" at bounding box center [512, 126] width 60 height 8
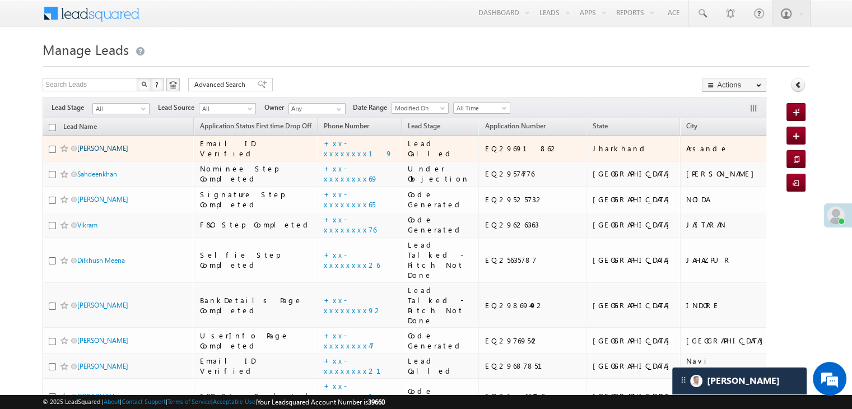
click at [109, 152] on link "Pinku Kumar" at bounding box center [102, 148] width 51 height 8
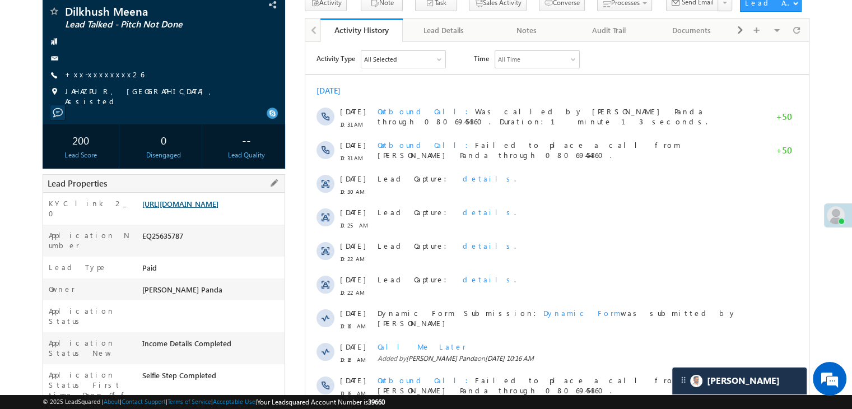
click at [216, 208] on link "https://angelbroking1-pk3em7sa.customui-test.leadsquared.com?leadId=d80bcb57-7f…" at bounding box center [180, 204] width 76 height 10
click at [207, 206] on link "[URL][DOMAIN_NAME]" at bounding box center [180, 204] width 76 height 10
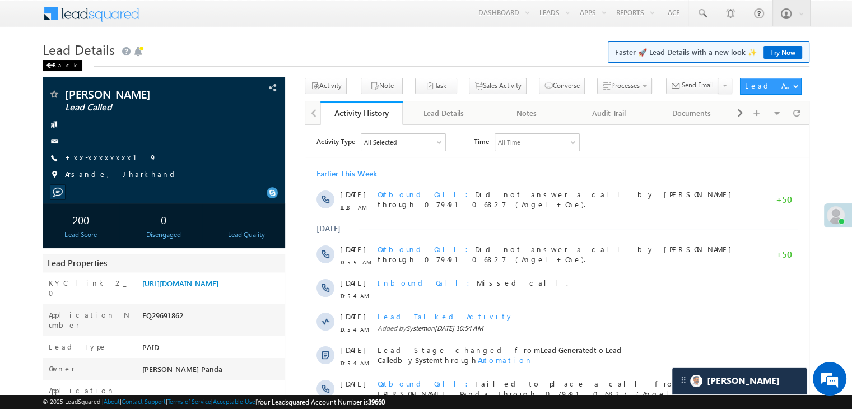
click at [56, 66] on div "Back" at bounding box center [63, 65] width 40 height 11
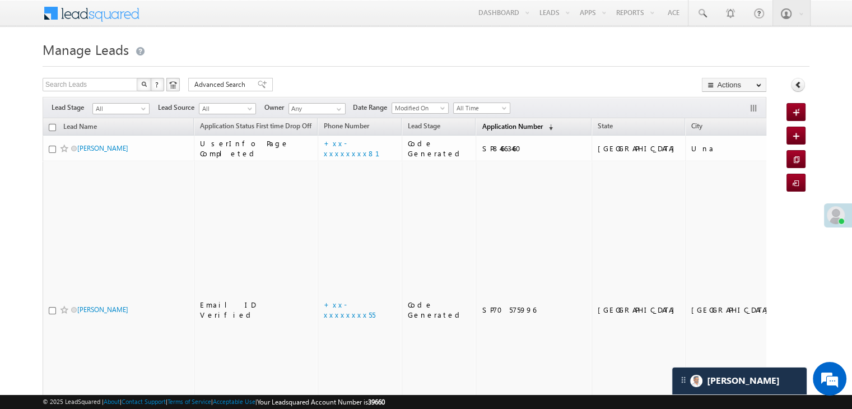
click at [484, 130] on span "Application Number" at bounding box center [512, 126] width 60 height 8
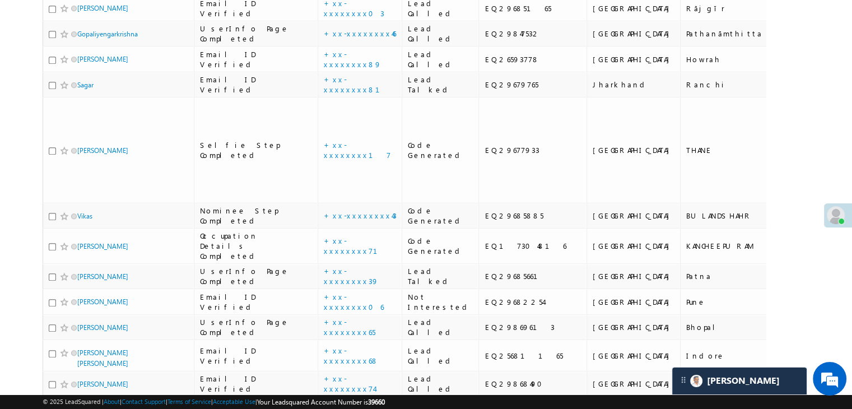
scroll to position [672, 0]
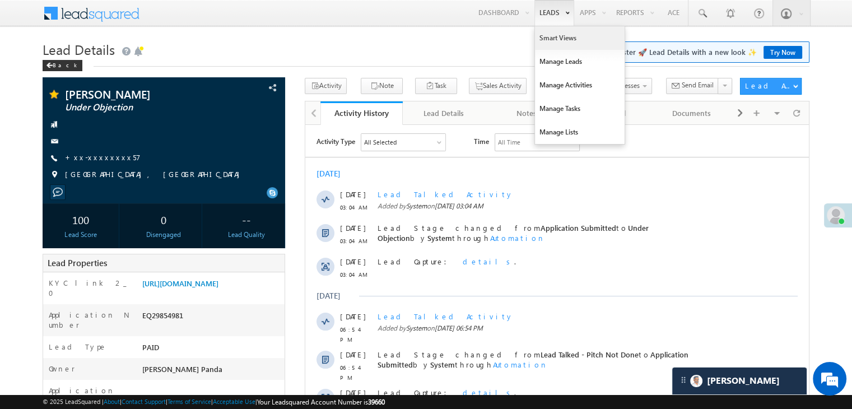
click at [546, 39] on link "Smart Views" at bounding box center [580, 38] width 90 height 24
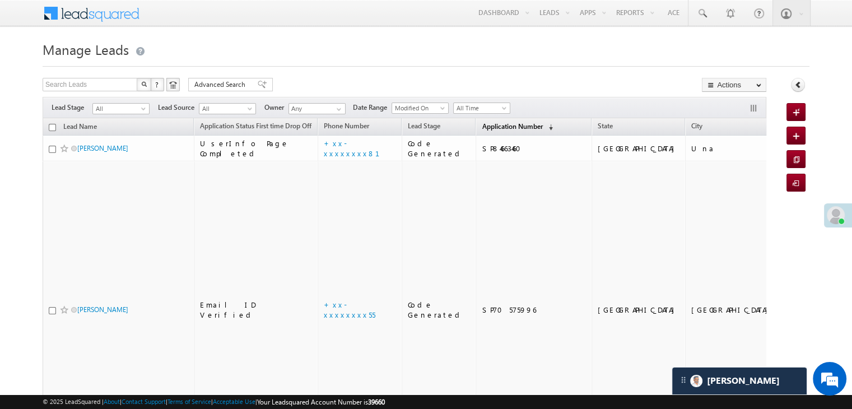
click at [490, 126] on span "Application Number" at bounding box center [512, 126] width 60 height 8
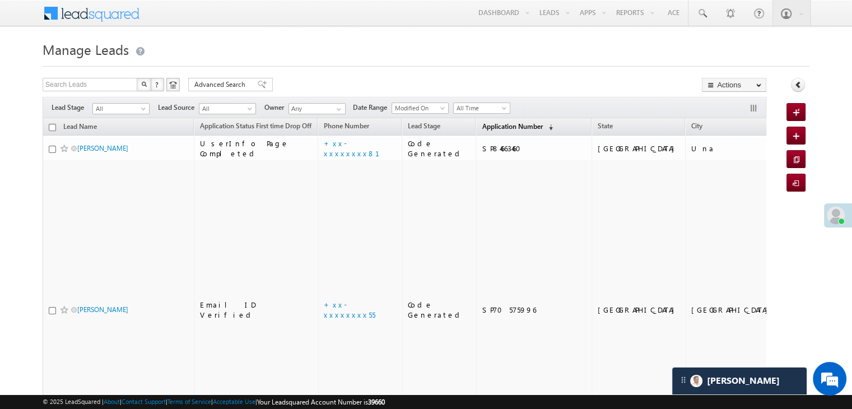
click at [482, 125] on span "Application Number" at bounding box center [512, 126] width 60 height 8
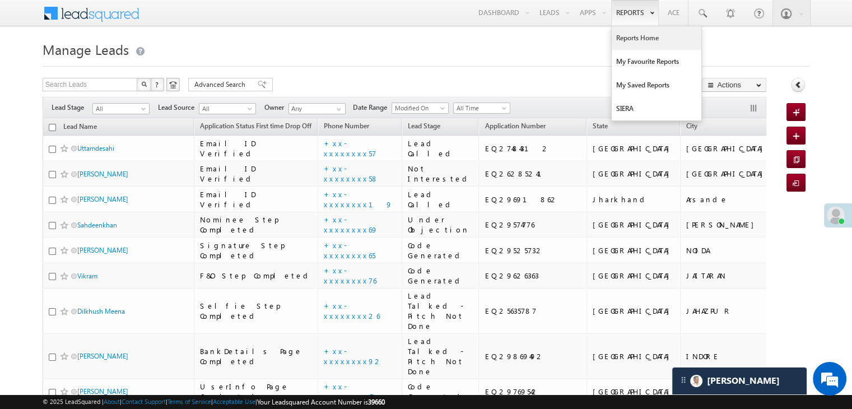
click at [638, 32] on link "Reports Home" at bounding box center [656, 38] width 90 height 24
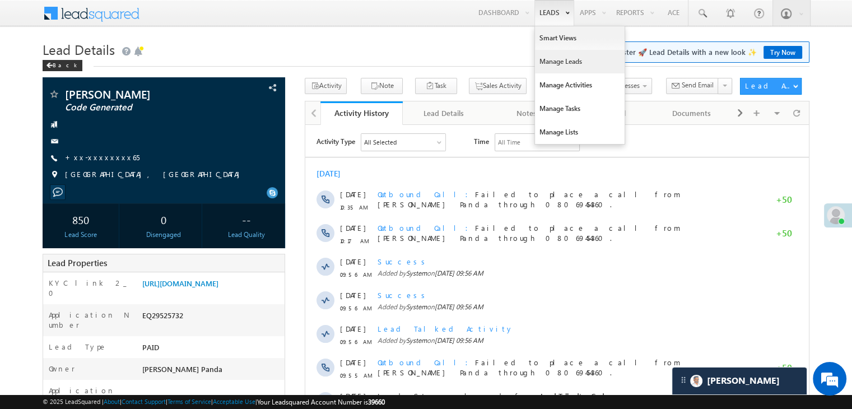
click at [551, 59] on link "Manage Leads" at bounding box center [580, 62] width 90 height 24
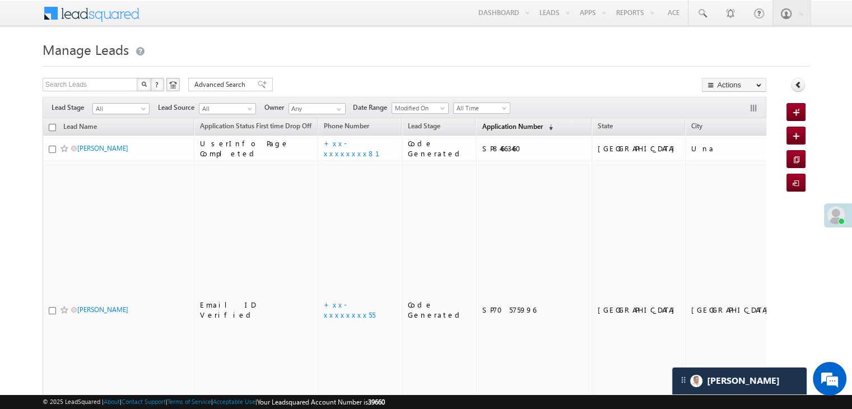
click at [499, 127] on span "Application Number" at bounding box center [512, 126] width 60 height 8
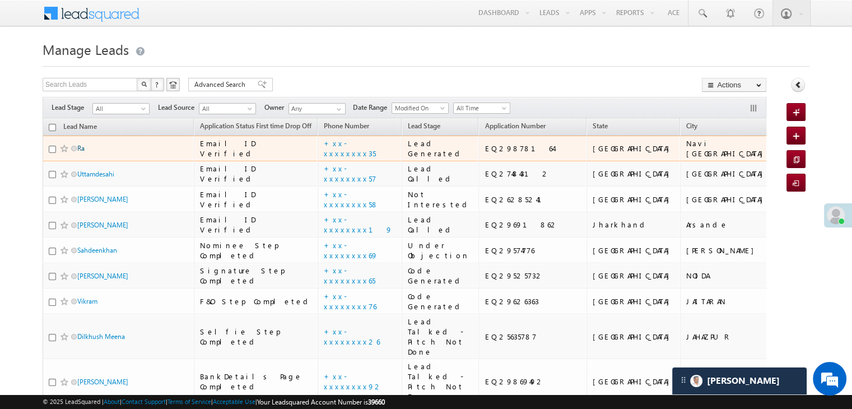
click at [78, 152] on link "Ra" at bounding box center [80, 148] width 7 height 8
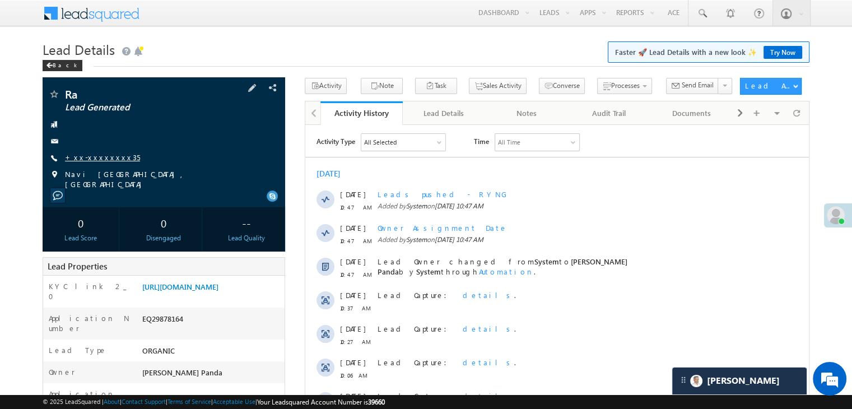
click at [90, 156] on link "+xx-xxxxxxxx35" at bounding box center [102, 157] width 75 height 10
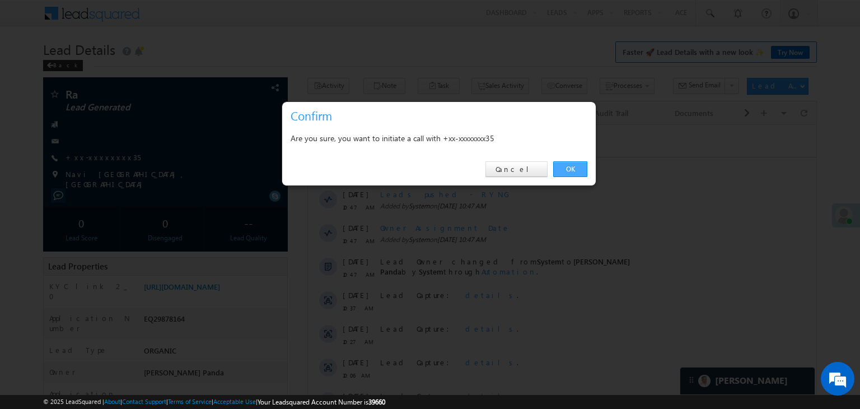
click at [573, 169] on link "OK" at bounding box center [570, 169] width 34 height 16
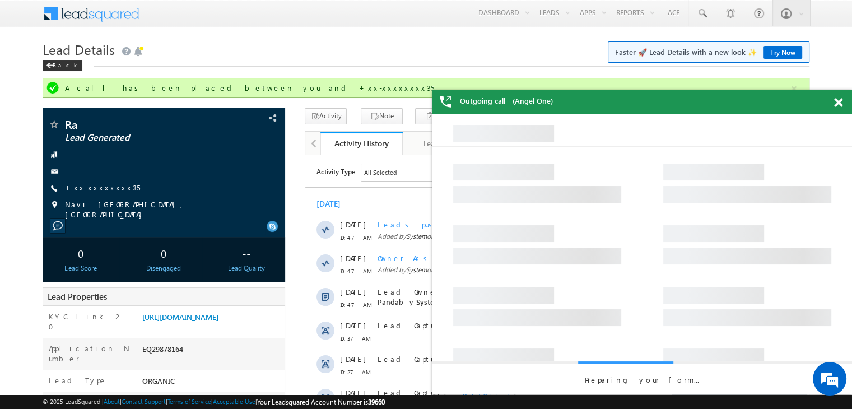
click at [842, 102] on div at bounding box center [844, 101] width 15 height 22
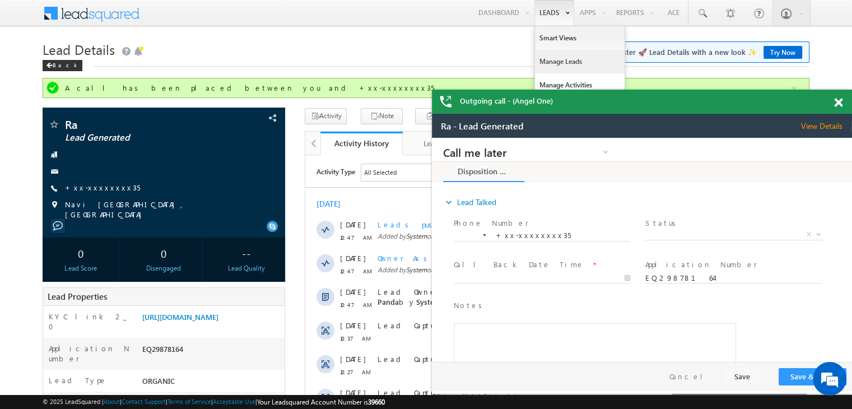
click at [553, 60] on link "Manage Leads" at bounding box center [580, 62] width 90 height 24
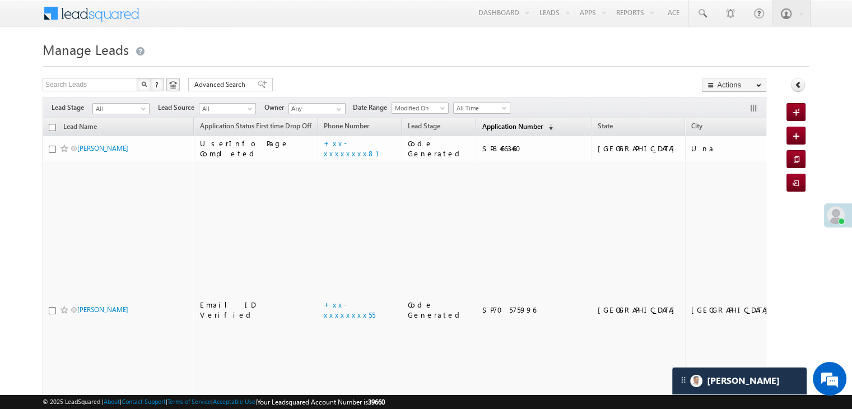
click at [485, 127] on span "Application Number" at bounding box center [512, 126] width 60 height 8
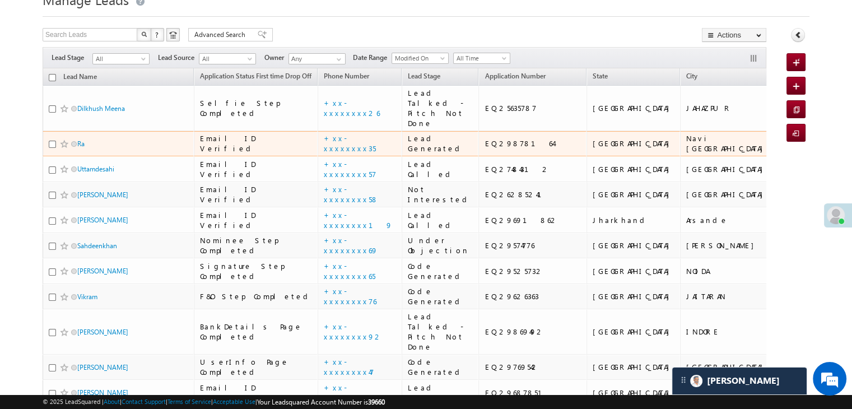
scroll to position [112, 0]
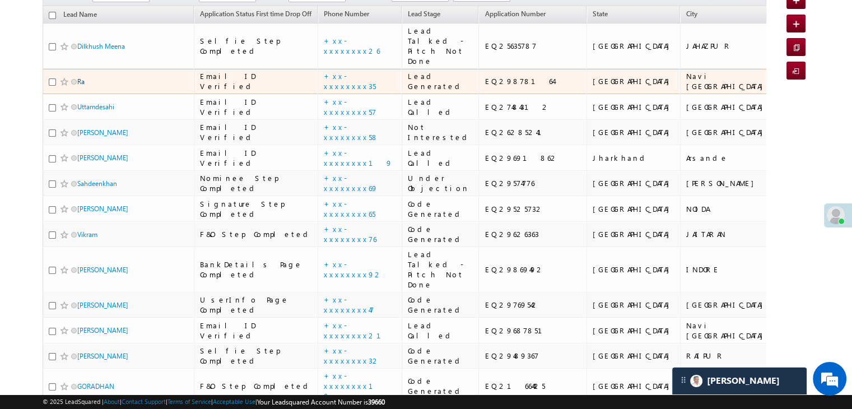
click at [81, 86] on link "Ra" at bounding box center [80, 81] width 7 height 8
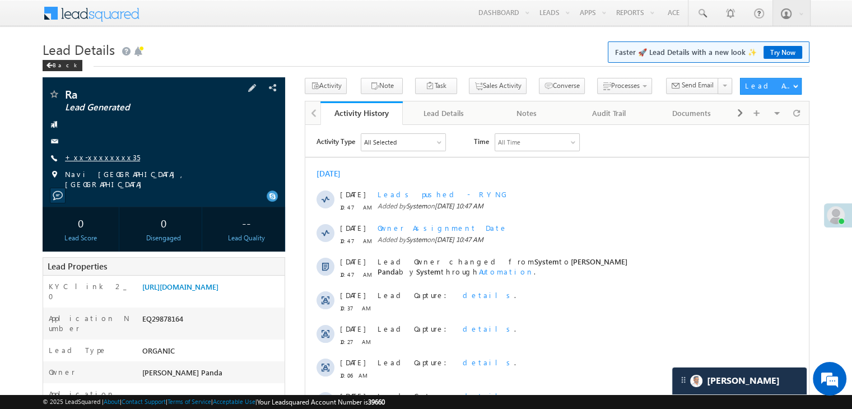
click at [108, 154] on link "+xx-xxxxxxxx35" at bounding box center [102, 157] width 75 height 10
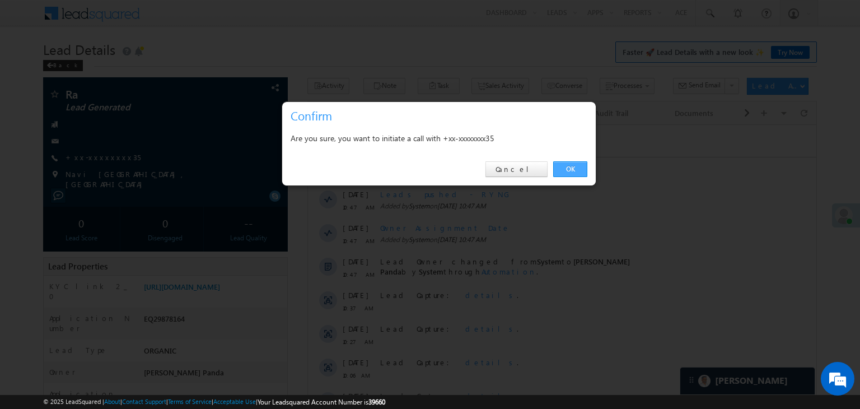
drag, startPoint x: 569, startPoint y: 166, endPoint x: 151, endPoint y: 7, distance: 446.9
click at [569, 166] on link "OK" at bounding box center [570, 169] width 34 height 16
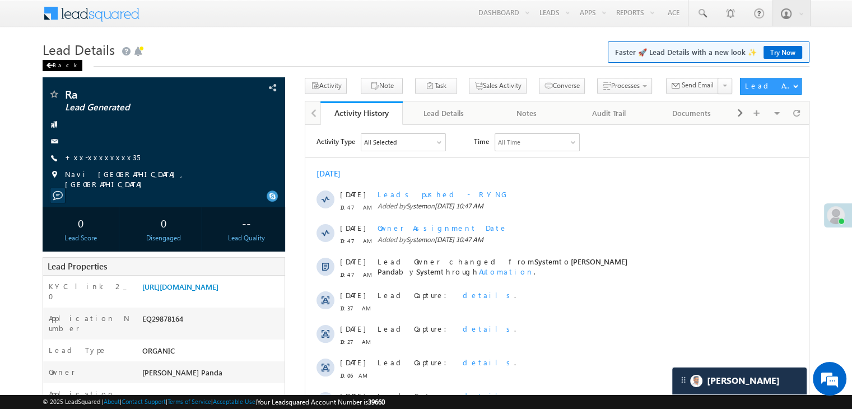
click at [53, 64] on div "Back" at bounding box center [63, 65] width 40 height 11
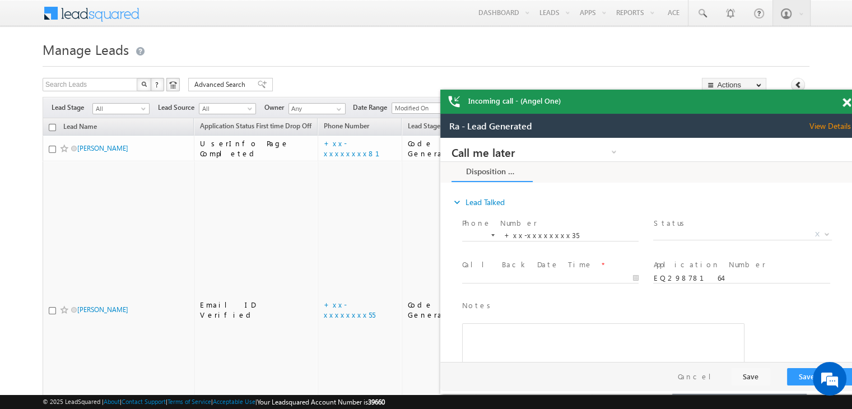
click at [845, 103] on span at bounding box center [846, 103] width 8 height 10
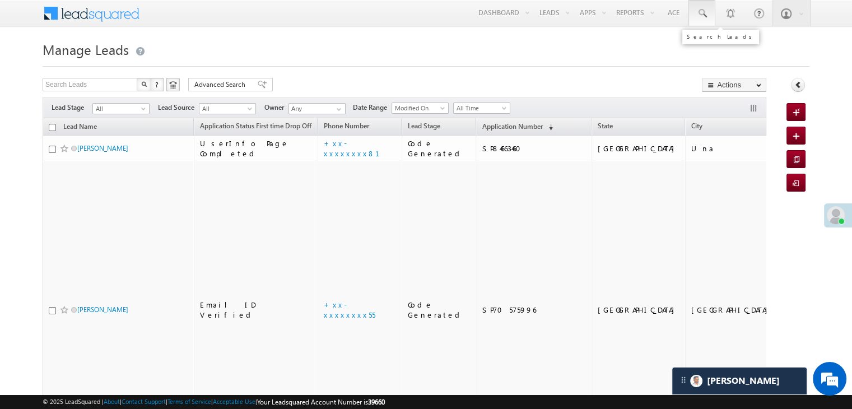
click at [701, 16] on span at bounding box center [701, 13] width 11 height 11
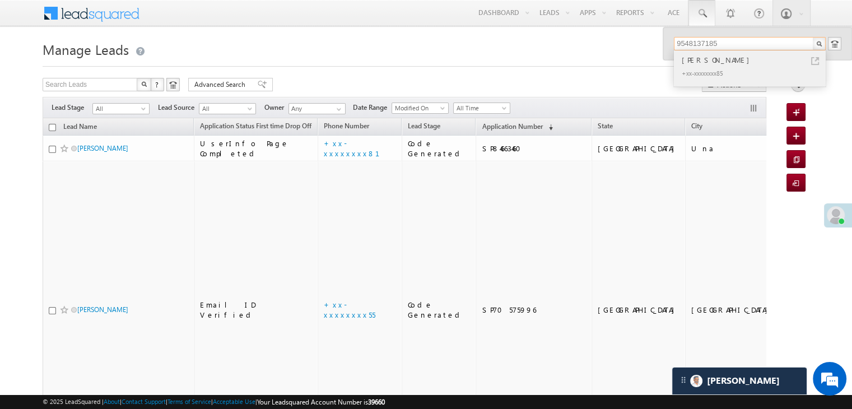
type input "9548137185"
drag, startPoint x: 701, startPoint y: 61, endPoint x: 719, endPoint y: 63, distance: 18.6
click at [719, 63] on div "Ashish Sharma" at bounding box center [754, 60] width 150 height 12
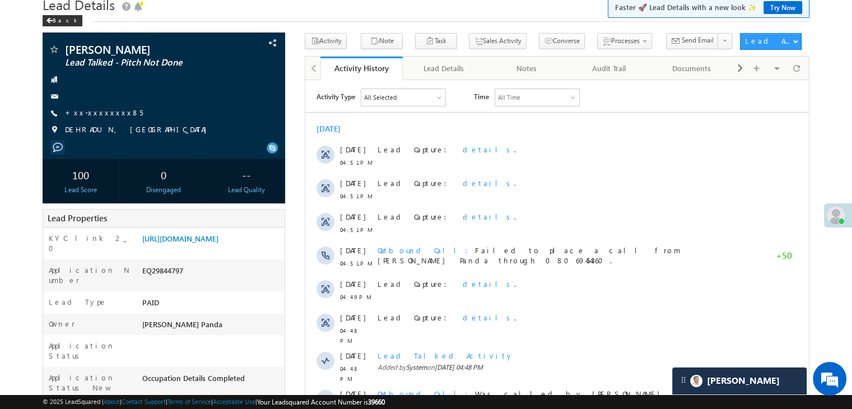
scroll to position [112, 0]
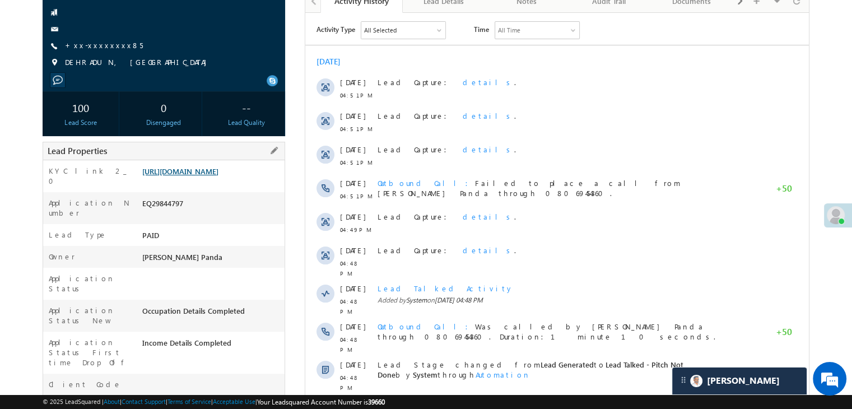
click at [211, 176] on link "[URL][DOMAIN_NAME]" at bounding box center [180, 171] width 76 height 10
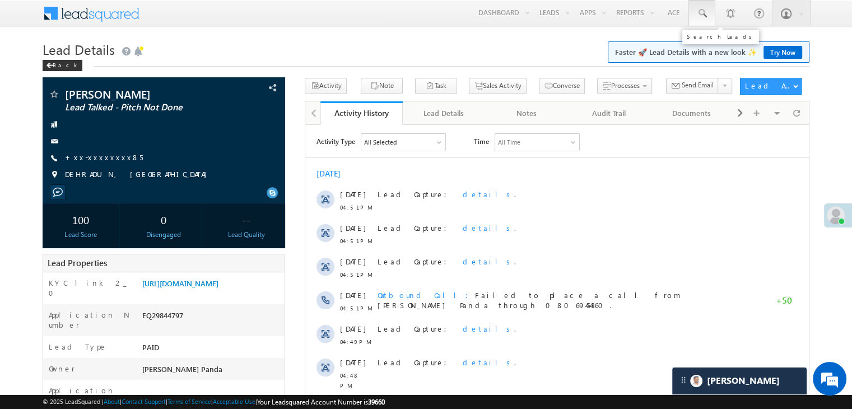
click at [701, 12] on span at bounding box center [701, 13] width 11 height 11
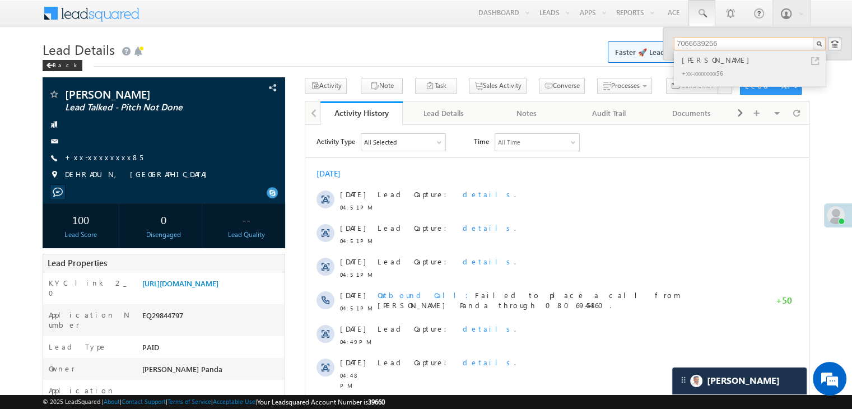
type input "7066639256"
click at [688, 62] on div "[PERSON_NAME]" at bounding box center [754, 60] width 150 height 12
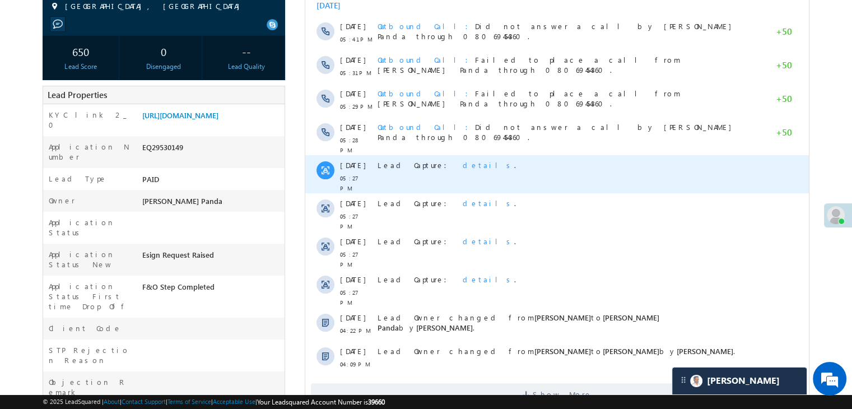
scroll to position [112, 0]
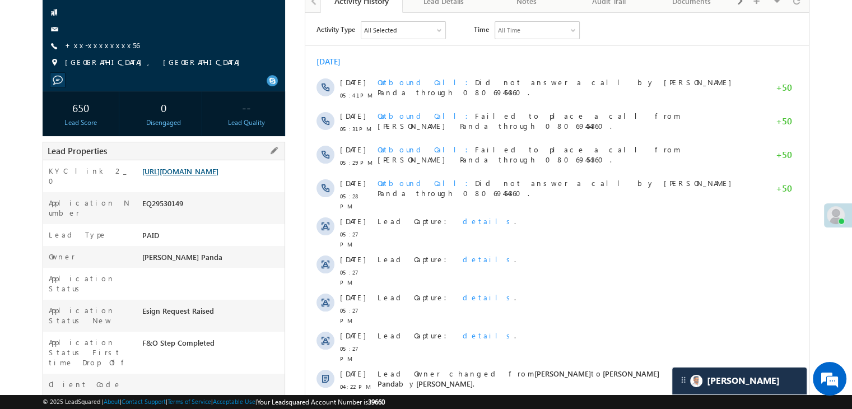
click at [207, 176] on link "[URL][DOMAIN_NAME]" at bounding box center [180, 171] width 76 height 10
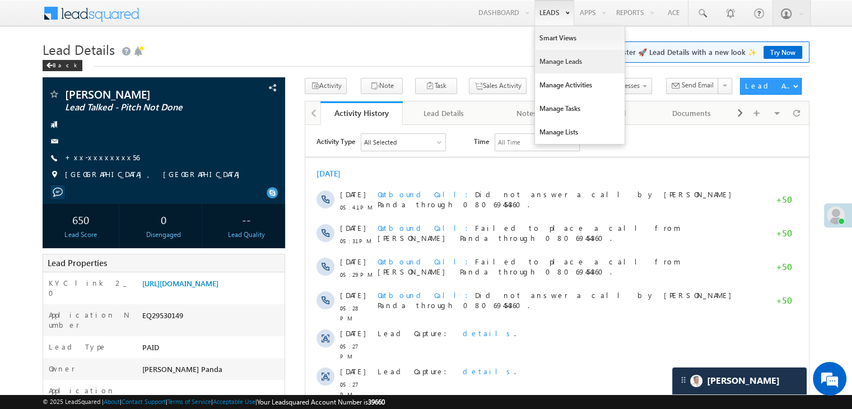
click at [545, 66] on link "Manage Leads" at bounding box center [580, 62] width 90 height 24
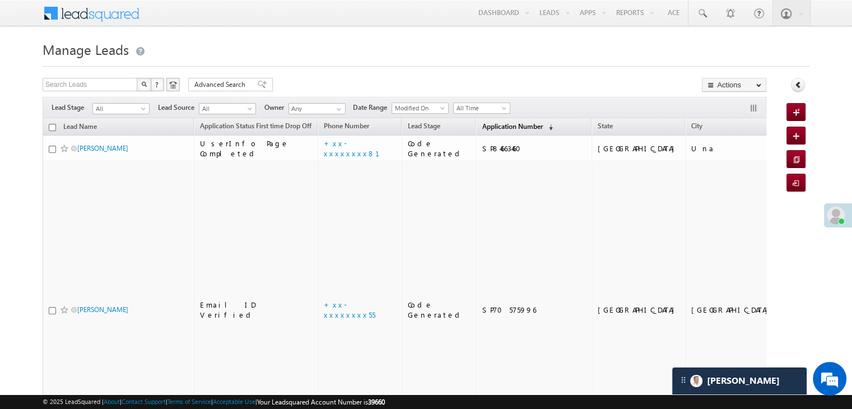
click at [482, 126] on span "Application Number" at bounding box center [512, 126] width 60 height 8
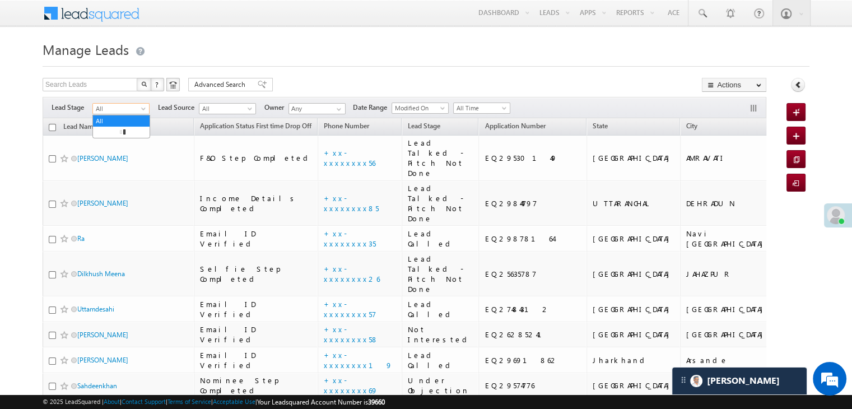
click at [145, 111] on span at bounding box center [144, 110] width 9 height 9
click at [134, 133] on link "Lead Generated" at bounding box center [121, 132] width 57 height 10
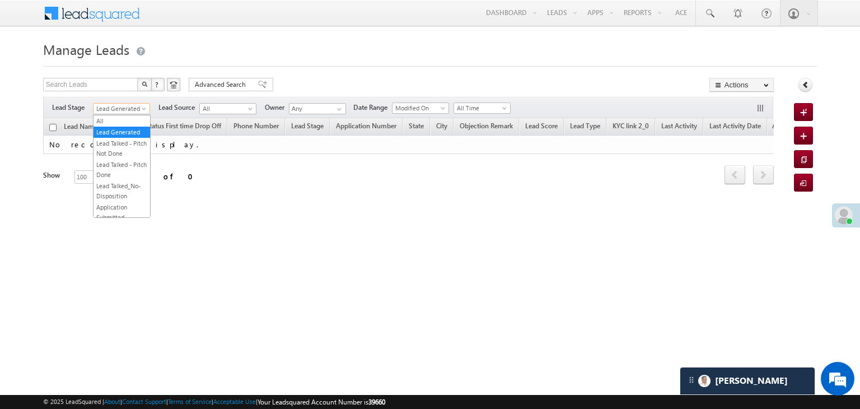
click at [137, 108] on span "Lead Generated" at bounding box center [120, 109] width 53 height 10
click at [118, 115] on li "All" at bounding box center [122, 120] width 57 height 11
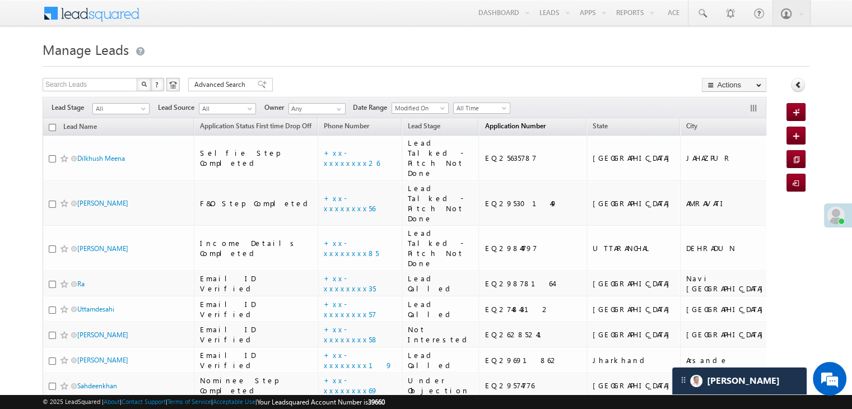
click at [493, 128] on span "Application Number" at bounding box center [514, 126] width 60 height 8
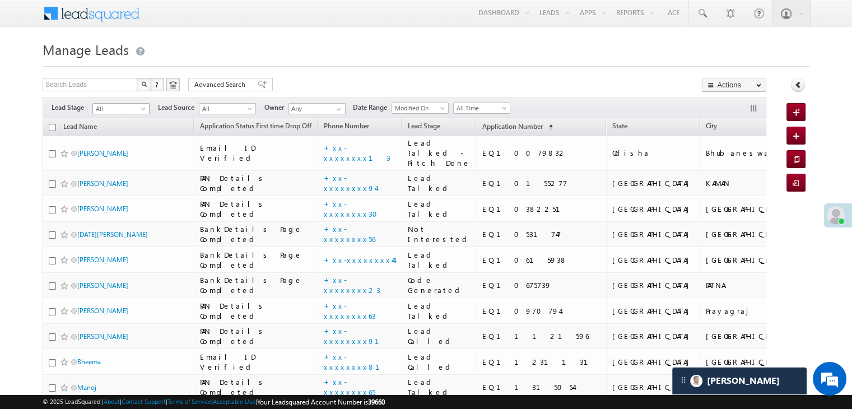
click at [142, 111] on span at bounding box center [144, 110] width 9 height 9
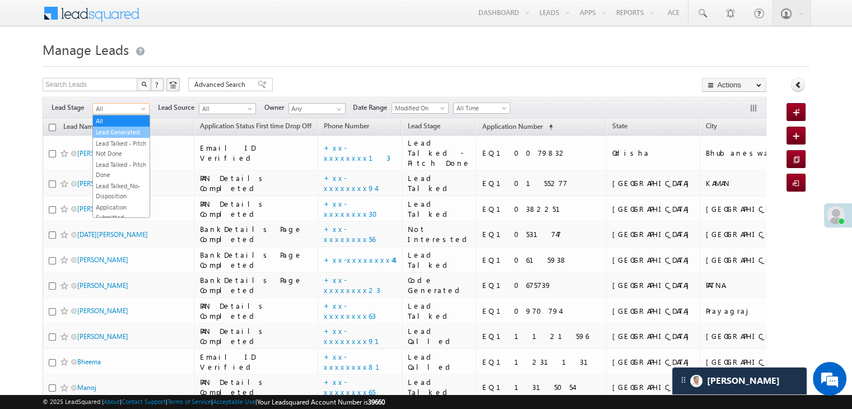
click at [128, 135] on link "Lead Generated" at bounding box center [121, 132] width 57 height 10
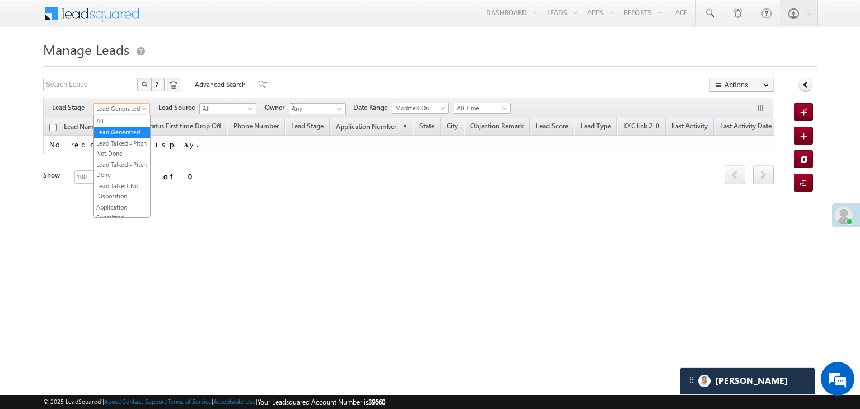
click at [139, 110] on span "Lead Generated" at bounding box center [120, 109] width 53 height 10
click at [127, 120] on link "All" at bounding box center [122, 121] width 57 height 10
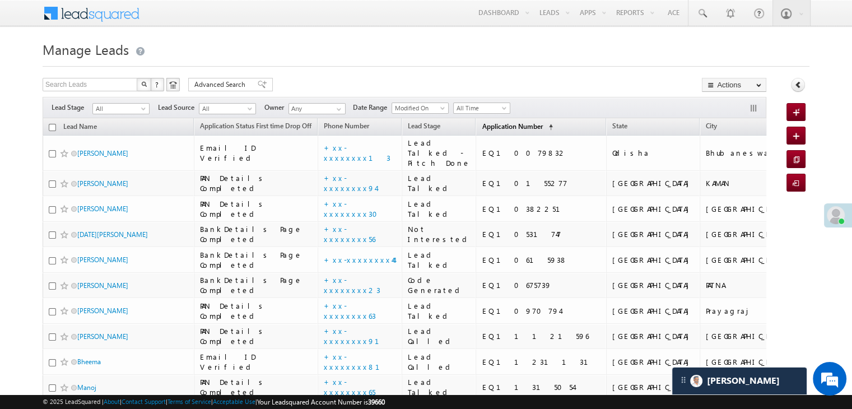
click at [488, 127] on span "Application Number" at bounding box center [512, 126] width 60 height 8
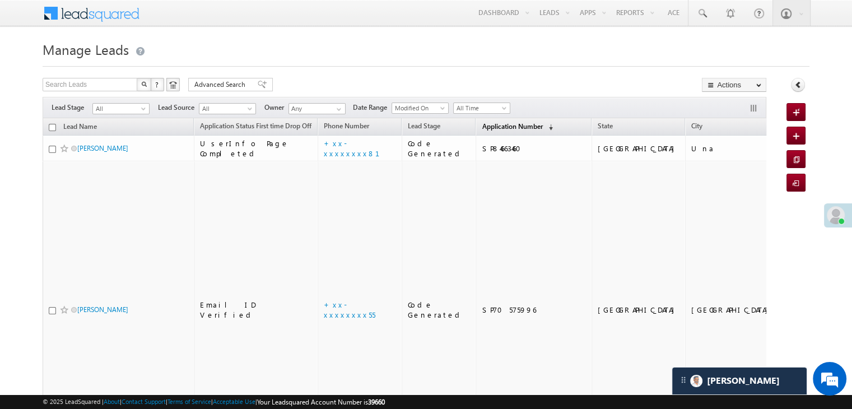
click at [488, 127] on span "Application Number" at bounding box center [512, 126] width 60 height 8
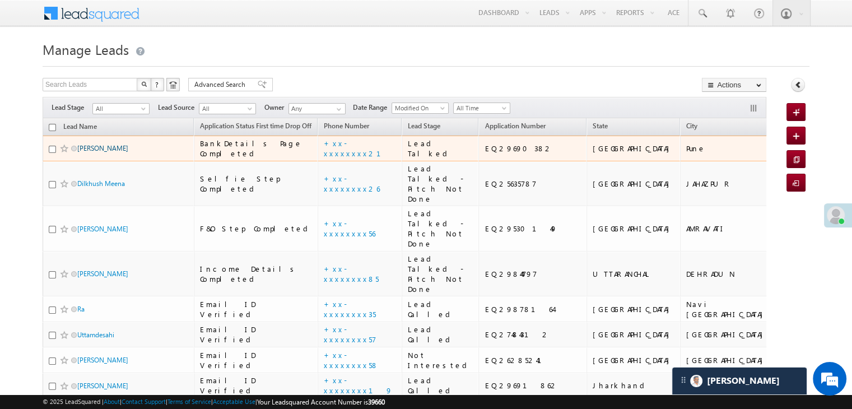
drag, startPoint x: 116, startPoint y: 169, endPoint x: 99, endPoint y: 167, distance: 18.0
click at [99, 152] on link "Sayyadlal ismail pathan" at bounding box center [102, 148] width 51 height 8
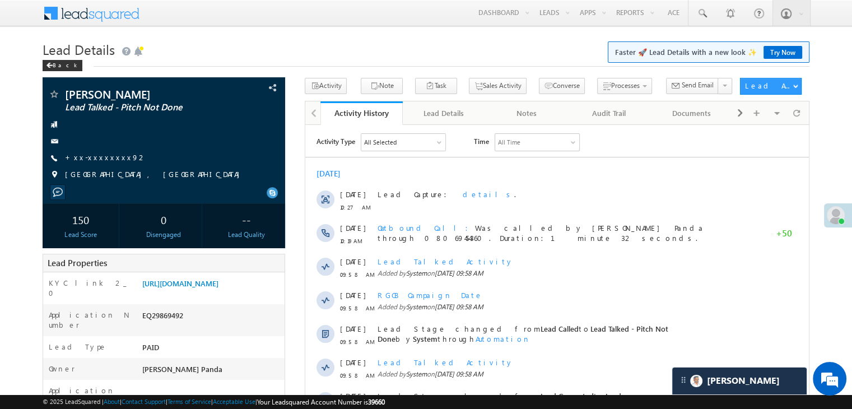
scroll to position [56, 0]
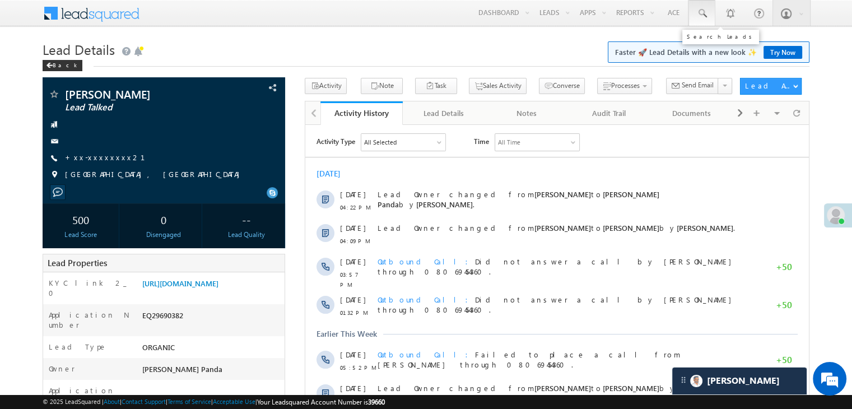
click at [703, 15] on span at bounding box center [701, 13] width 11 height 11
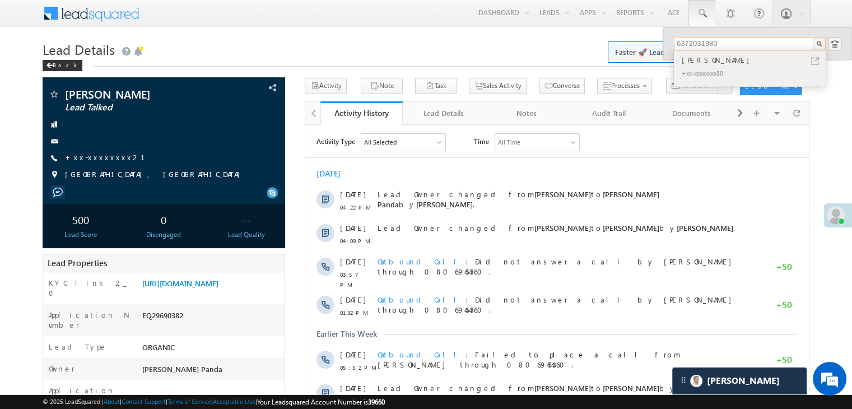
type input "6372031980"
click at [705, 62] on div "[PERSON_NAME]" at bounding box center [754, 60] width 150 height 12
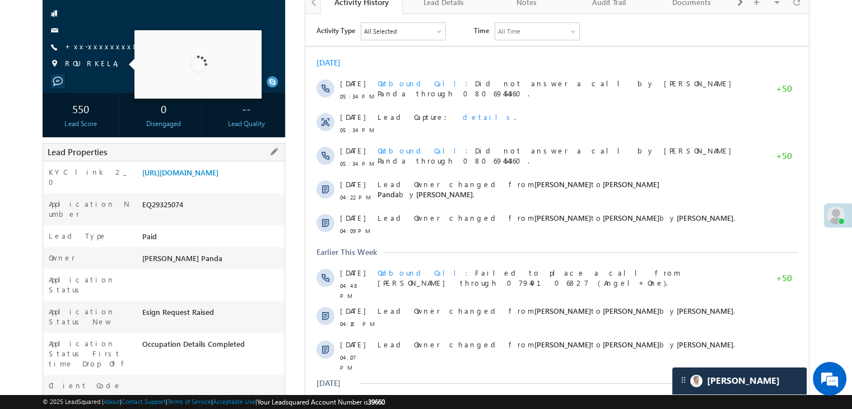
scroll to position [112, 0]
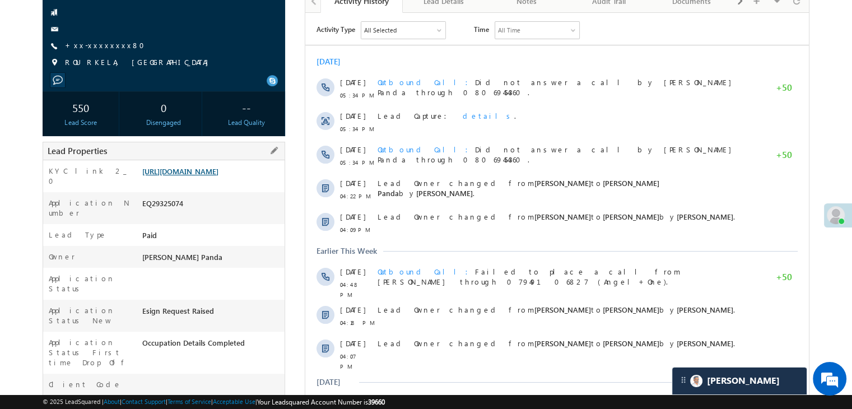
click at [218, 176] on link "https://angelbroking1-pk3em7sa.customui-test.leadsquared.com?leadId=55553c83-e7…" at bounding box center [180, 171] width 76 height 10
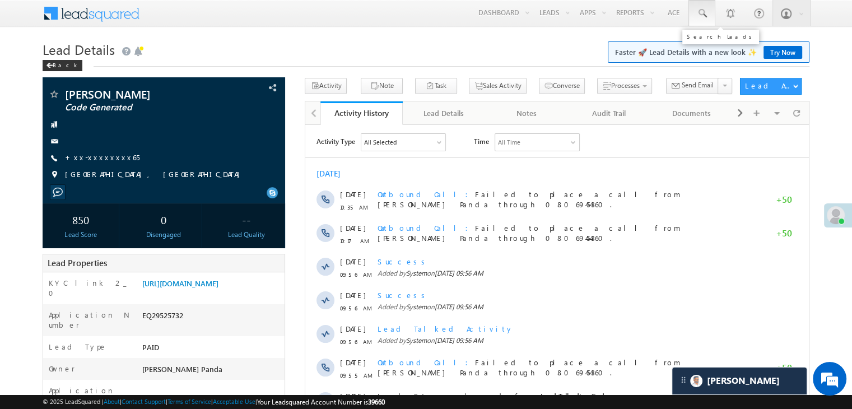
click at [705, 13] on span at bounding box center [701, 13] width 11 height 11
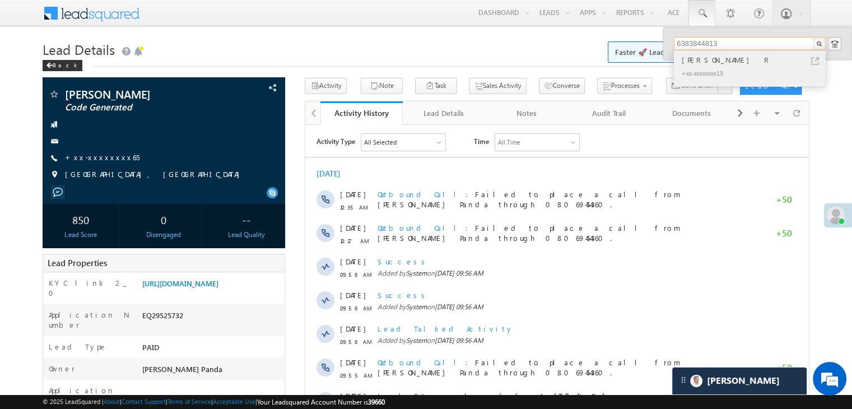
type input "6383844813"
click at [709, 59] on div "[PERSON_NAME] R" at bounding box center [754, 60] width 150 height 12
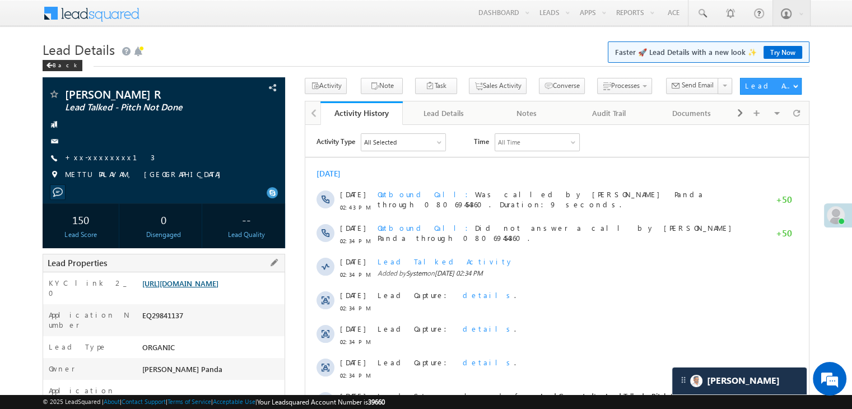
click at [214, 288] on link "[URL][DOMAIN_NAME]" at bounding box center [180, 283] width 76 height 10
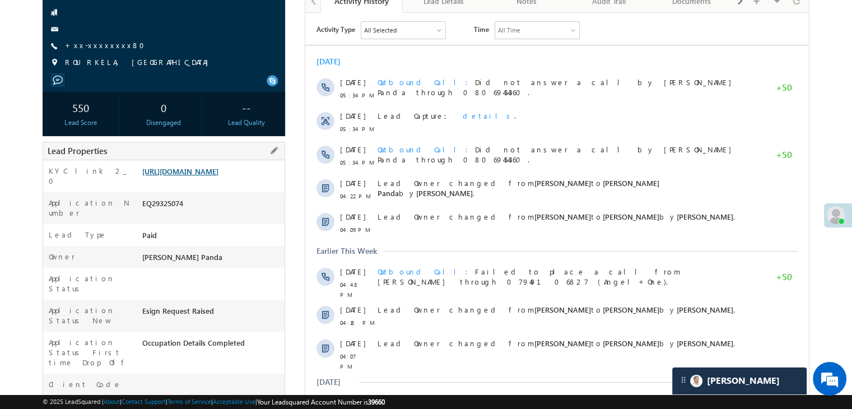
click at [208, 176] on link "[URL][DOMAIN_NAME]" at bounding box center [180, 171] width 76 height 10
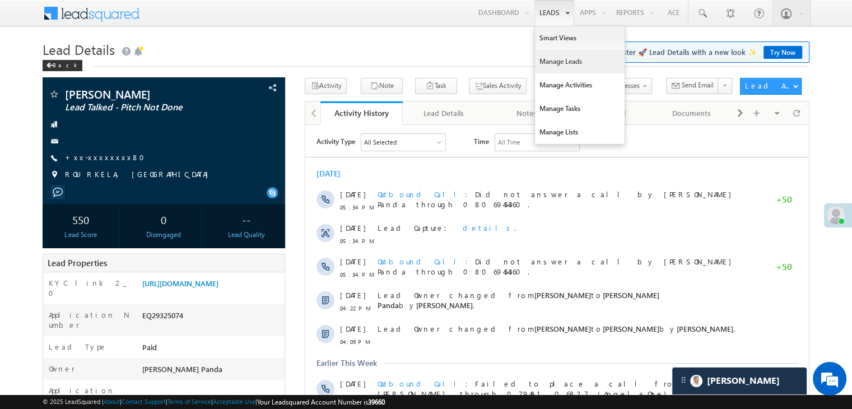
click at [551, 57] on link "Manage Leads" at bounding box center [580, 62] width 90 height 24
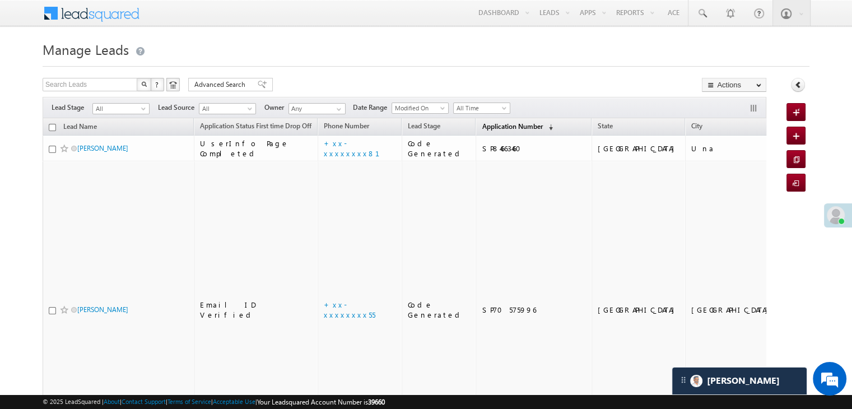
click at [482, 126] on span "Application Number" at bounding box center [512, 126] width 60 height 8
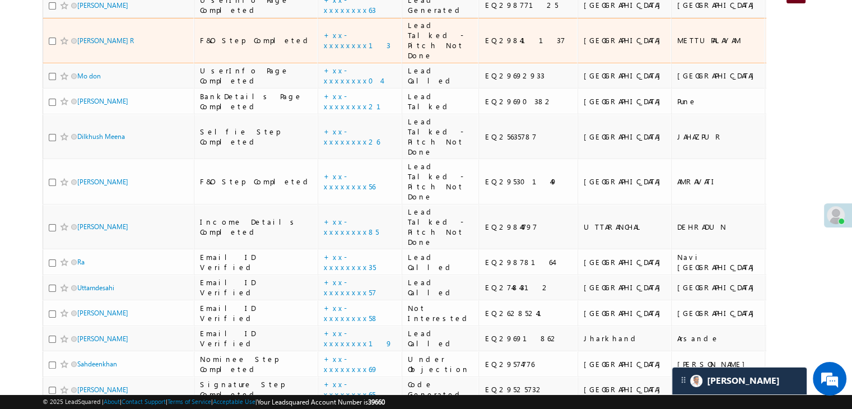
scroll to position [224, 0]
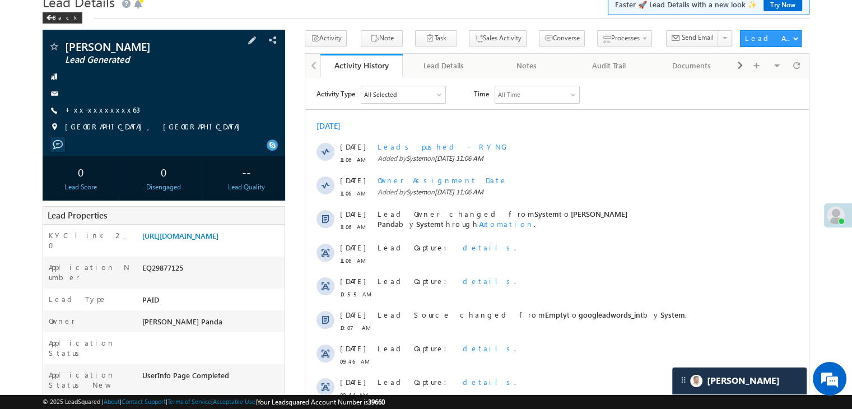
scroll to position [112, 0]
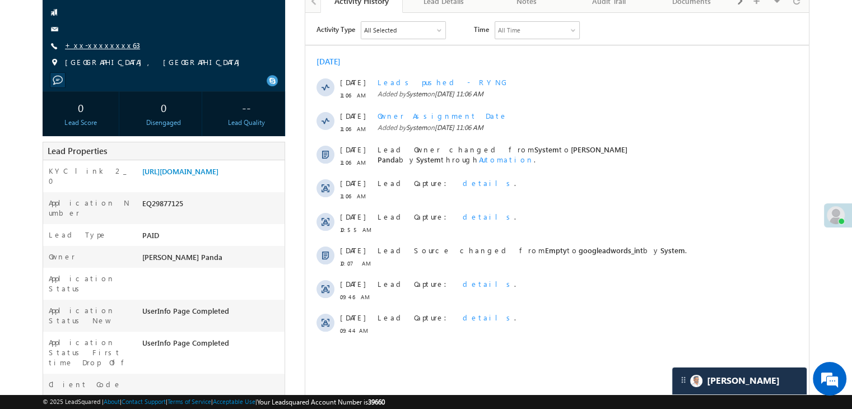
click at [96, 48] on link "+xx-xxxxxxxx63" at bounding box center [102, 45] width 75 height 10
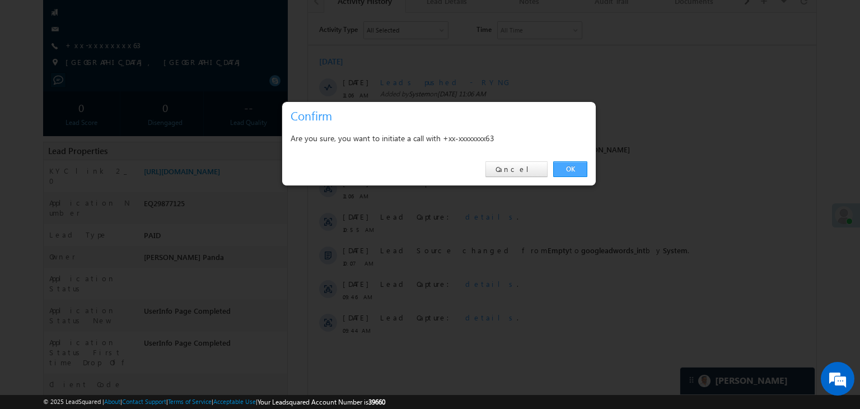
click at [572, 175] on link "OK" at bounding box center [570, 169] width 34 height 16
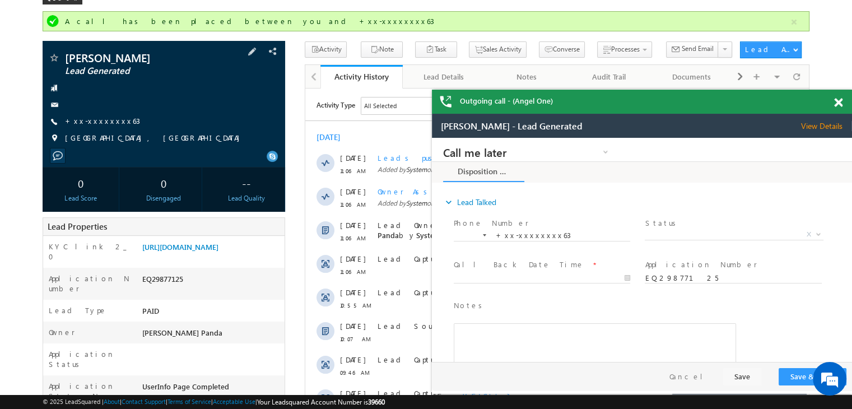
scroll to position [0, 0]
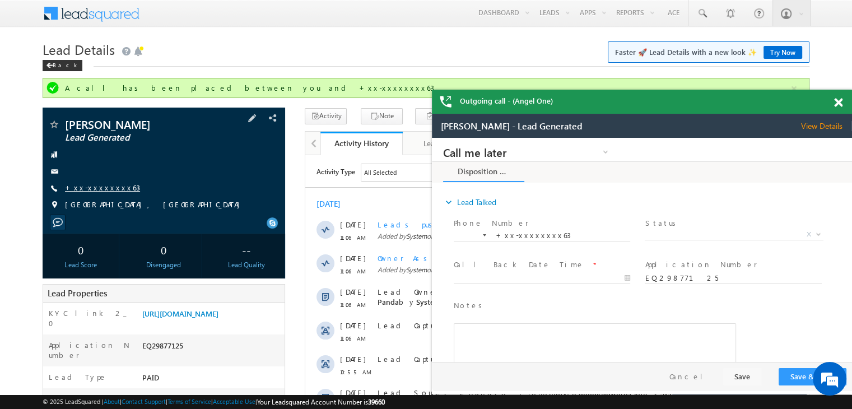
click at [99, 191] on link "+xx-xxxxxxxx63" at bounding box center [102, 188] width 75 height 10
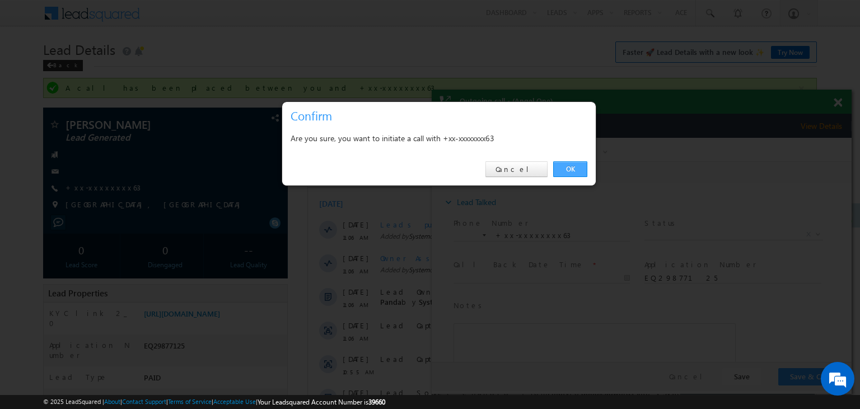
click at [573, 166] on link "OK" at bounding box center [570, 169] width 34 height 16
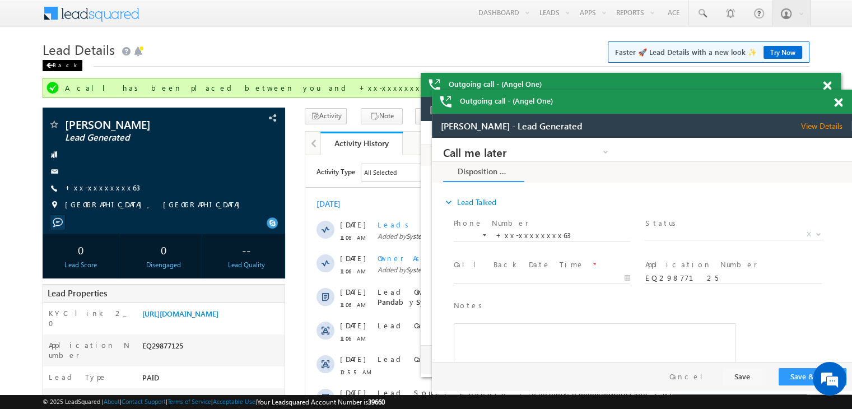
click at [60, 68] on div "Back" at bounding box center [63, 65] width 40 height 11
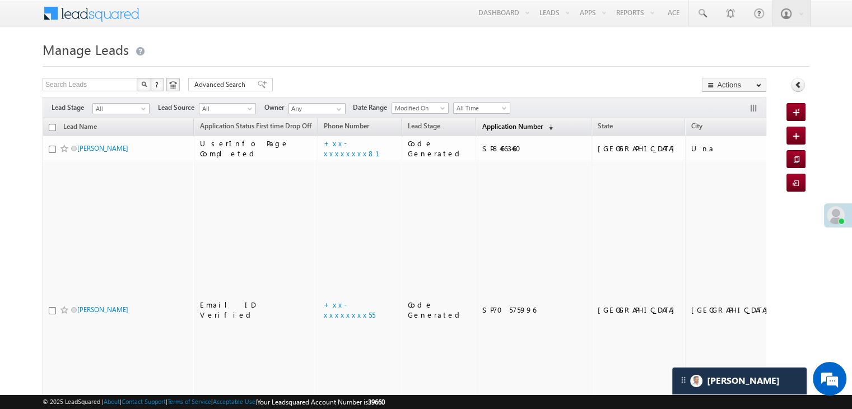
click at [510, 129] on span "Application Number" at bounding box center [512, 126] width 60 height 8
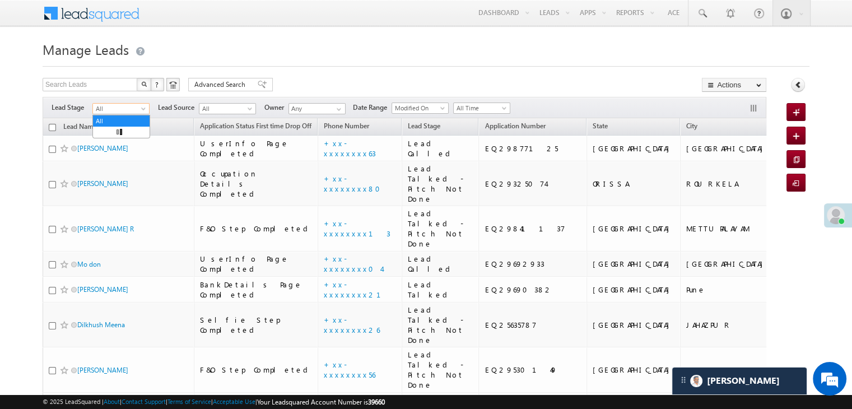
click at [142, 113] on span at bounding box center [144, 110] width 9 height 9
click at [123, 137] on link "Lead Generated" at bounding box center [121, 132] width 57 height 10
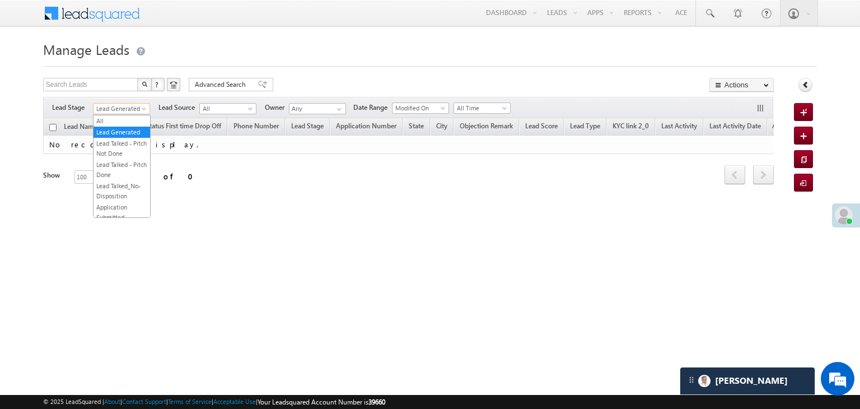
click at [143, 106] on span at bounding box center [145, 110] width 9 height 9
click at [127, 117] on link "All" at bounding box center [122, 121] width 57 height 10
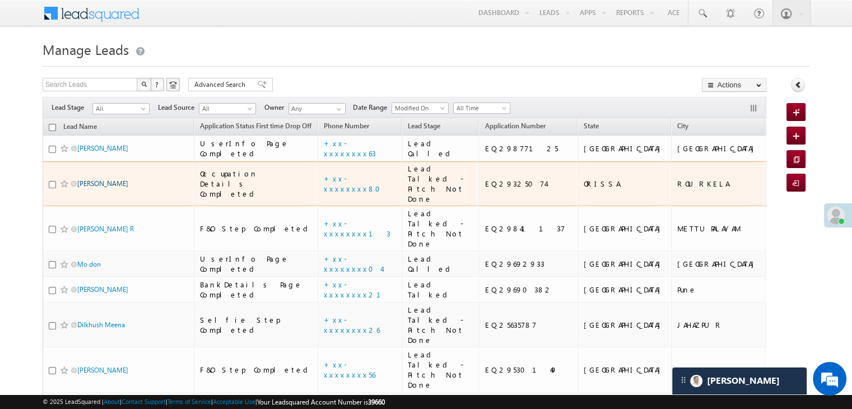
click at [94, 188] on link "Harjinder Singh" at bounding box center [102, 183] width 51 height 8
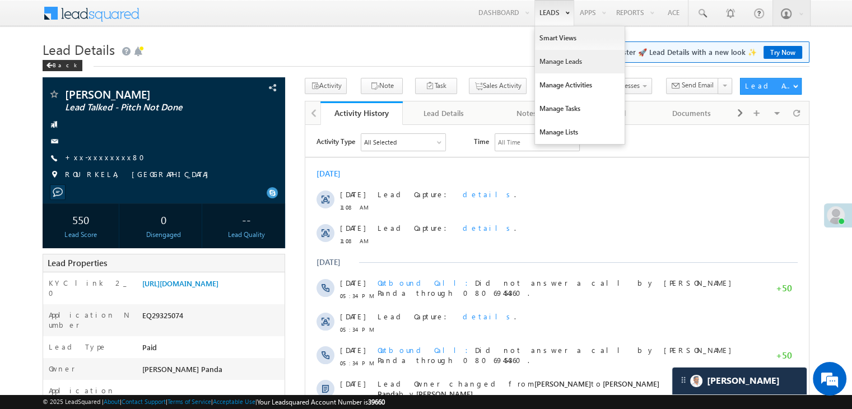
click at [546, 59] on link "Manage Leads" at bounding box center [580, 62] width 90 height 24
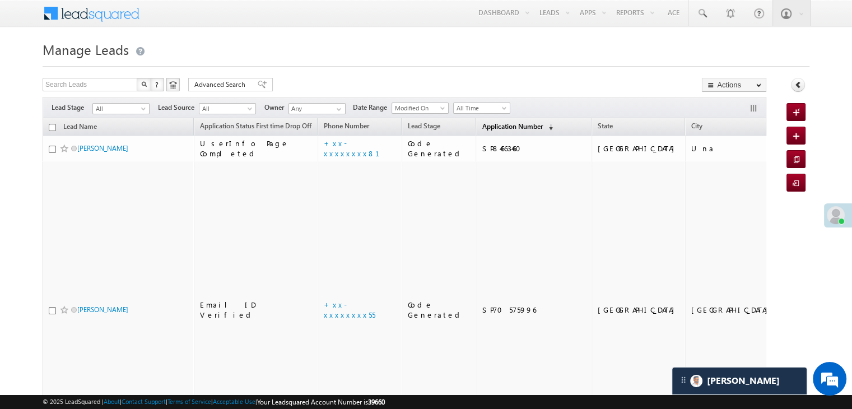
click at [476, 130] on link "Application Number (sorted descending)" at bounding box center [517, 127] width 82 height 15
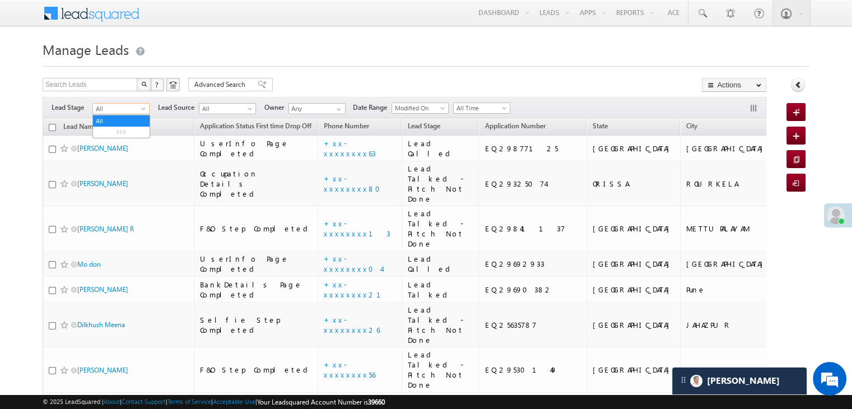
click at [145, 113] on span at bounding box center [144, 110] width 9 height 9
click at [134, 132] on link "Lead Generated" at bounding box center [121, 132] width 57 height 10
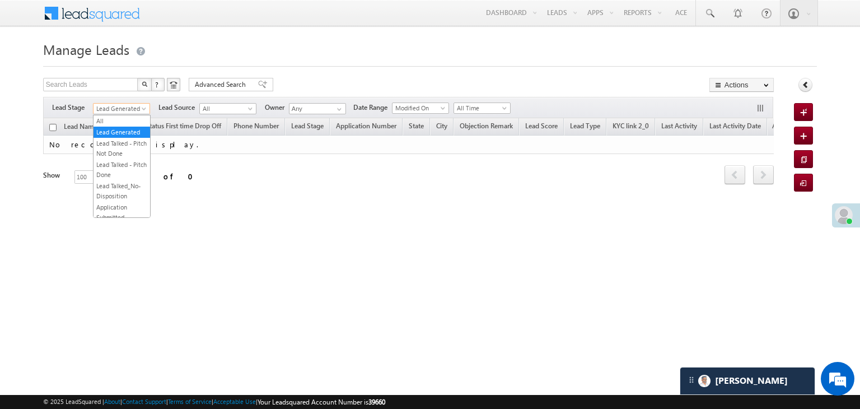
click at [132, 112] on span "Lead Generated" at bounding box center [120, 109] width 53 height 10
click at [123, 118] on link "All" at bounding box center [122, 121] width 57 height 10
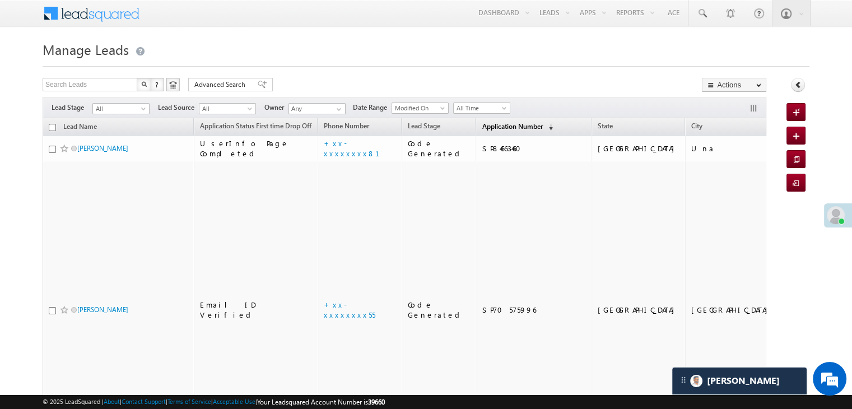
click at [482, 128] on span "Application Number" at bounding box center [512, 126] width 60 height 8
click at [488, 123] on span "Application Number" at bounding box center [512, 126] width 60 height 8
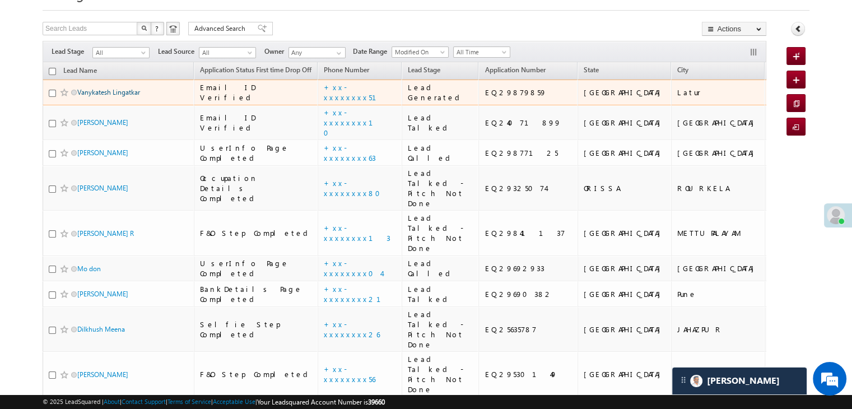
click at [105, 96] on link "Vanykatesh Lingatkar" at bounding box center [108, 92] width 63 height 8
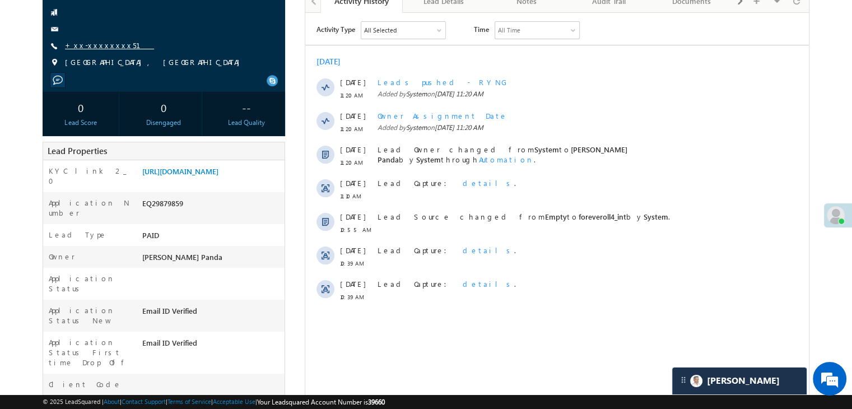
click at [94, 49] on link "+xx-xxxxxxxx51" at bounding box center [109, 45] width 89 height 10
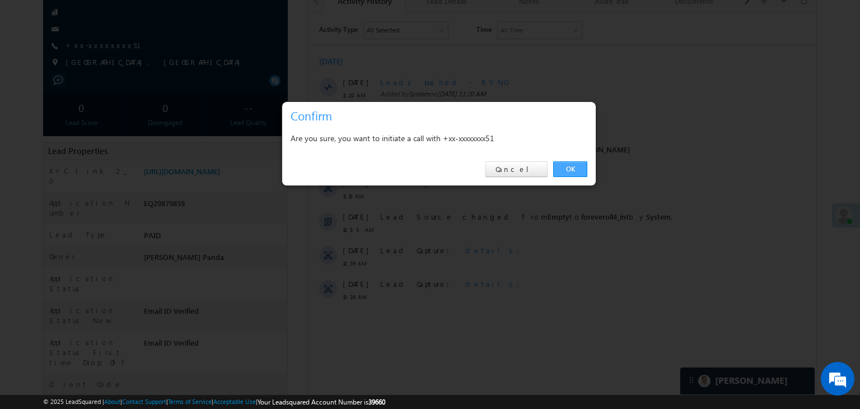
click at [574, 169] on link "OK" at bounding box center [570, 169] width 34 height 16
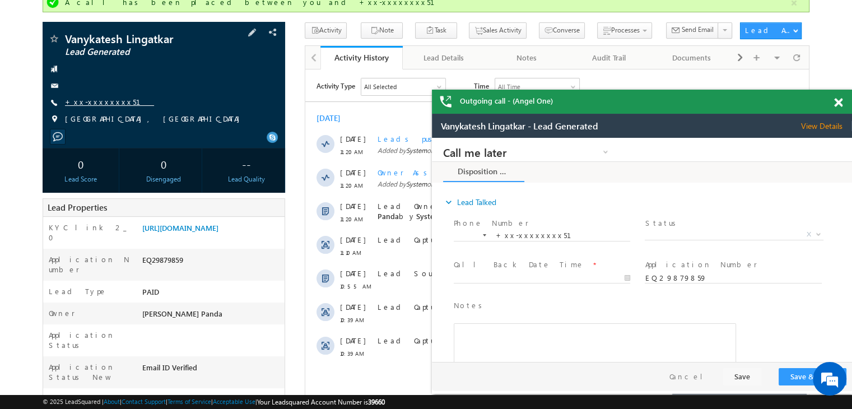
click at [92, 104] on link "+xx-xxxxxxxx51" at bounding box center [109, 102] width 89 height 10
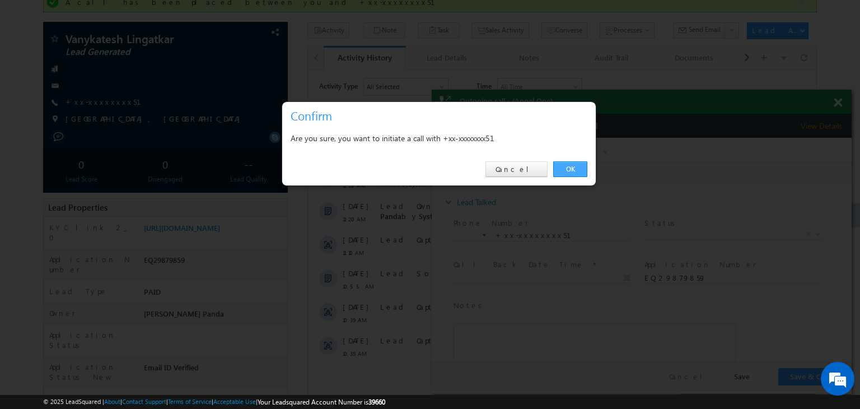
click at [571, 166] on link "OK" at bounding box center [570, 169] width 34 height 16
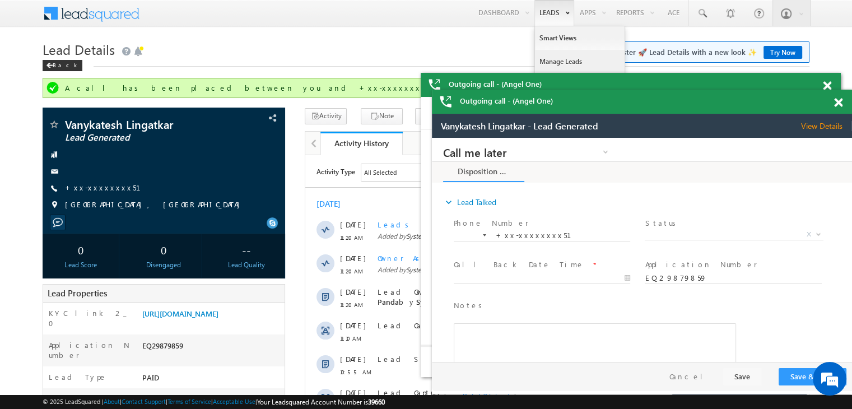
click at [549, 58] on link "Manage Leads" at bounding box center [580, 62] width 90 height 24
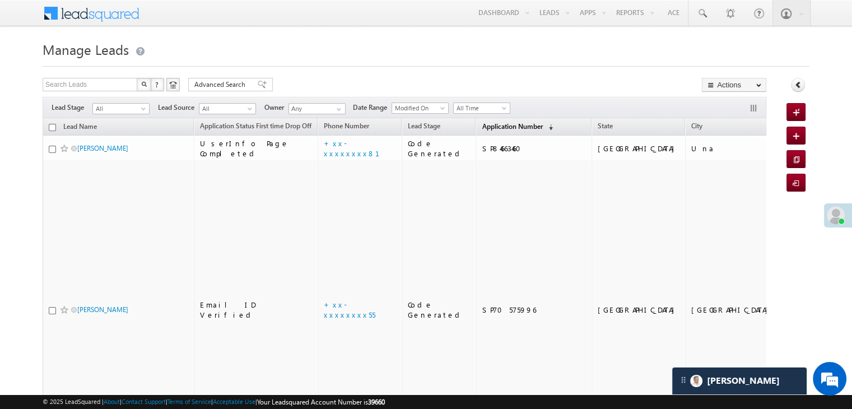
click at [483, 122] on span "Application Number" at bounding box center [512, 126] width 60 height 8
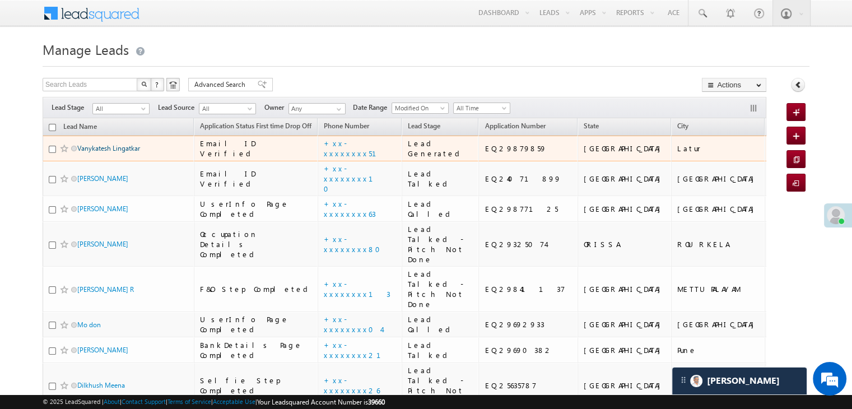
click at [108, 152] on link "Vanykatesh Lingatkar" at bounding box center [108, 148] width 63 height 8
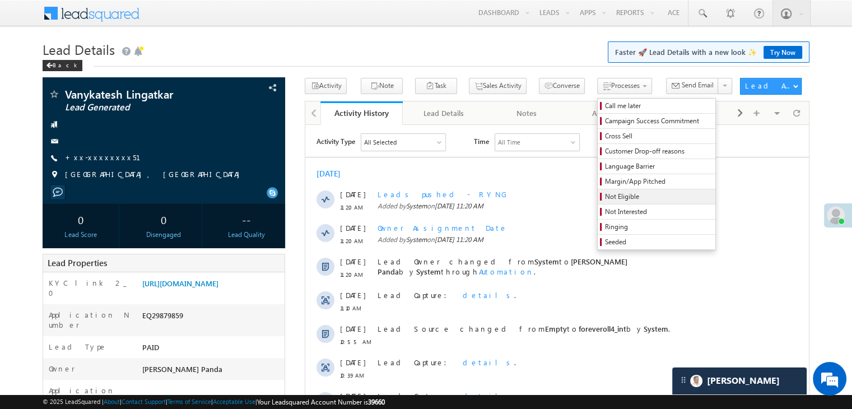
click at [605, 201] on span "Not Eligible" at bounding box center [658, 196] width 106 height 10
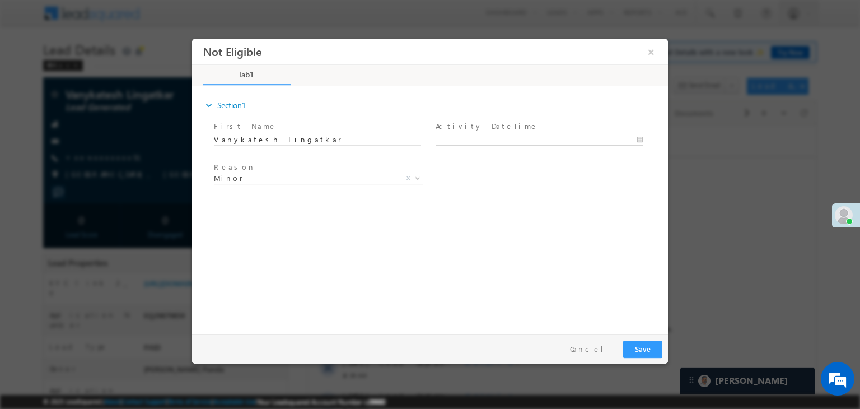
type input "[DATE] 11:23 AM"
click at [604, 140] on input "[DATE] 11:23 AM" at bounding box center [539, 139] width 207 height 11
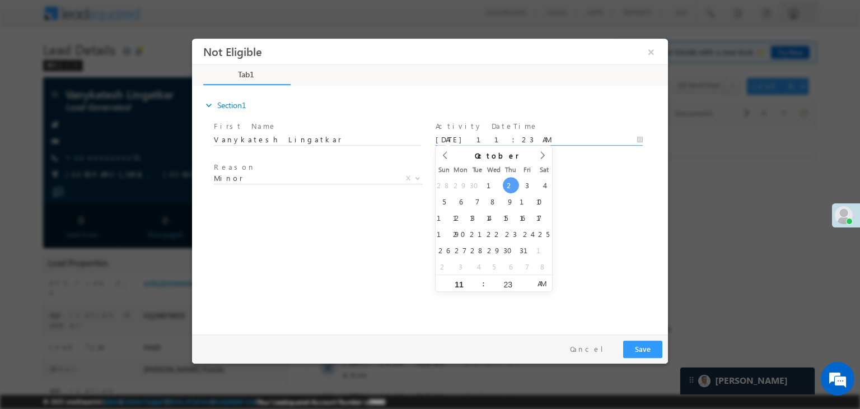
drag, startPoint x: 622, startPoint y: 190, endPoint x: 622, endPoint y: 239, distance: 49.3
click at [623, 190] on div "Reason * Minor Existing Client Out of India DRA - FDS Termination DRA - Already…" at bounding box center [440, 180] width 456 height 41
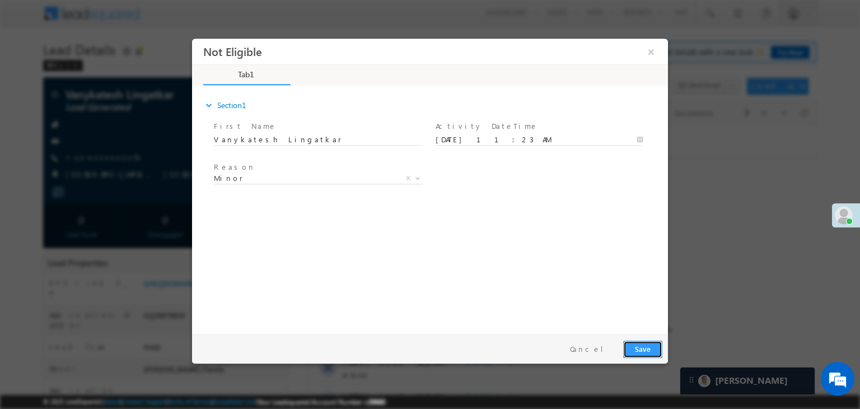
click at [640, 348] on button "Save" at bounding box center [642, 348] width 39 height 17
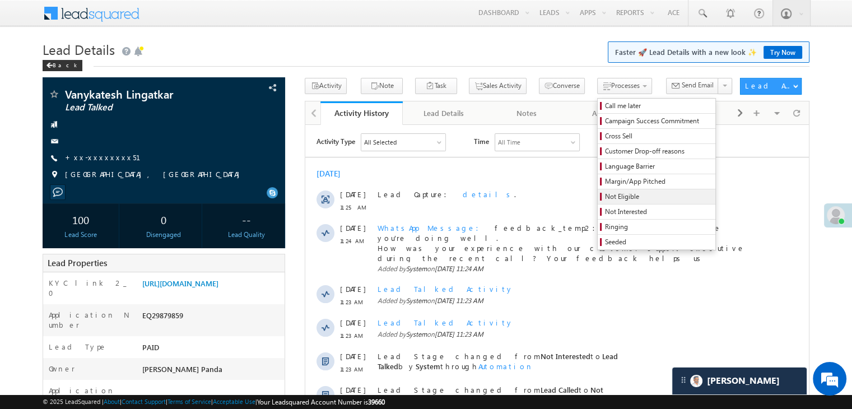
click at [606, 199] on span "Not Eligible" at bounding box center [658, 196] width 106 height 10
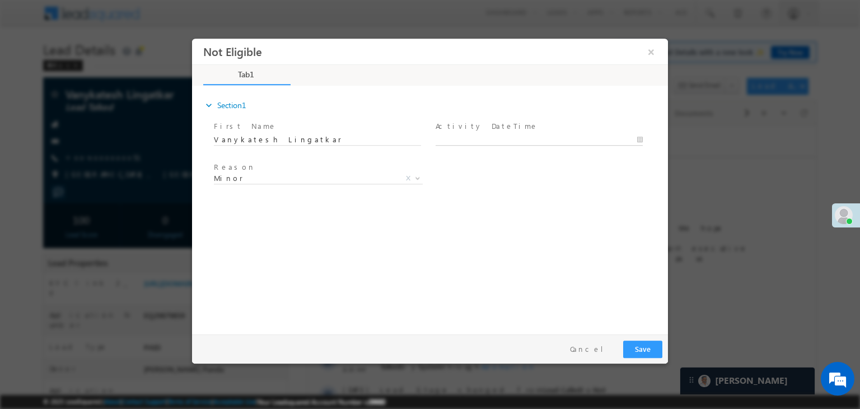
type input "10/02/25 11:27 AM"
click at [600, 275] on div "expand_more Section1 First Name *" at bounding box center [433, 208] width 470 height 242
click at [643, 351] on button "Save" at bounding box center [642, 348] width 39 height 17
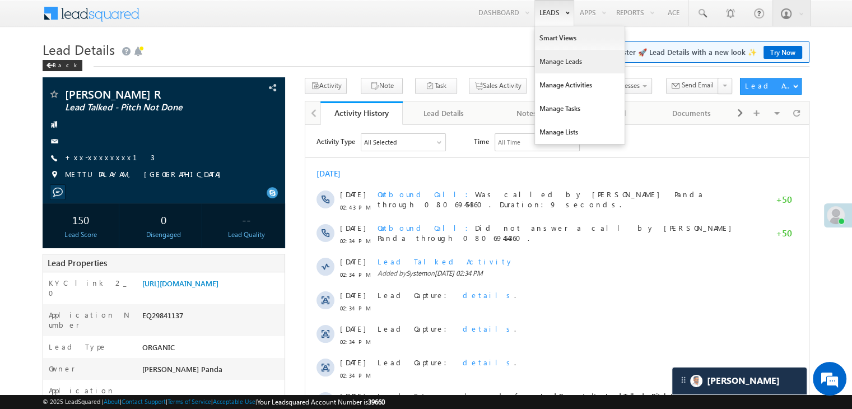
click at [550, 62] on link "Manage Leads" at bounding box center [580, 62] width 90 height 24
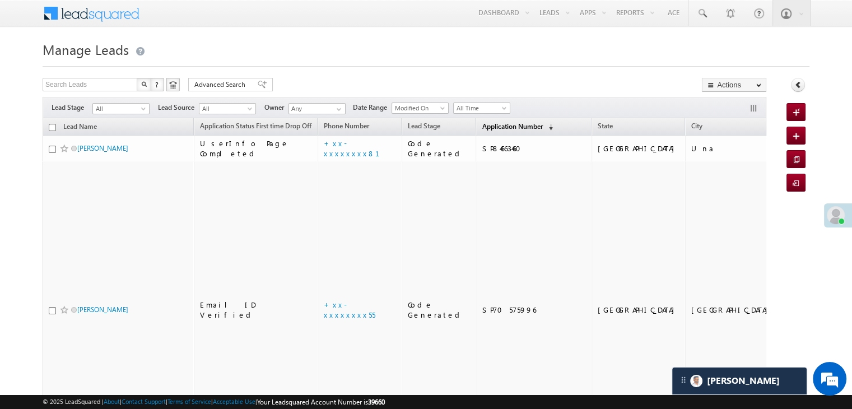
click at [482, 128] on span "Application Number" at bounding box center [512, 126] width 60 height 8
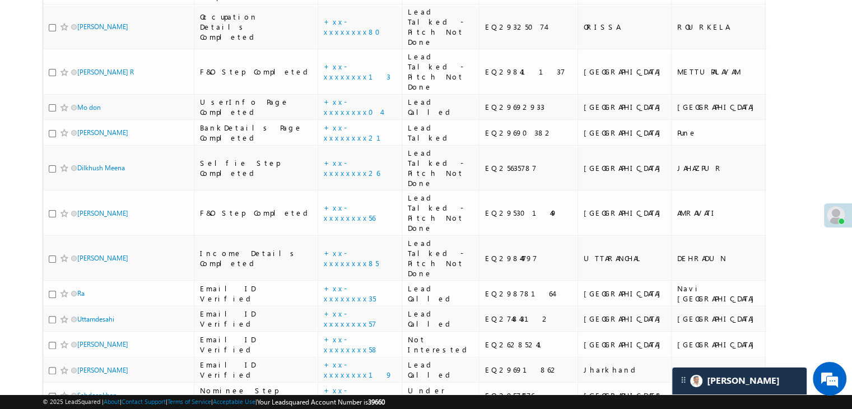
scroll to position [224, 0]
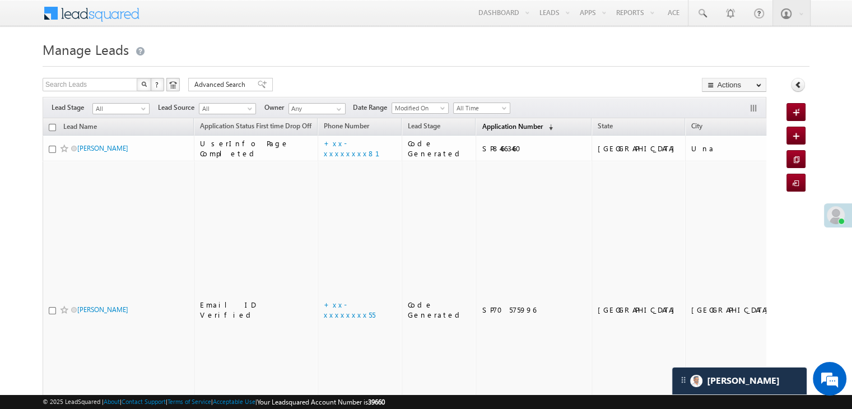
click at [499, 125] on span "Application Number" at bounding box center [512, 126] width 60 height 8
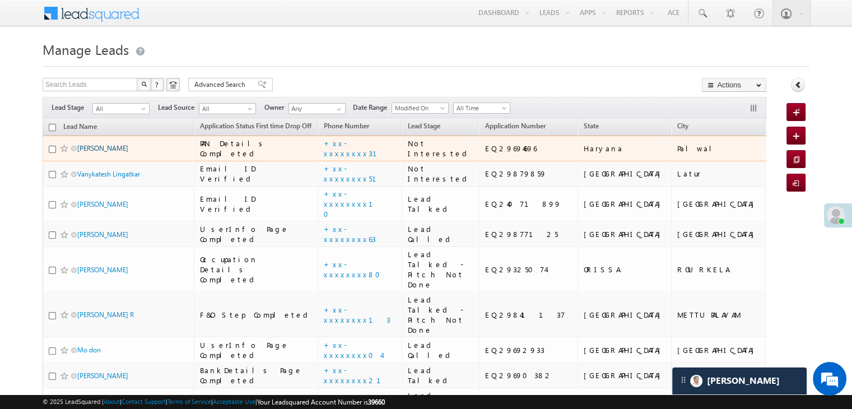
click at [104, 152] on link "[PERSON_NAME]" at bounding box center [102, 148] width 51 height 8
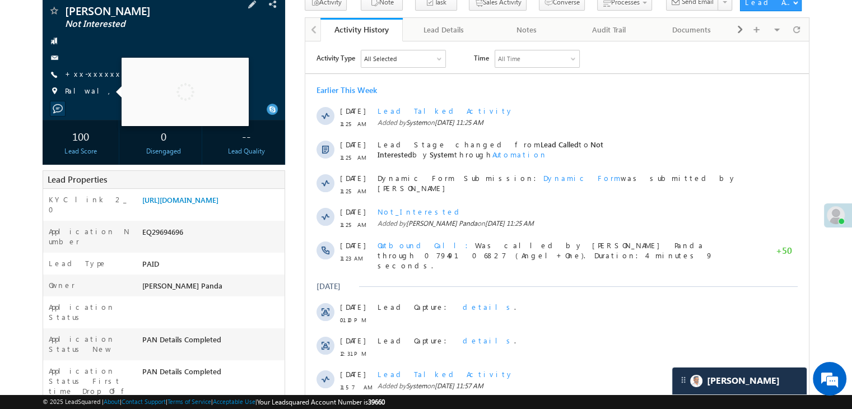
scroll to position [112, 0]
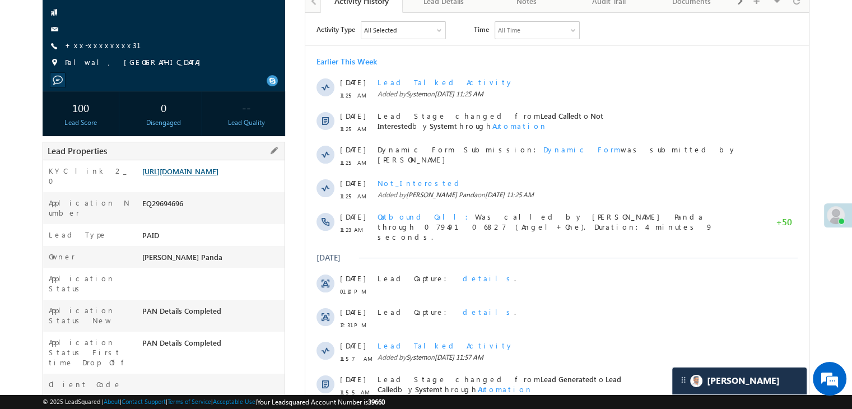
click at [206, 176] on link "[URL][DOMAIN_NAME]" at bounding box center [180, 171] width 76 height 10
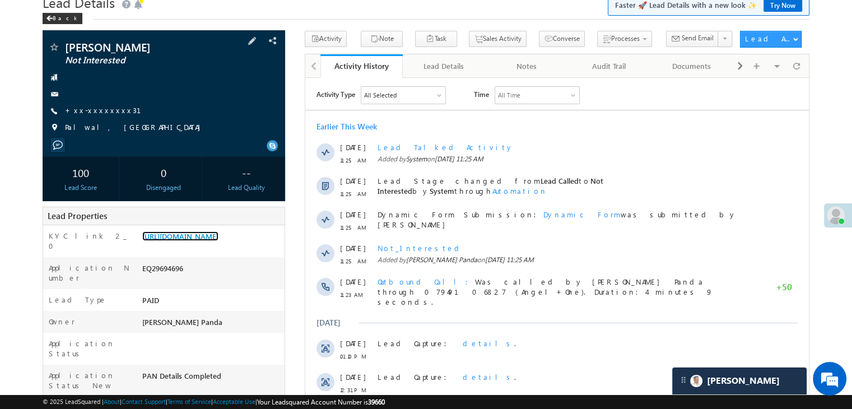
scroll to position [0, 0]
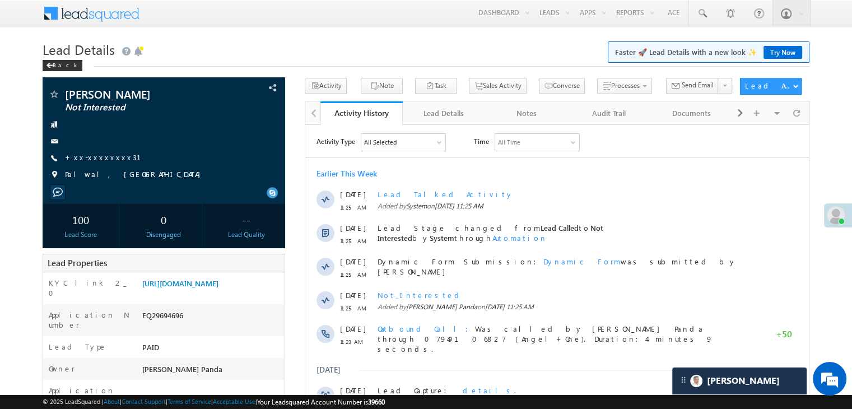
click at [50, 59] on h1 "Lead Details Faster 🚀 Lead Details with a new look ✨ Try Now" at bounding box center [426, 49] width 767 height 22
click at [56, 68] on div "Back" at bounding box center [63, 65] width 40 height 11
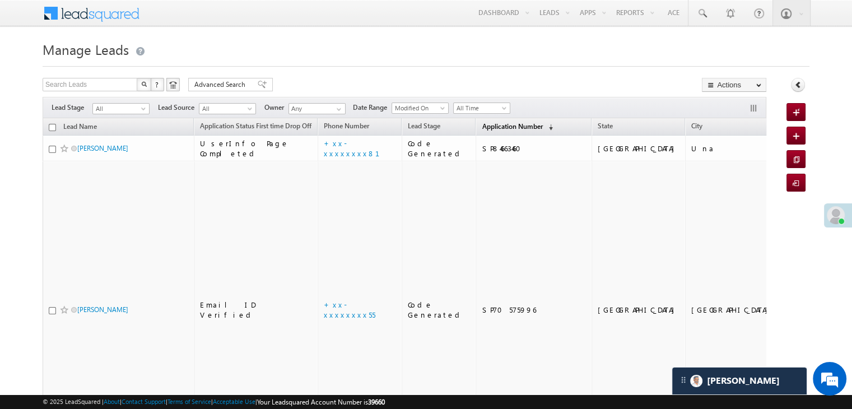
click at [497, 125] on span "Application Number" at bounding box center [512, 126] width 60 height 8
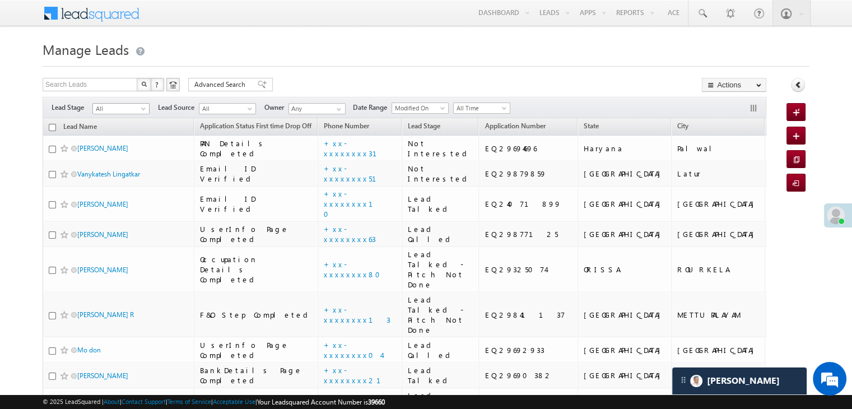
click at [138, 110] on span "All" at bounding box center [119, 109] width 53 height 10
click at [118, 134] on link "Lead Generated" at bounding box center [121, 132] width 57 height 10
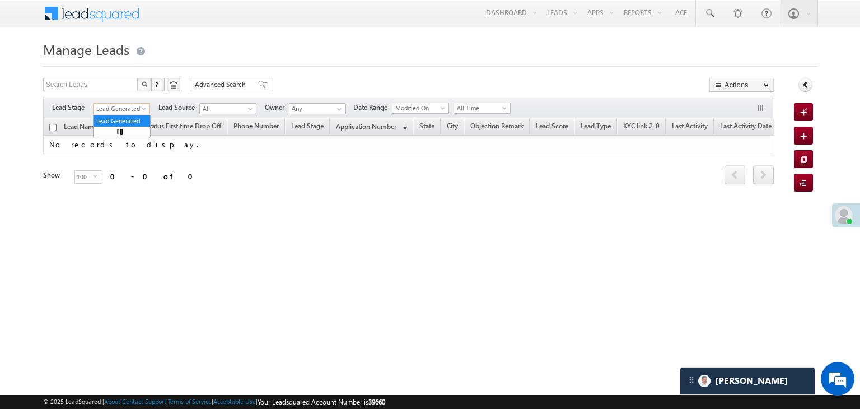
click at [140, 105] on span "Lead Generated" at bounding box center [120, 109] width 53 height 10
click at [116, 120] on link "All" at bounding box center [122, 121] width 57 height 10
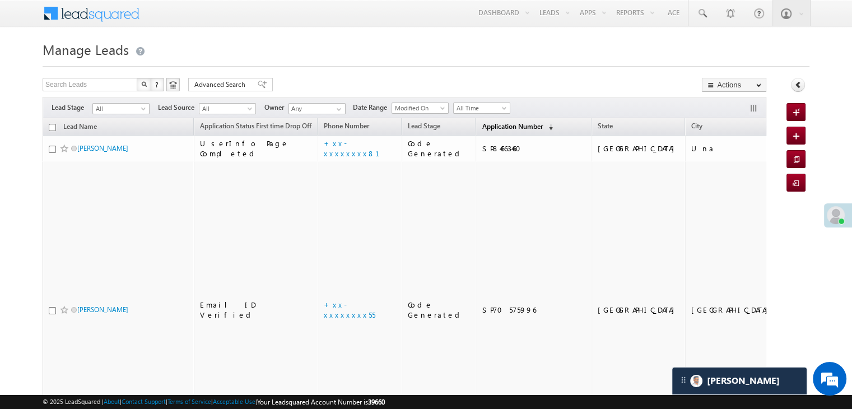
click at [499, 127] on span "Application Number" at bounding box center [512, 126] width 60 height 8
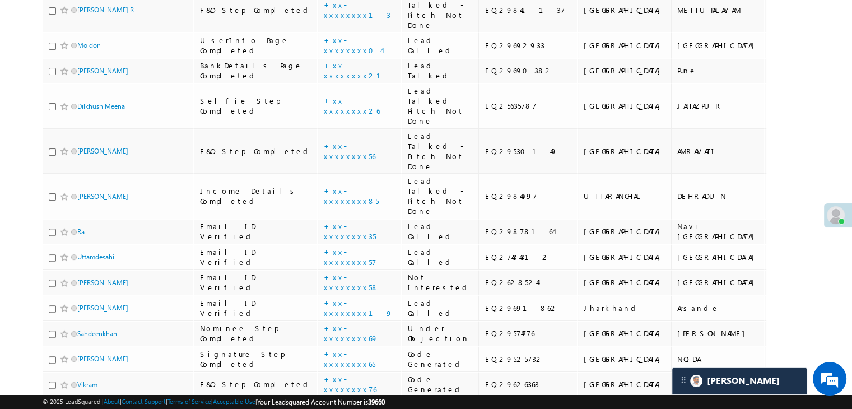
scroll to position [336, 0]
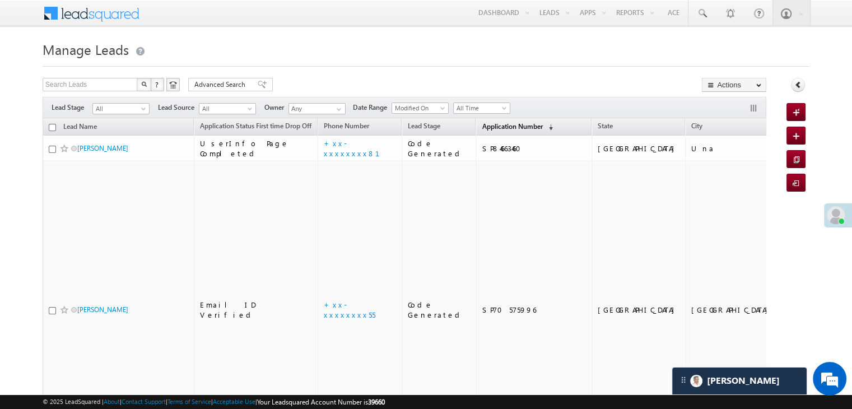
click at [495, 128] on span "Application Number" at bounding box center [512, 126] width 60 height 8
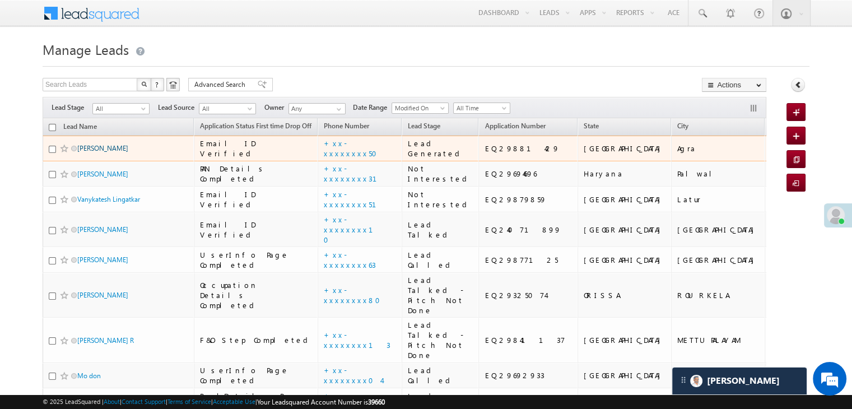
click at [90, 152] on link "Deepanshu Teotia" at bounding box center [102, 148] width 51 height 8
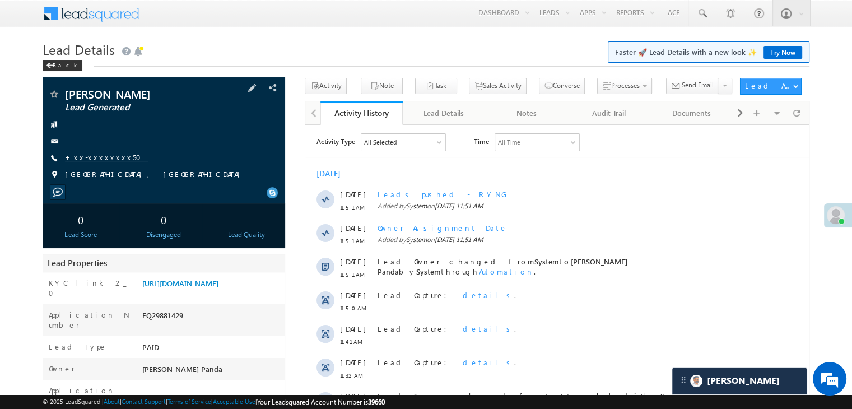
click at [110, 156] on link "+xx-xxxxxxxx50" at bounding box center [106, 157] width 83 height 10
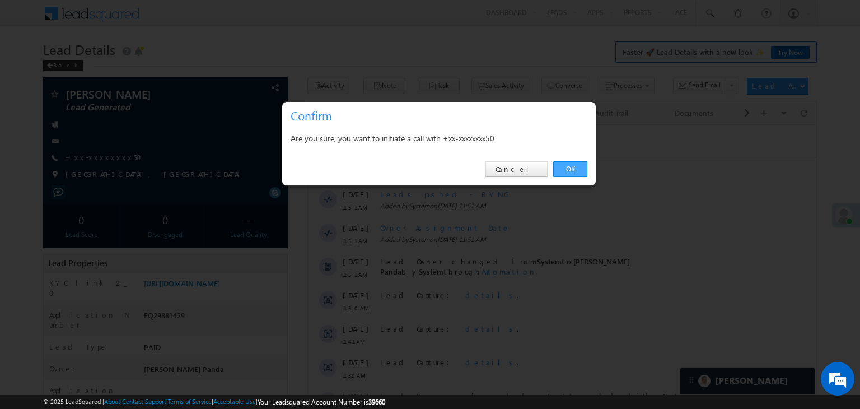
click at [579, 168] on link "OK" at bounding box center [570, 169] width 34 height 16
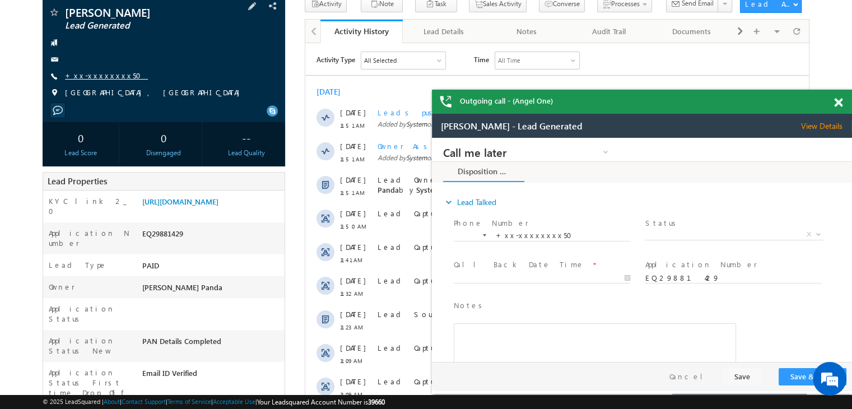
click at [100, 76] on link "+xx-xxxxxxxx50" at bounding box center [106, 76] width 83 height 10
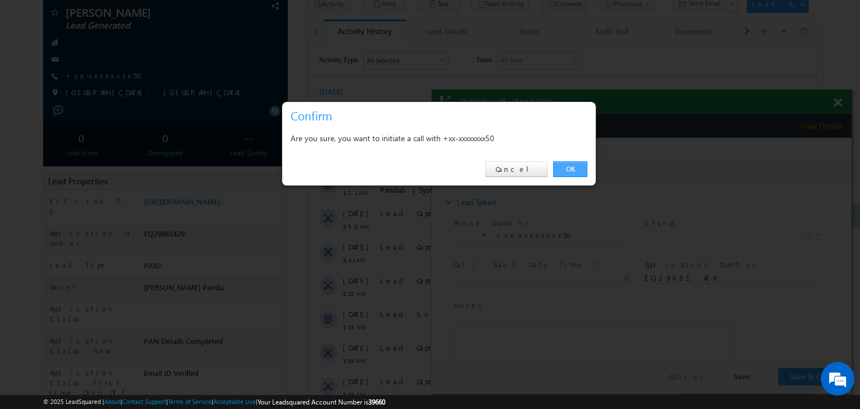
click at [578, 171] on link "OK" at bounding box center [570, 169] width 34 height 16
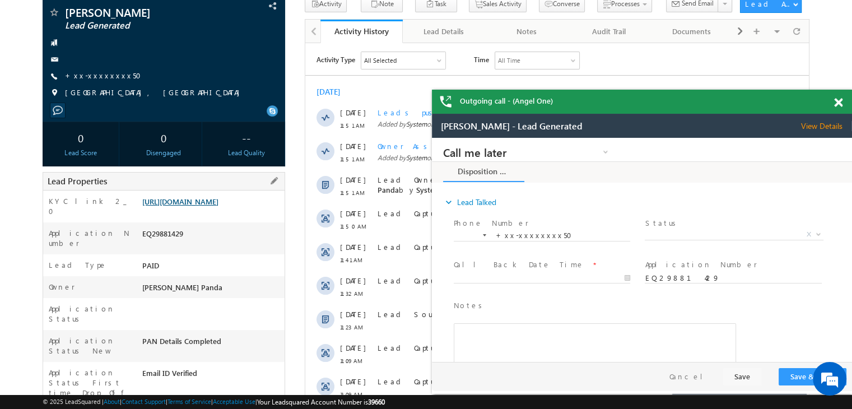
click at [218, 206] on link "[URL][DOMAIN_NAME]" at bounding box center [180, 202] width 76 height 10
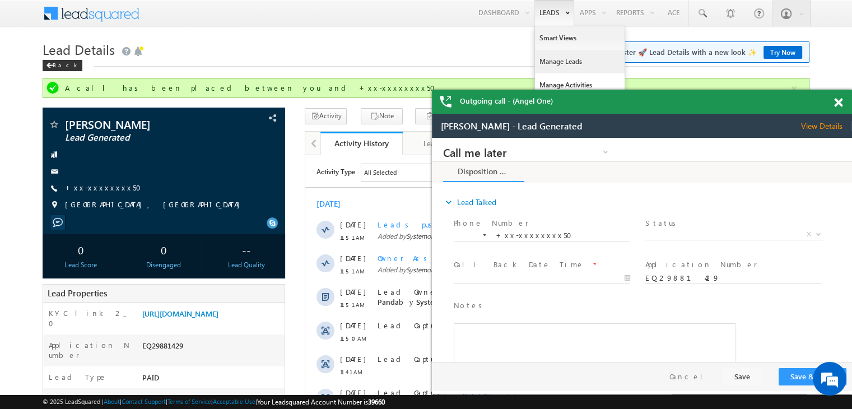
click at [548, 65] on link "Manage Leads" at bounding box center [580, 62] width 90 height 24
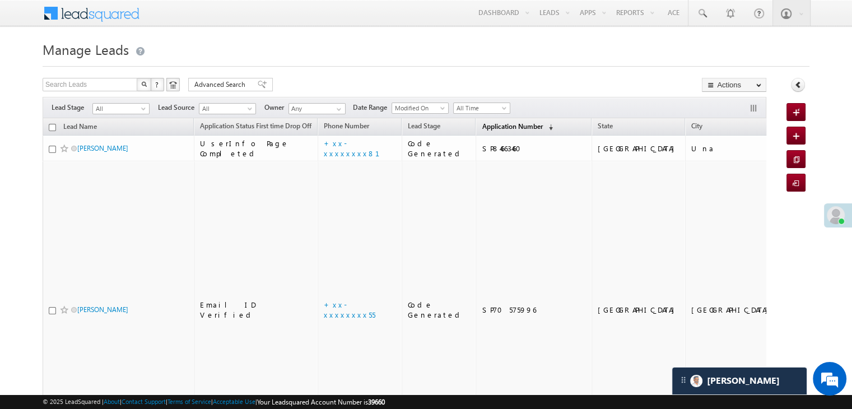
click at [484, 130] on span "Application Number" at bounding box center [512, 126] width 60 height 8
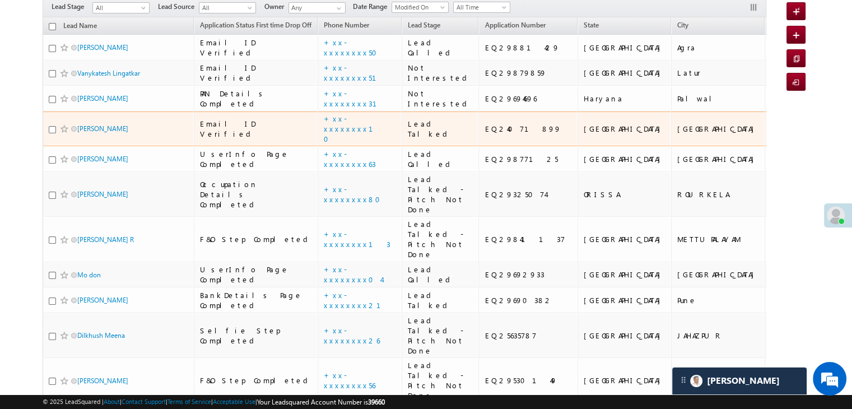
scroll to position [56, 0]
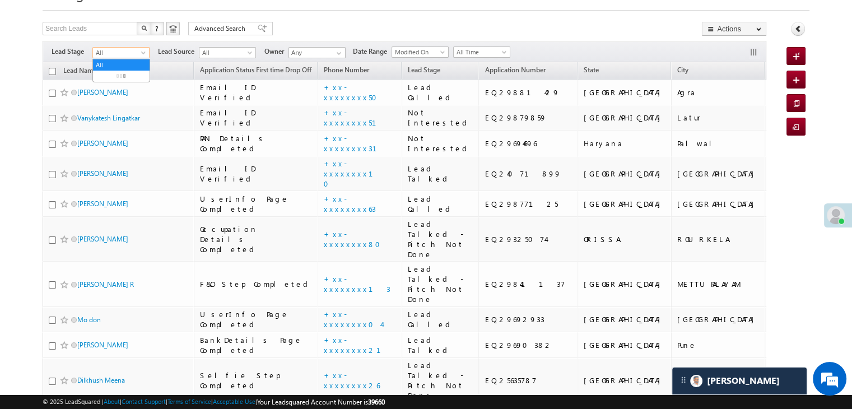
click at [140, 56] on span at bounding box center [144, 54] width 9 height 9
click at [132, 80] on link "Lead Generated" at bounding box center [121, 76] width 57 height 10
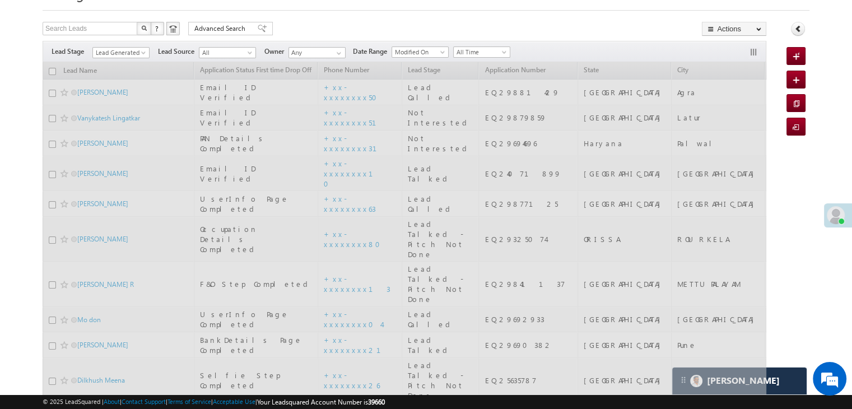
scroll to position [0, 0]
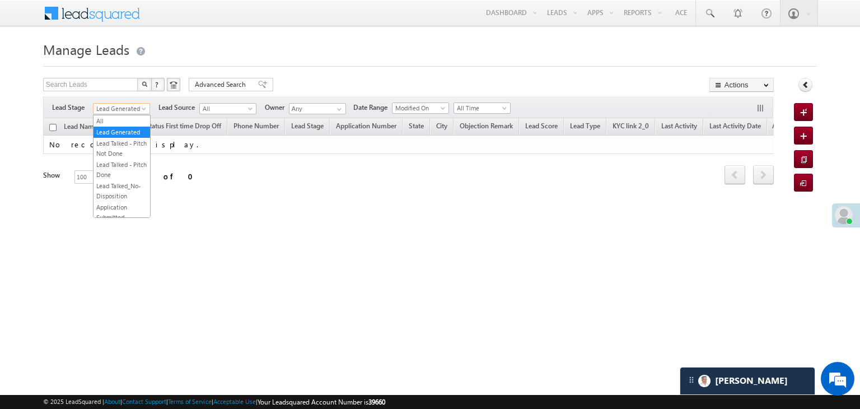
click at [143, 106] on span at bounding box center [145, 110] width 9 height 9
click at [125, 116] on link "All" at bounding box center [122, 121] width 57 height 10
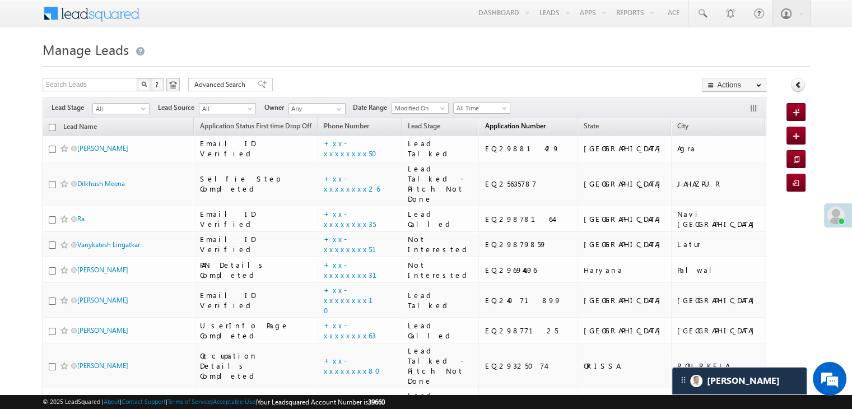
click at [498, 130] on span "Application Number" at bounding box center [514, 126] width 60 height 8
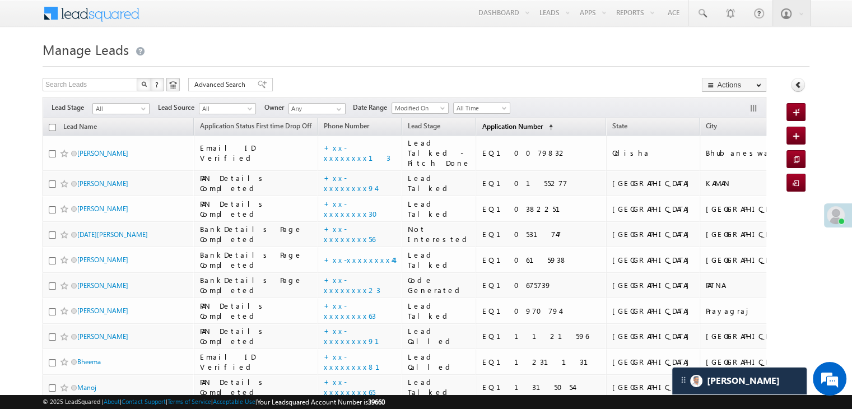
click at [498, 130] on span "Application Number" at bounding box center [512, 126] width 60 height 8
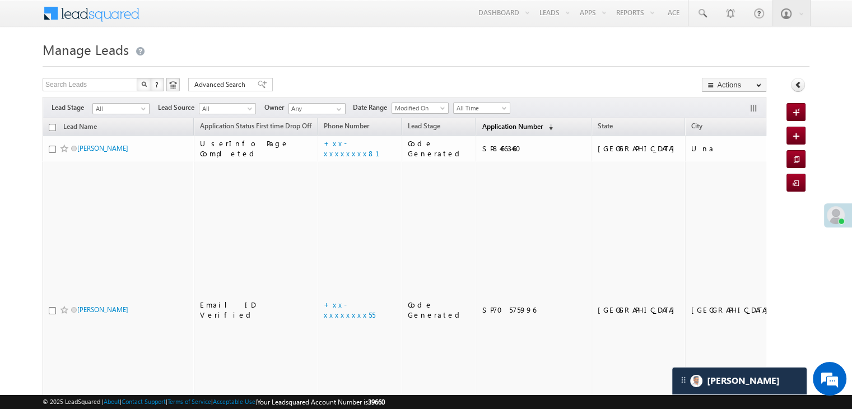
click at [498, 130] on span "Application Number" at bounding box center [512, 126] width 60 height 8
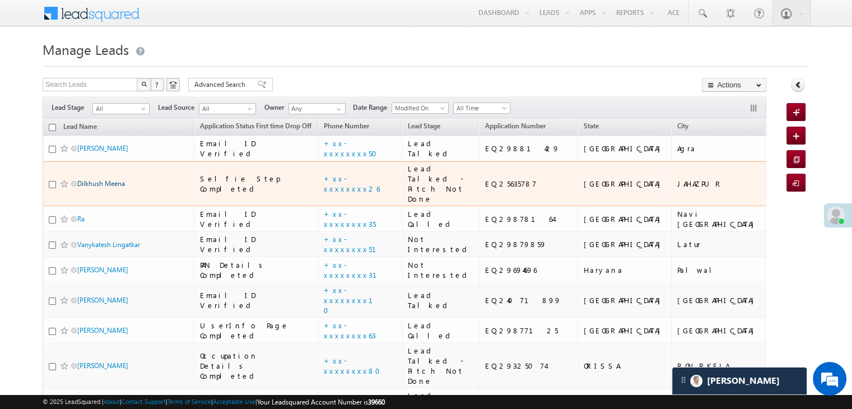
click at [113, 188] on link "Dilkhush Meena" at bounding box center [101, 183] width 48 height 8
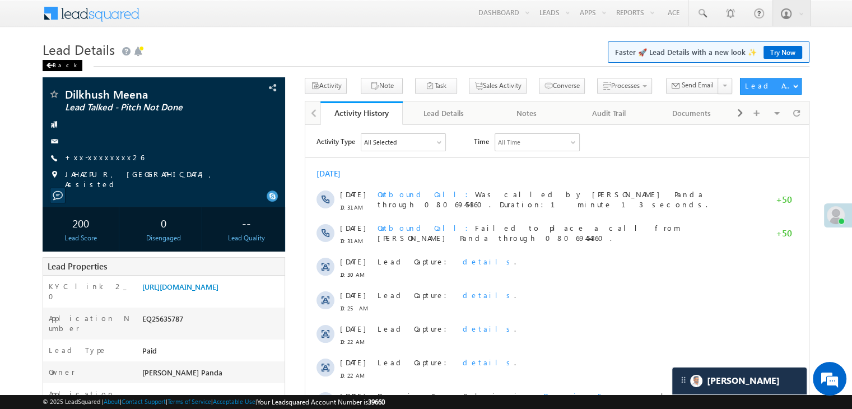
click at [54, 64] on div "Back" at bounding box center [63, 65] width 40 height 11
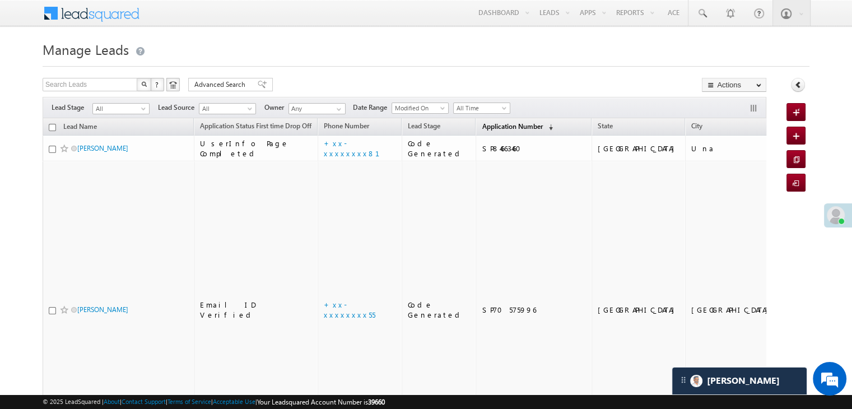
click at [482, 125] on span "Application Number" at bounding box center [512, 126] width 60 height 8
click at [482, 128] on span "Application Number" at bounding box center [512, 126] width 60 height 8
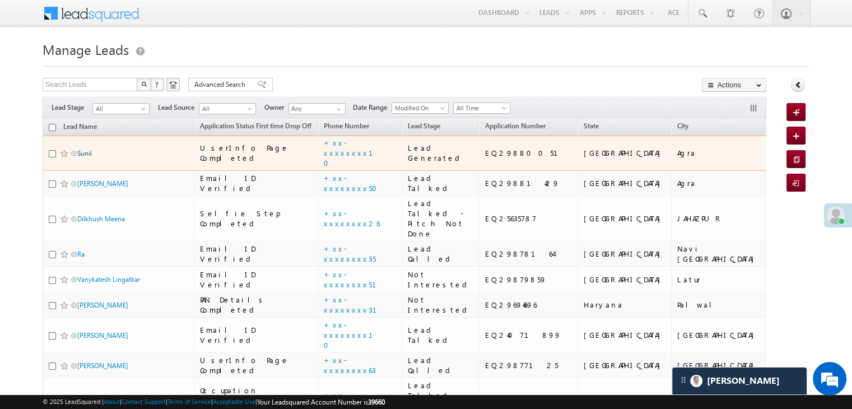
click at [86, 157] on link "Sunil" at bounding box center [84, 153] width 15 height 8
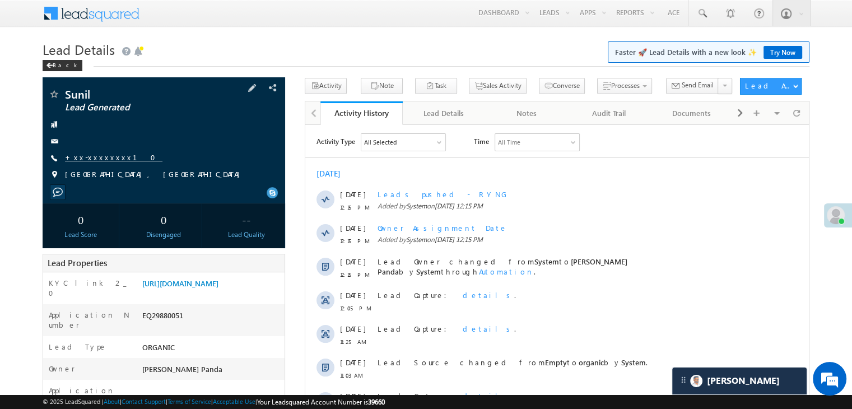
click at [92, 160] on link "+xx-xxxxxxxx10" at bounding box center [113, 157] width 97 height 10
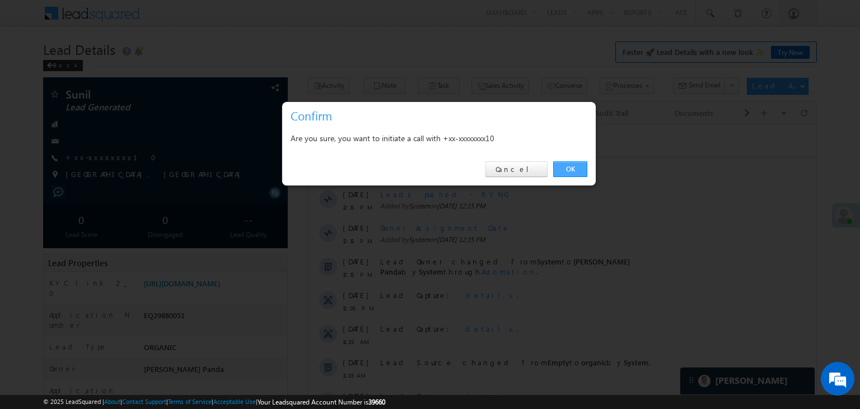
click at [574, 166] on link "OK" at bounding box center [570, 169] width 34 height 16
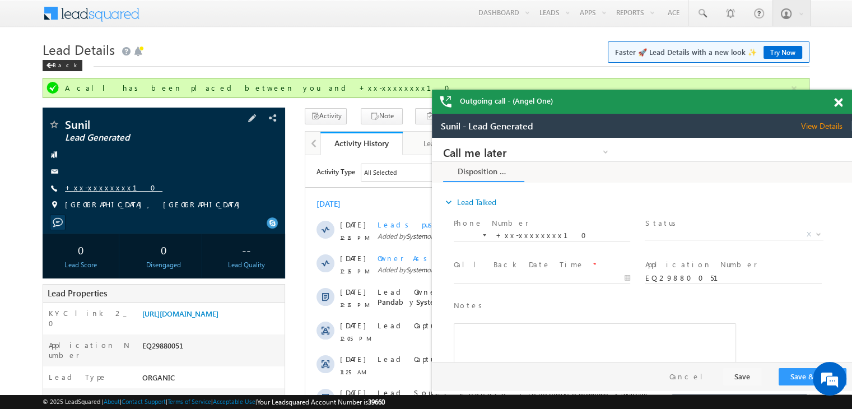
click at [99, 187] on link "+xx-xxxxxxxx10" at bounding box center [113, 188] width 97 height 10
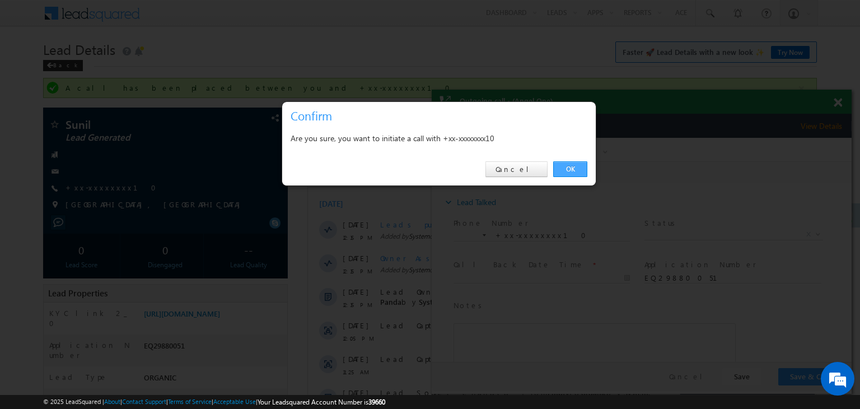
click at [568, 167] on link "OK" at bounding box center [570, 169] width 34 height 16
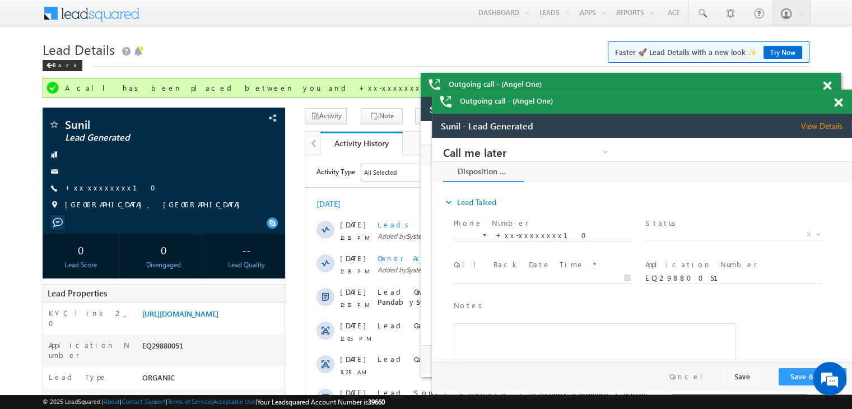
click at [836, 102] on span at bounding box center [838, 103] width 8 height 10
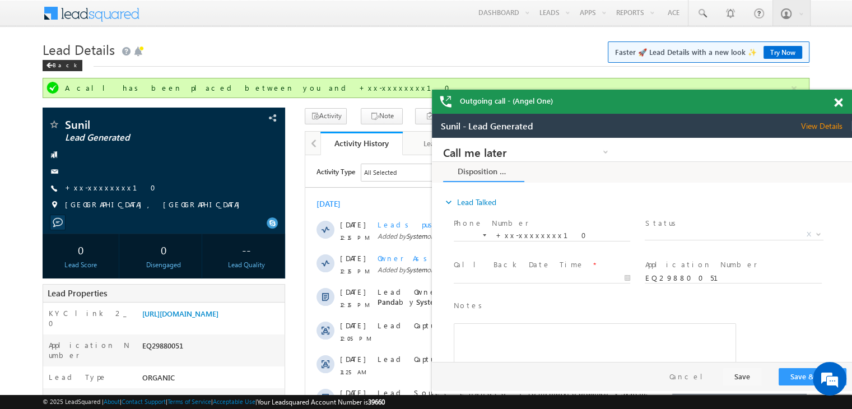
click at [836, 102] on span at bounding box center [838, 103] width 8 height 10
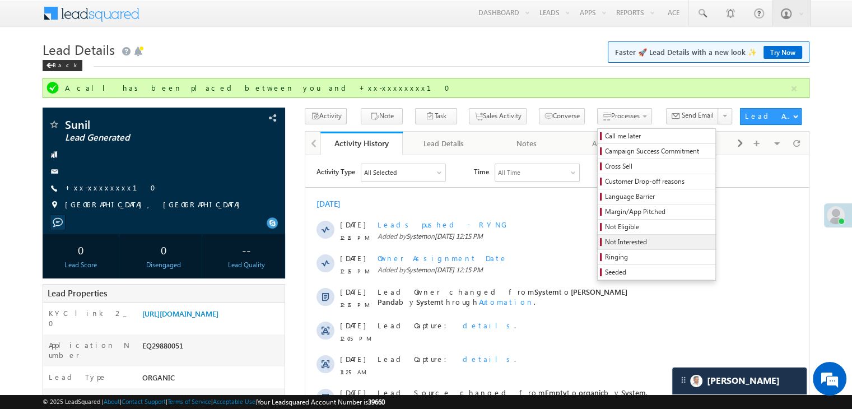
click at [605, 241] on span "Not Interested" at bounding box center [658, 242] width 106 height 10
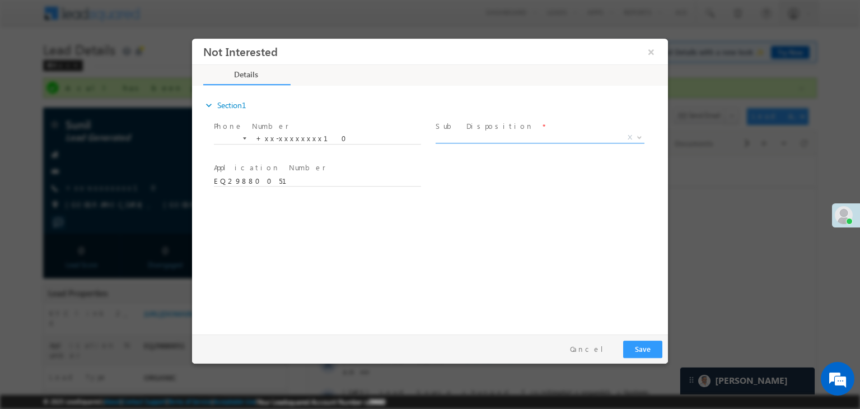
click at [538, 137] on span "X" at bounding box center [540, 137] width 209 height 11
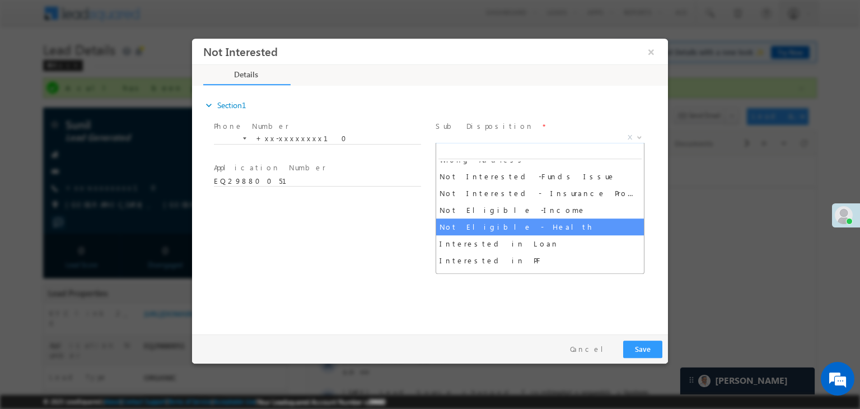
scroll to position [280, 0]
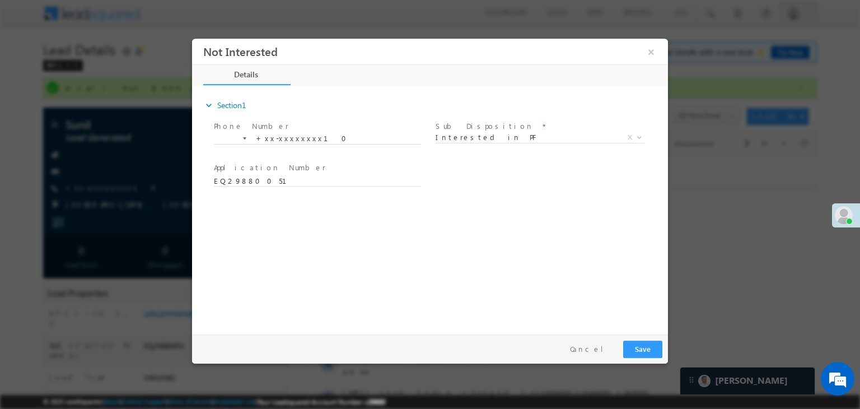
drag, startPoint x: 489, startPoint y: 184, endPoint x: 489, endPoint y: 139, distance: 44.8
click at [489, 139] on span "Interested in PF" at bounding box center [527, 137] width 182 height 10
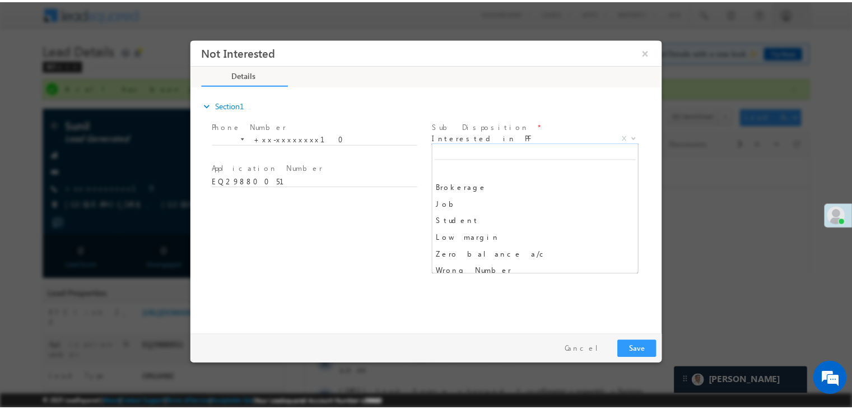
scroll to position [269, 0]
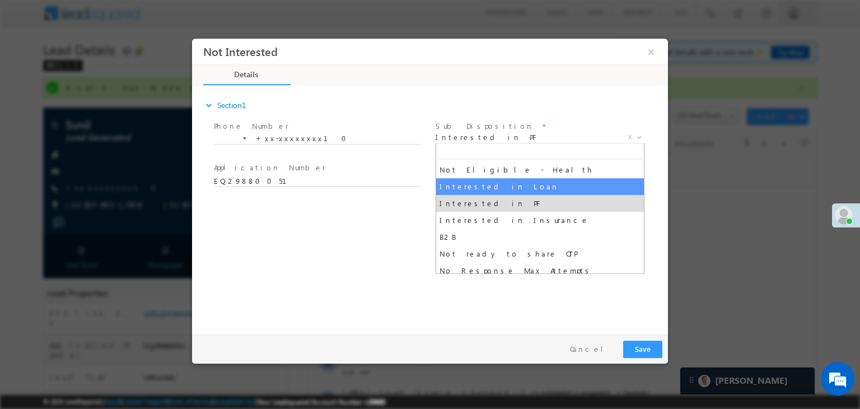
select select "Interested in Loan"
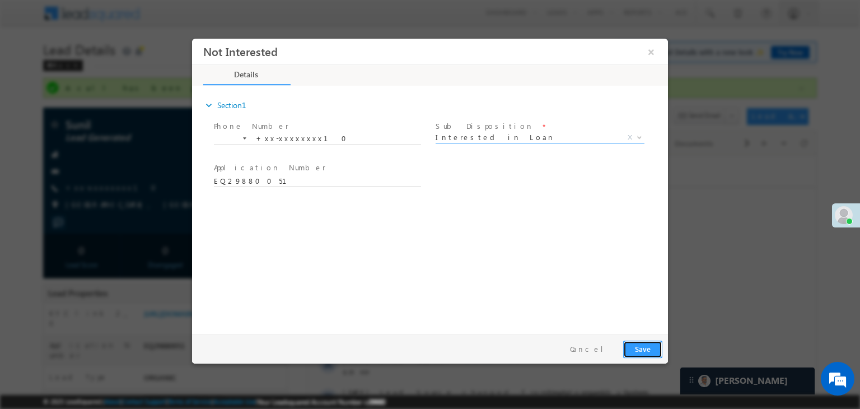
click at [644, 352] on button "Save" at bounding box center [642, 348] width 39 height 17
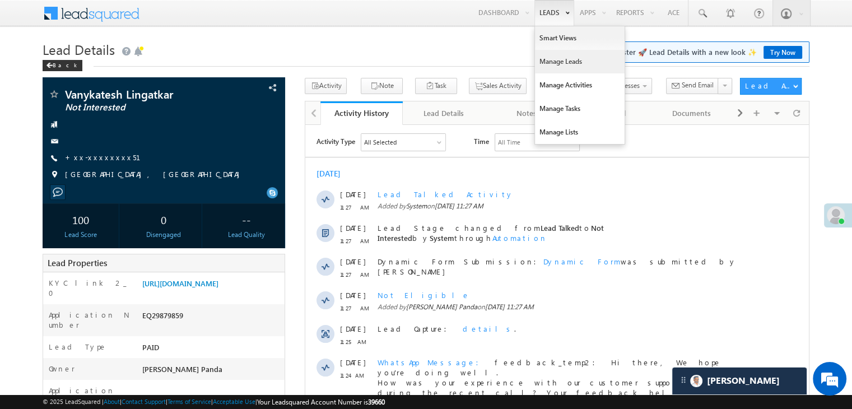
click at [555, 64] on link "Manage Leads" at bounding box center [580, 62] width 90 height 24
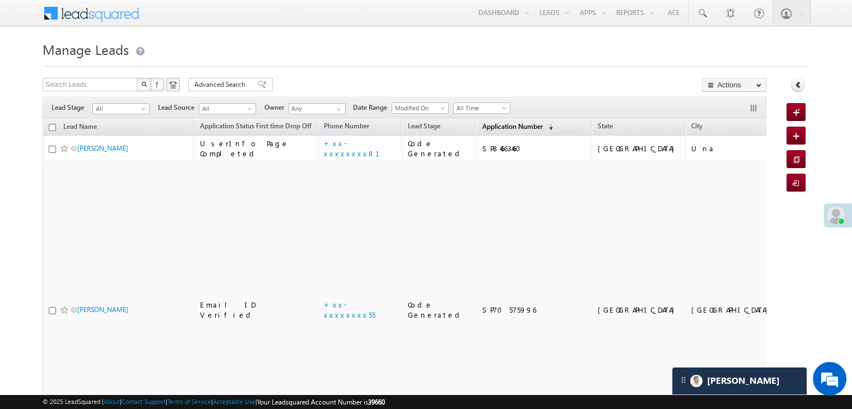
click at [483, 124] on span "Application Number" at bounding box center [512, 126] width 60 height 8
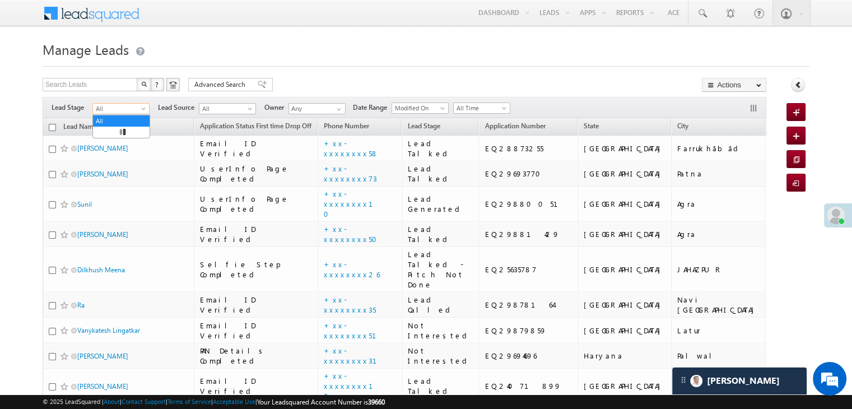
click at [144, 108] on span at bounding box center [144, 110] width 9 height 9
click at [130, 133] on link "Lead Generated" at bounding box center [121, 132] width 57 height 10
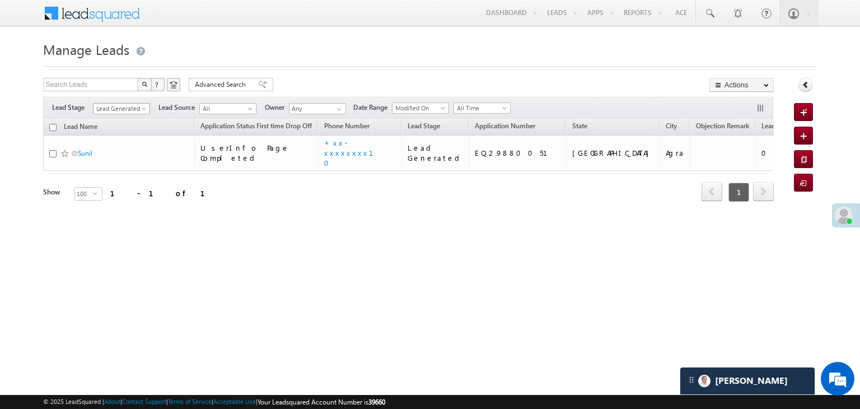
click at [142, 111] on span at bounding box center [145, 110] width 9 height 9
click at [114, 120] on link "All" at bounding box center [122, 121] width 57 height 10
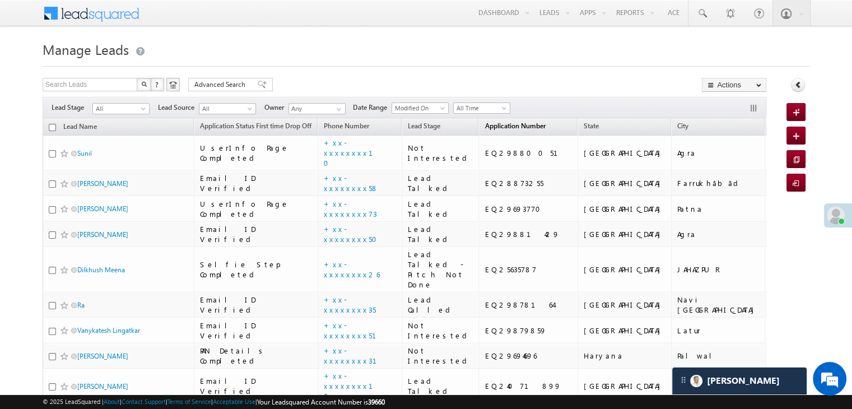
click at [484, 127] on span "Application Number" at bounding box center [514, 126] width 60 height 8
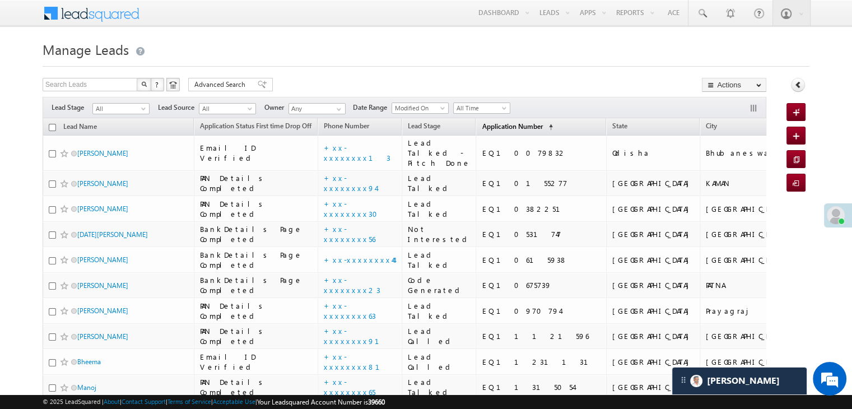
click at [484, 126] on span "Application Number" at bounding box center [512, 126] width 60 height 8
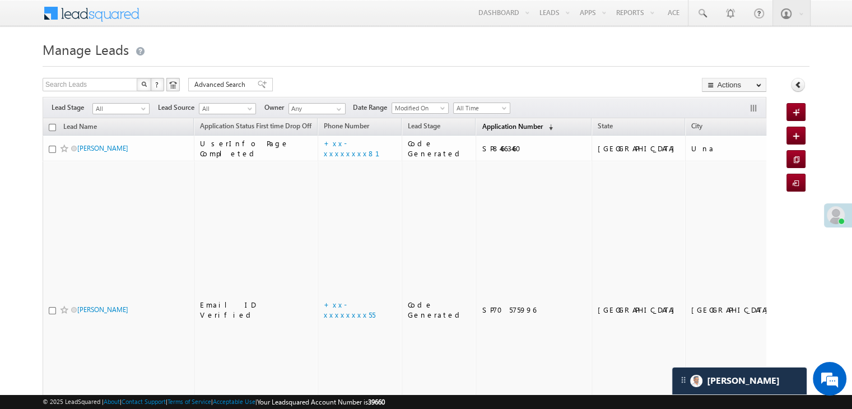
click at [484, 126] on span "Application Number" at bounding box center [512, 126] width 60 height 8
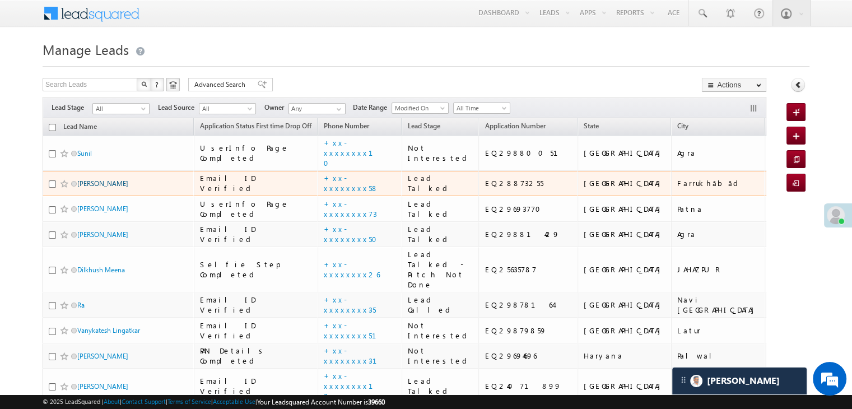
click at [97, 188] on link "[PERSON_NAME]" at bounding box center [102, 183] width 51 height 8
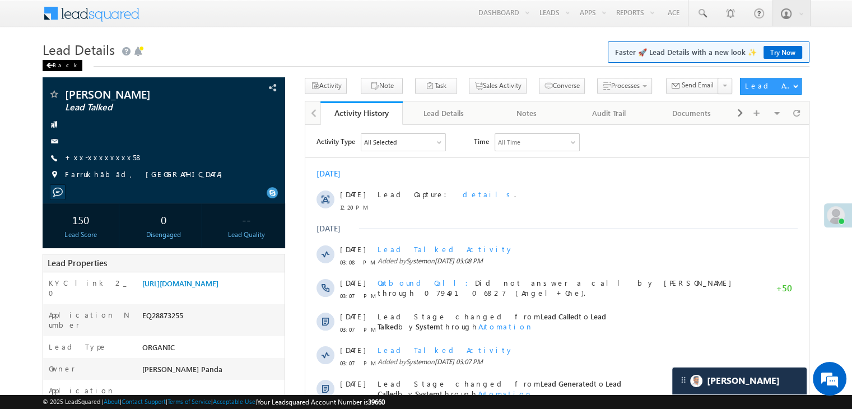
click at [63, 69] on div "Back" at bounding box center [63, 65] width 40 height 11
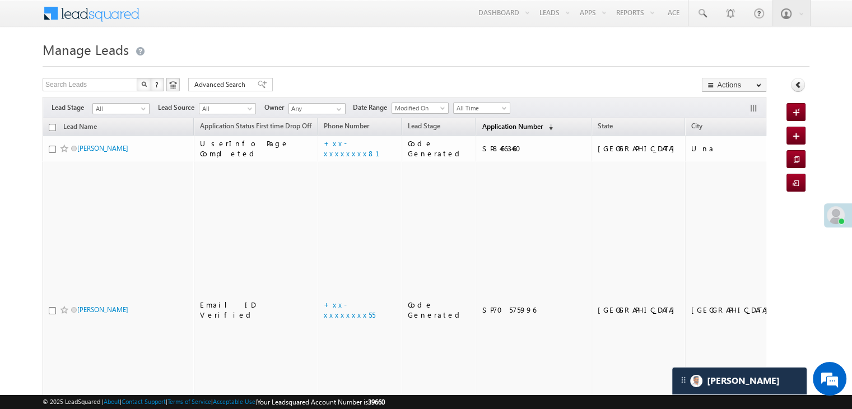
click at [482, 123] on span "Application Number" at bounding box center [512, 126] width 60 height 8
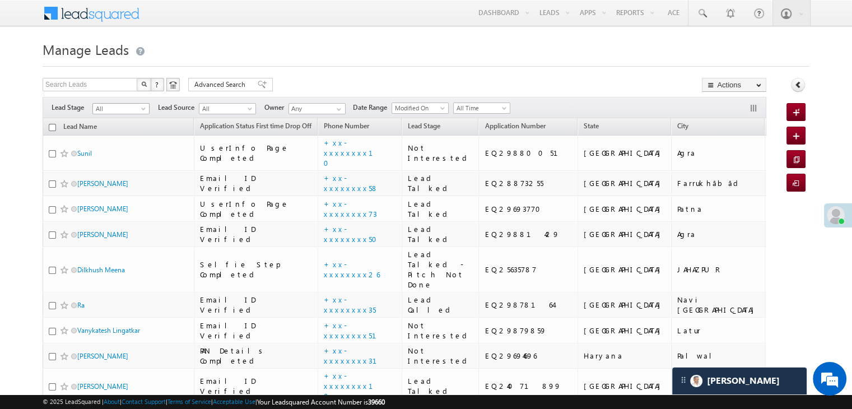
click at [142, 108] on span at bounding box center [144, 110] width 9 height 9
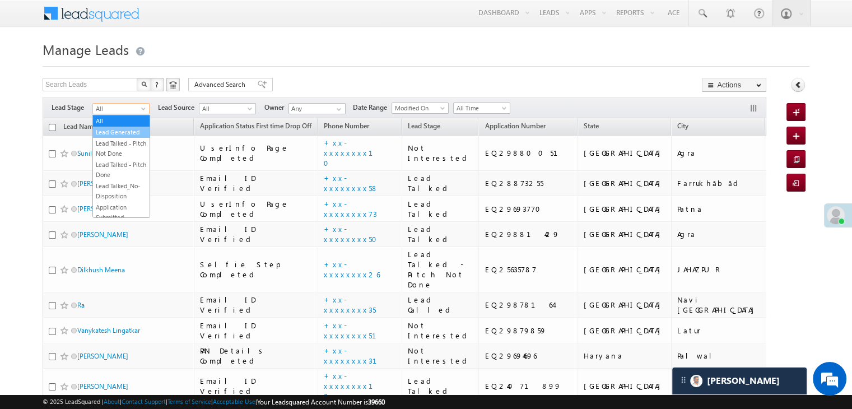
click at [124, 130] on link "Lead Generated" at bounding box center [121, 132] width 57 height 10
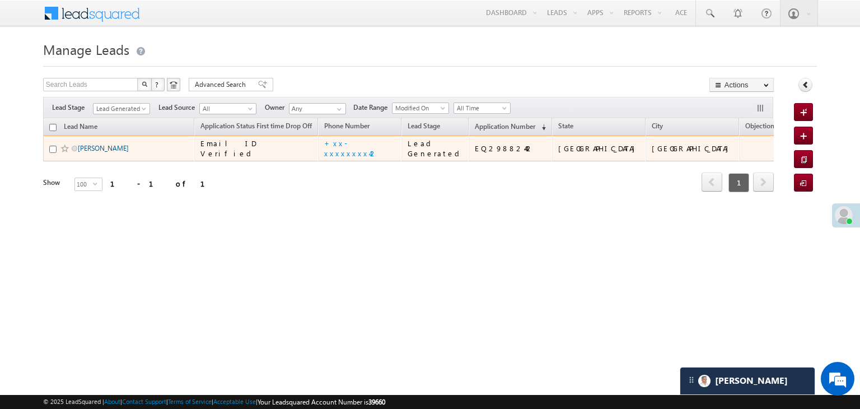
click at [105, 152] on link "[PERSON_NAME]" at bounding box center [103, 148] width 51 height 8
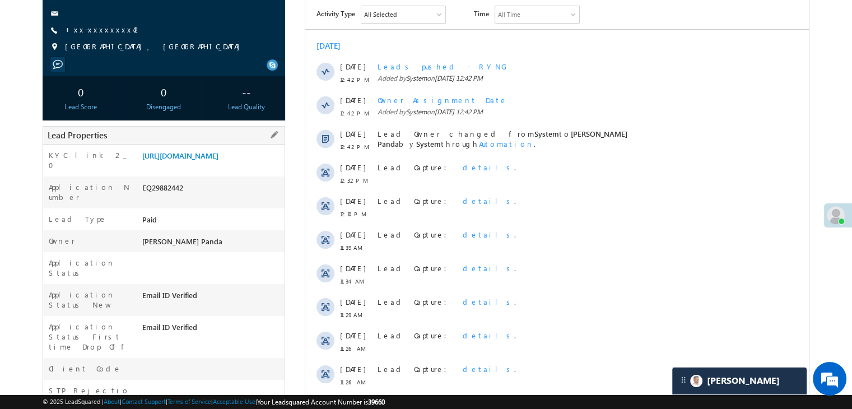
scroll to position [112, 0]
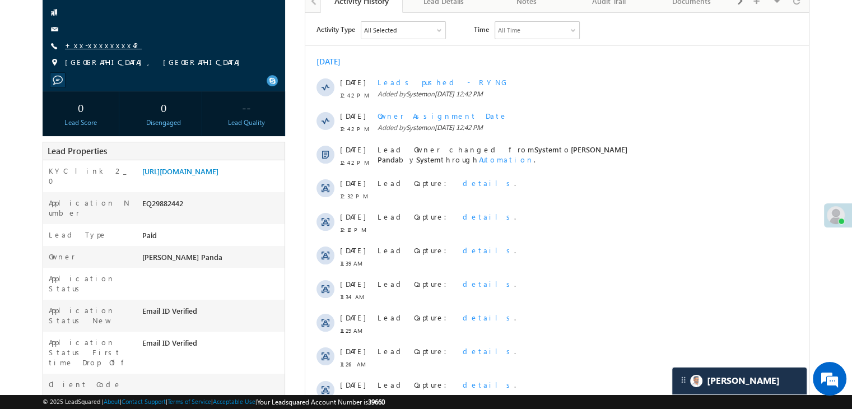
click at [88, 48] on link "+xx-xxxxxxxx42" at bounding box center [103, 45] width 77 height 10
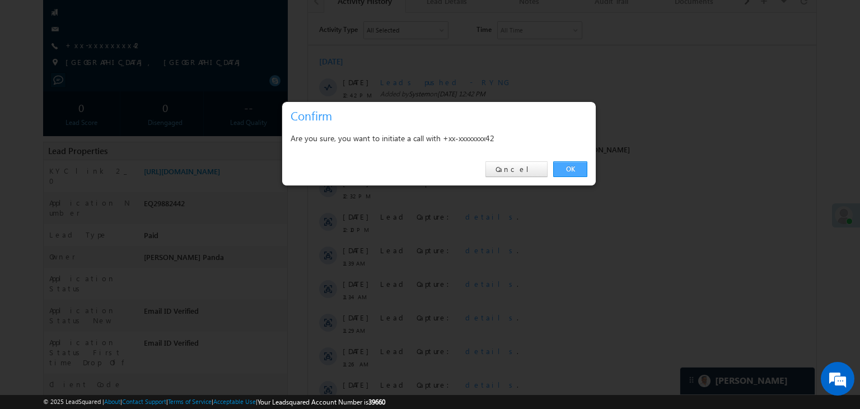
click at [572, 169] on link "OK" at bounding box center [570, 169] width 34 height 16
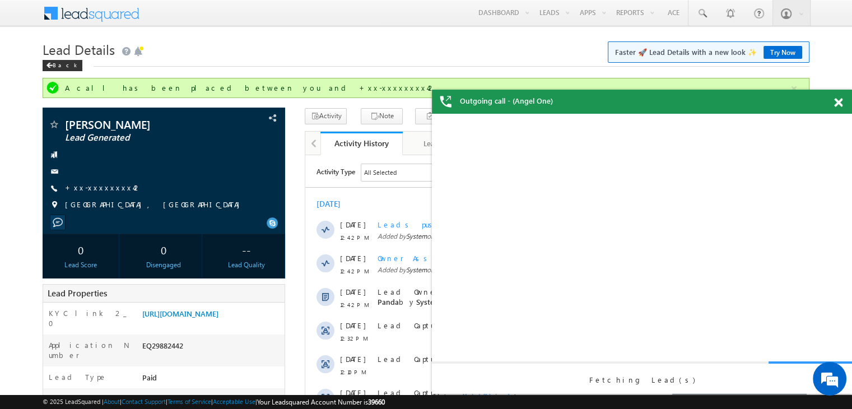
scroll to position [0, 0]
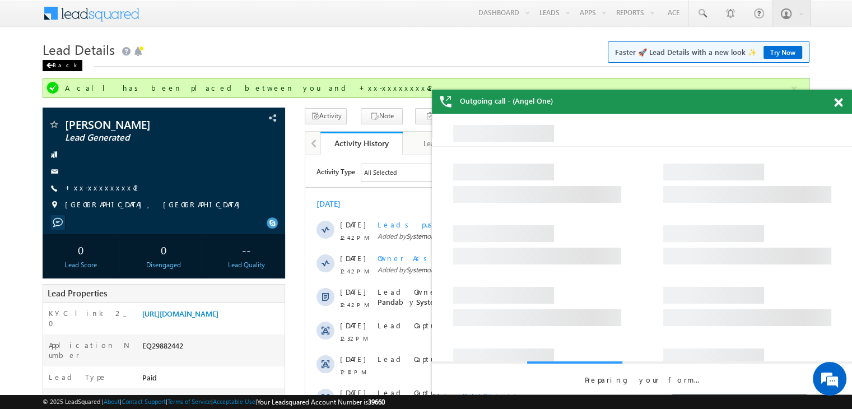
click at [45, 65] on div "Back" at bounding box center [63, 65] width 40 height 11
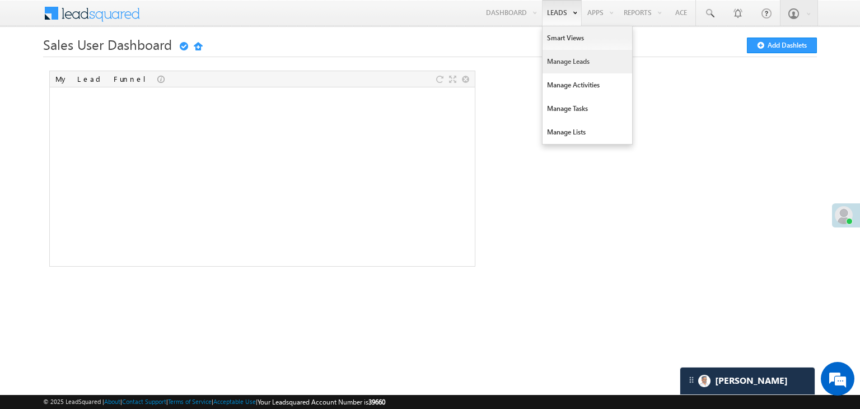
click at [557, 64] on link "Manage Leads" at bounding box center [588, 62] width 90 height 24
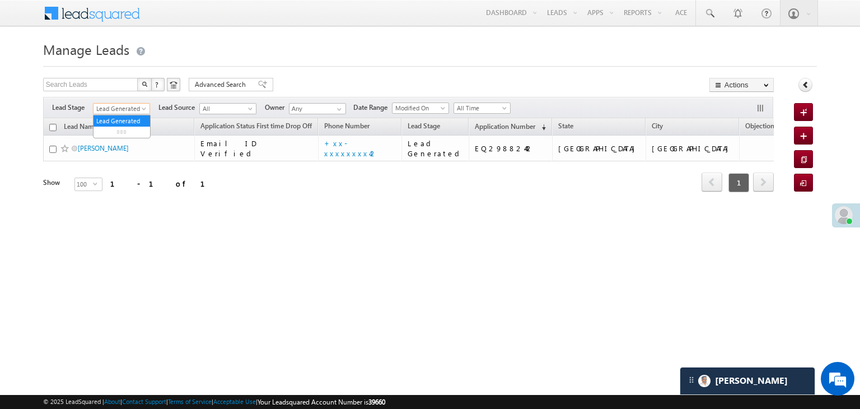
click at [142, 114] on span at bounding box center [145, 110] width 9 height 9
click at [127, 118] on link "All" at bounding box center [122, 121] width 57 height 10
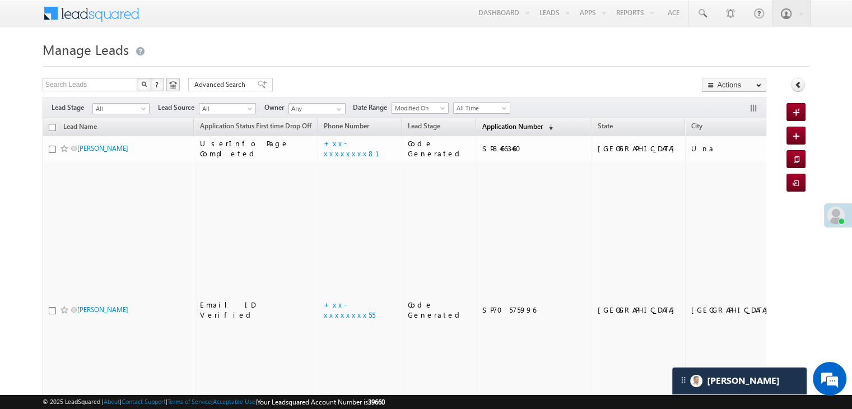
click at [486, 133] on link "Application Number (sorted descending)" at bounding box center [517, 127] width 82 height 15
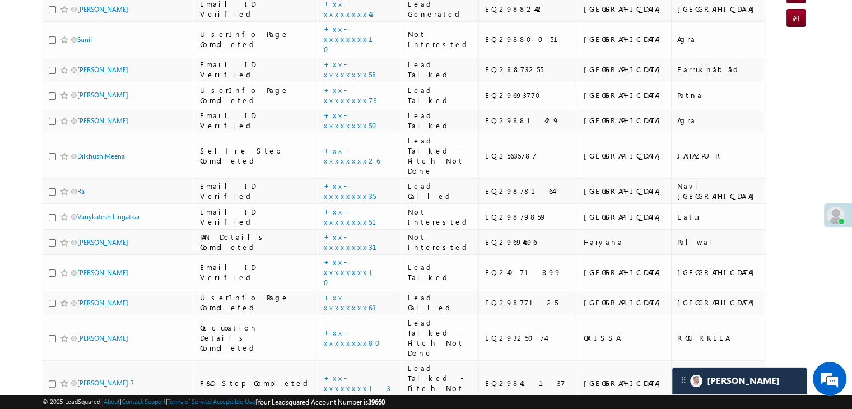
scroll to position [112, 0]
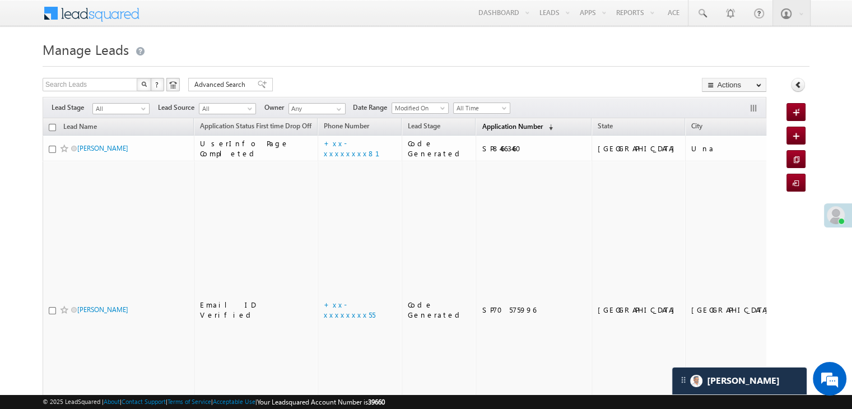
click at [499, 124] on span "Application Number" at bounding box center [512, 126] width 60 height 8
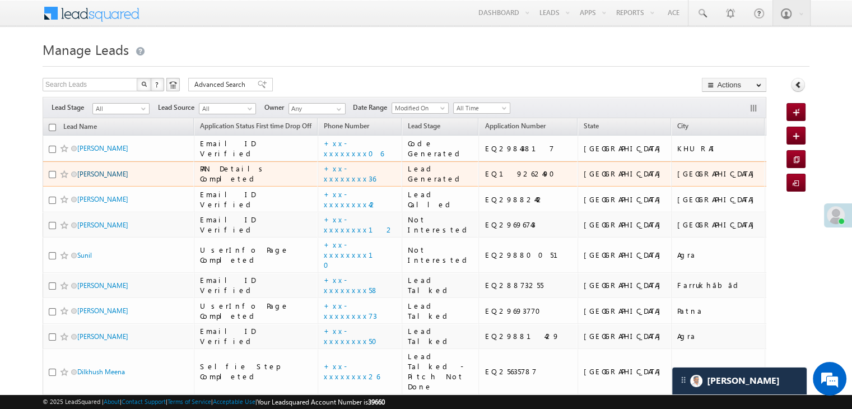
click at [98, 178] on link "[PERSON_NAME]" at bounding box center [102, 174] width 51 height 8
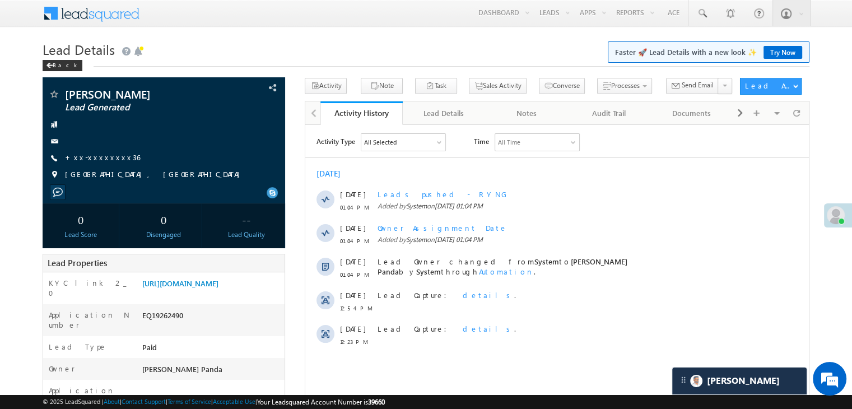
click at [99, 155] on link "+xx-xxxxxxxx36" at bounding box center [102, 157] width 75 height 10
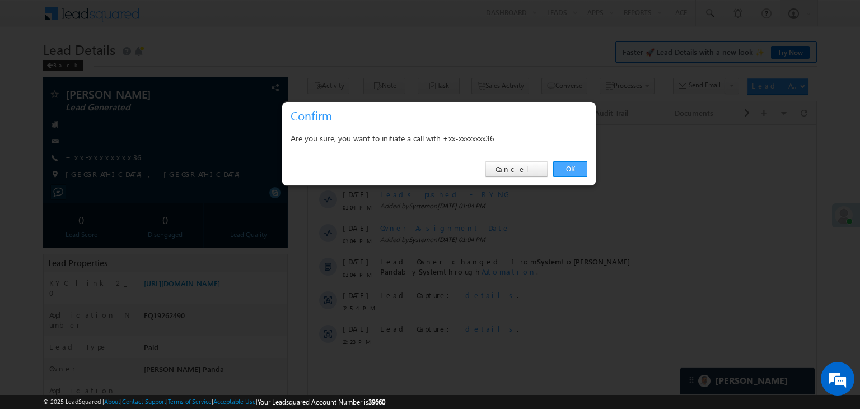
click at [574, 167] on link "OK" at bounding box center [570, 169] width 34 height 16
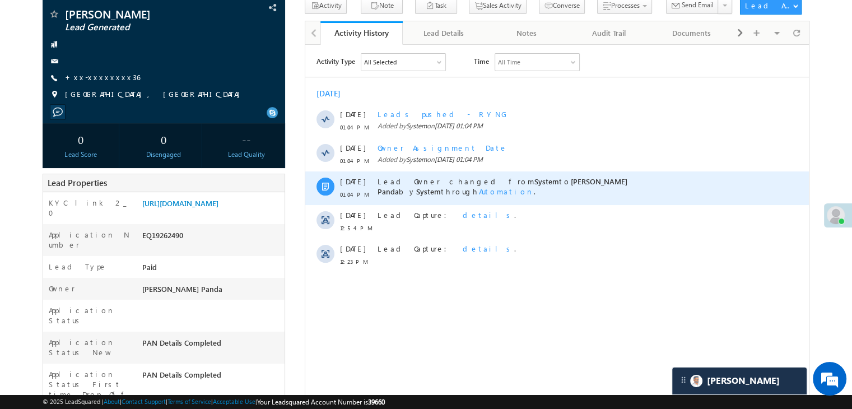
scroll to position [112, 0]
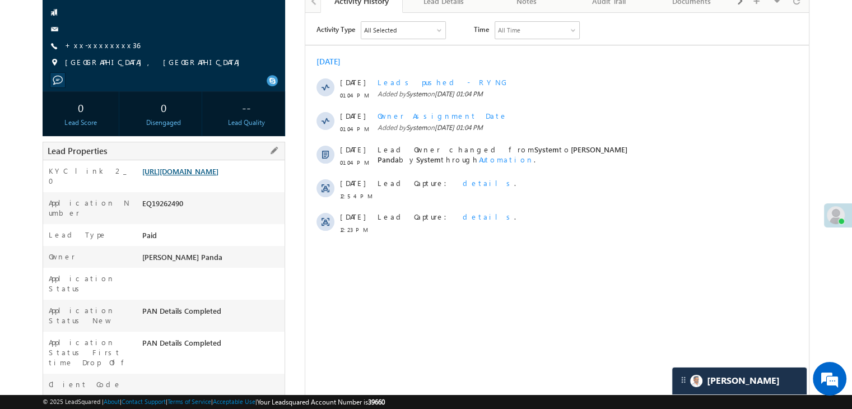
click at [218, 176] on link "[URL][DOMAIN_NAME]" at bounding box center [180, 171] width 76 height 10
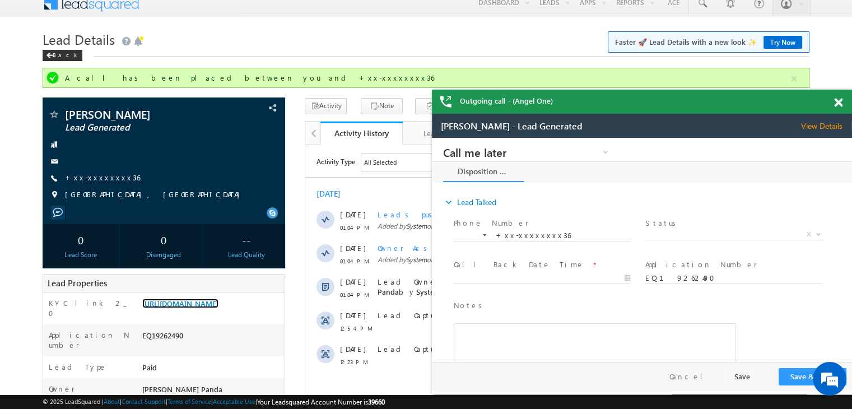
scroll to position [0, 0]
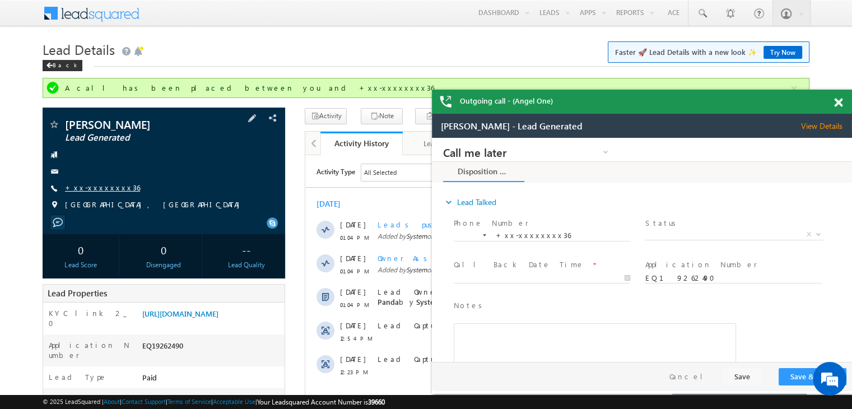
click at [99, 189] on link "+xx-xxxxxxxx36" at bounding box center [102, 188] width 75 height 10
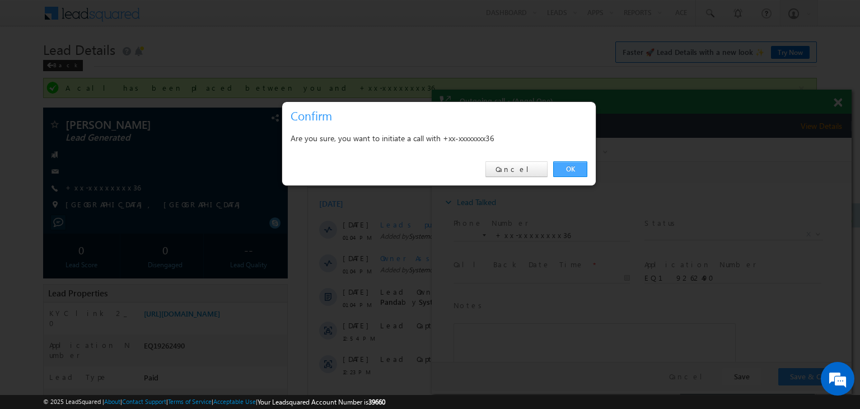
click at [574, 167] on link "OK" at bounding box center [570, 169] width 34 height 16
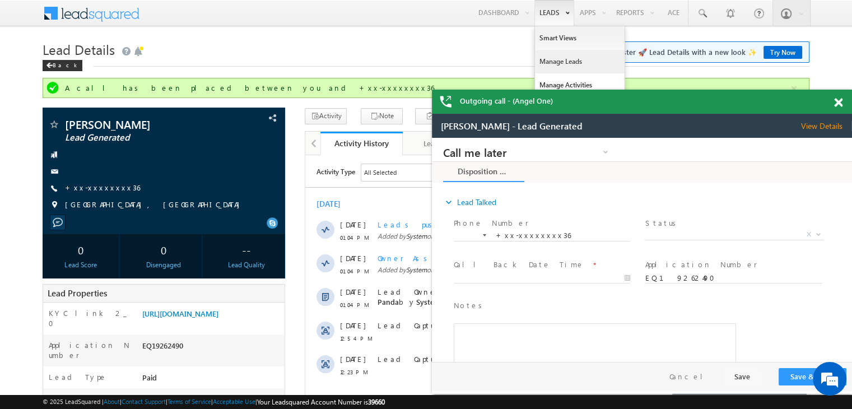
click at [551, 62] on link "Manage Leads" at bounding box center [580, 62] width 90 height 24
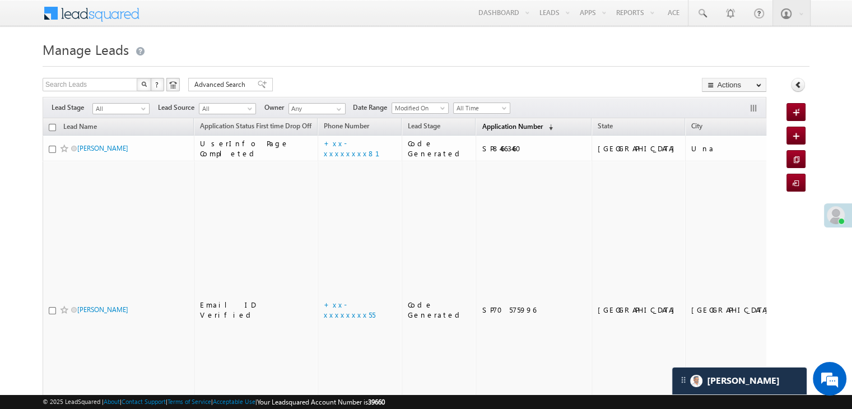
click at [491, 124] on span "Application Number" at bounding box center [512, 126] width 60 height 8
